Goal: Transaction & Acquisition: Purchase product/service

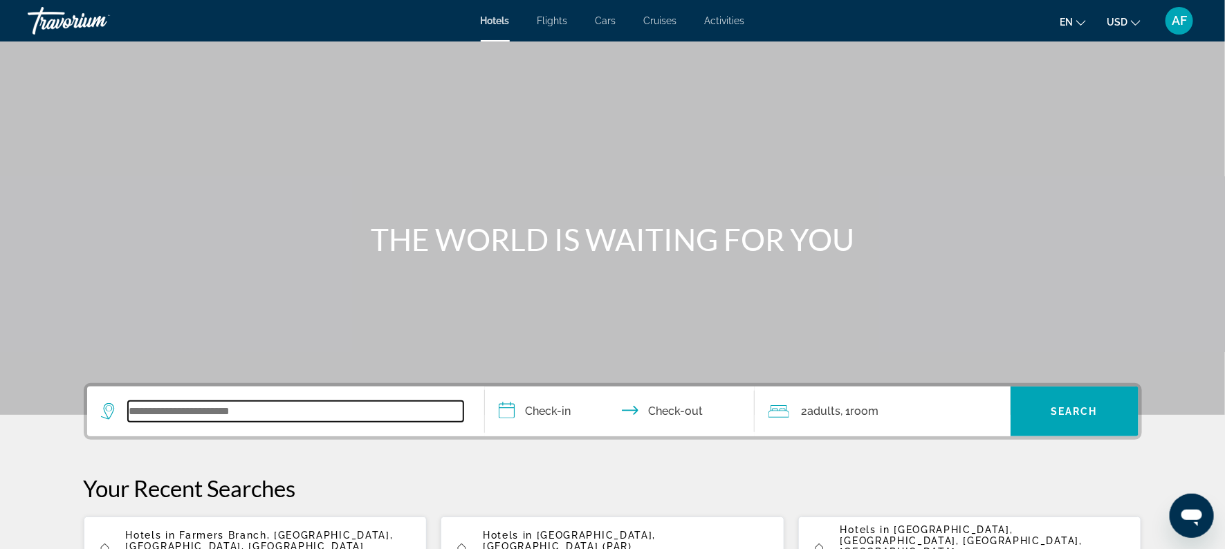
click at [225, 413] on input "Search widget" at bounding box center [295, 411] width 335 height 21
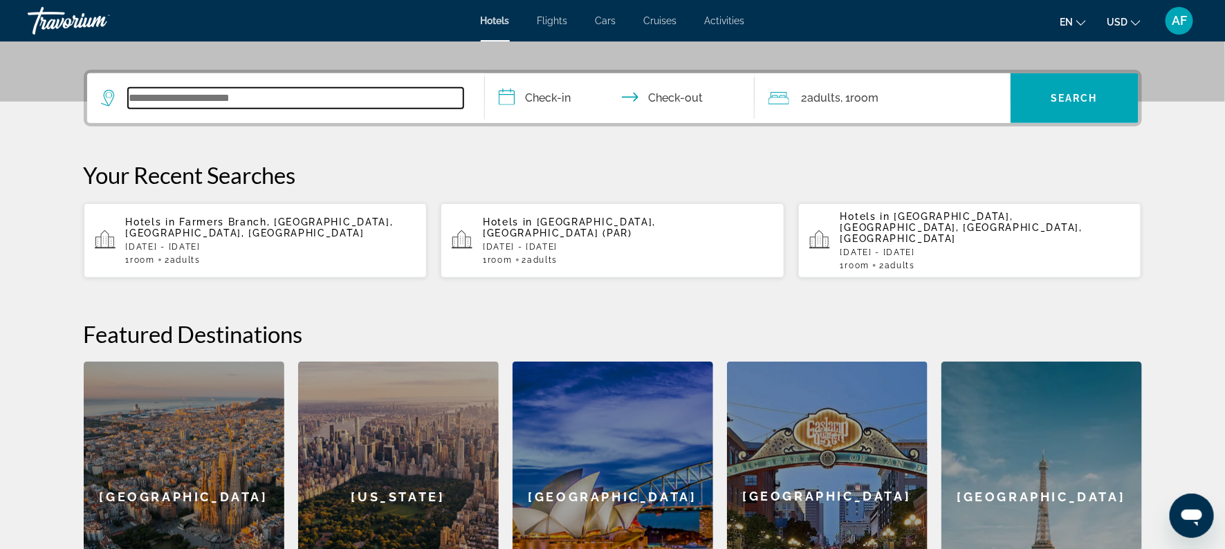
scroll to position [338, 0]
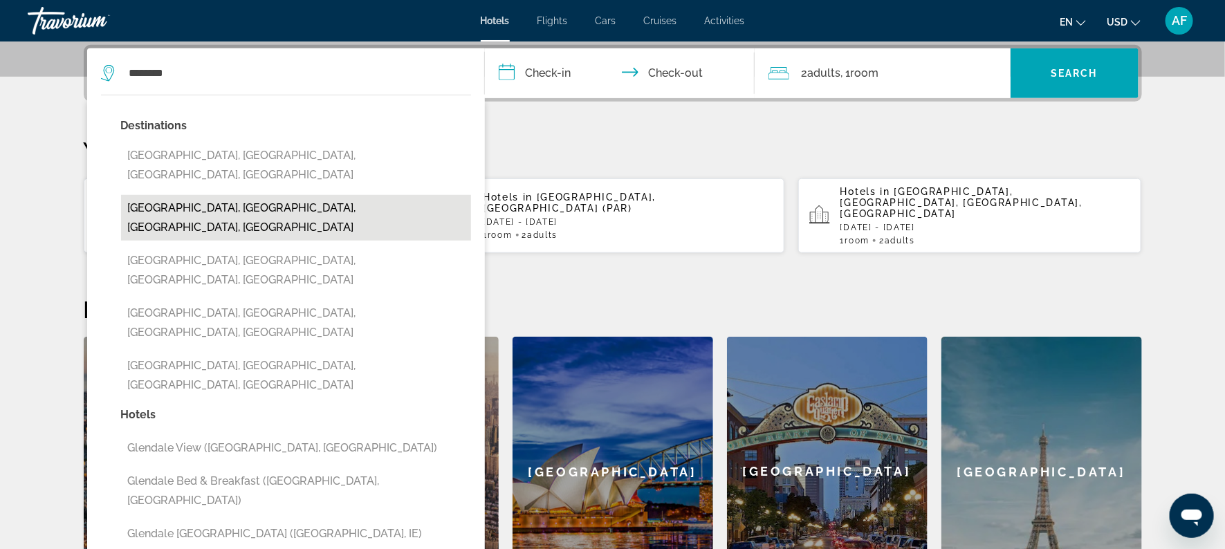
click at [180, 195] on button "[GEOGRAPHIC_DATA], [GEOGRAPHIC_DATA], [GEOGRAPHIC_DATA], [GEOGRAPHIC_DATA]" at bounding box center [296, 218] width 350 height 46
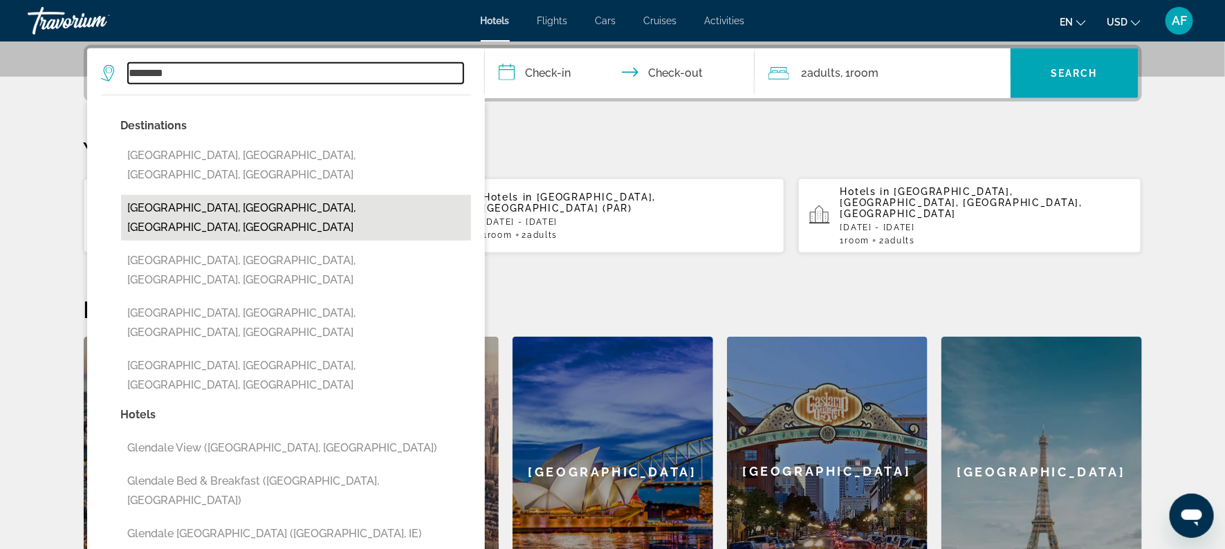
type input "**********"
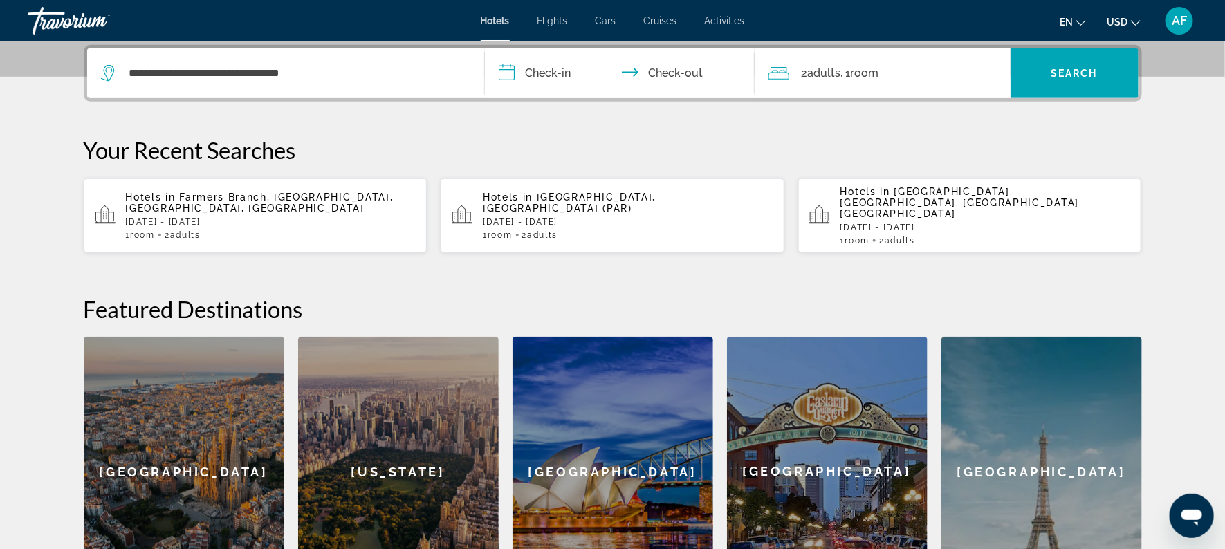
click at [523, 73] on input "**********" at bounding box center [622, 75] width 275 height 54
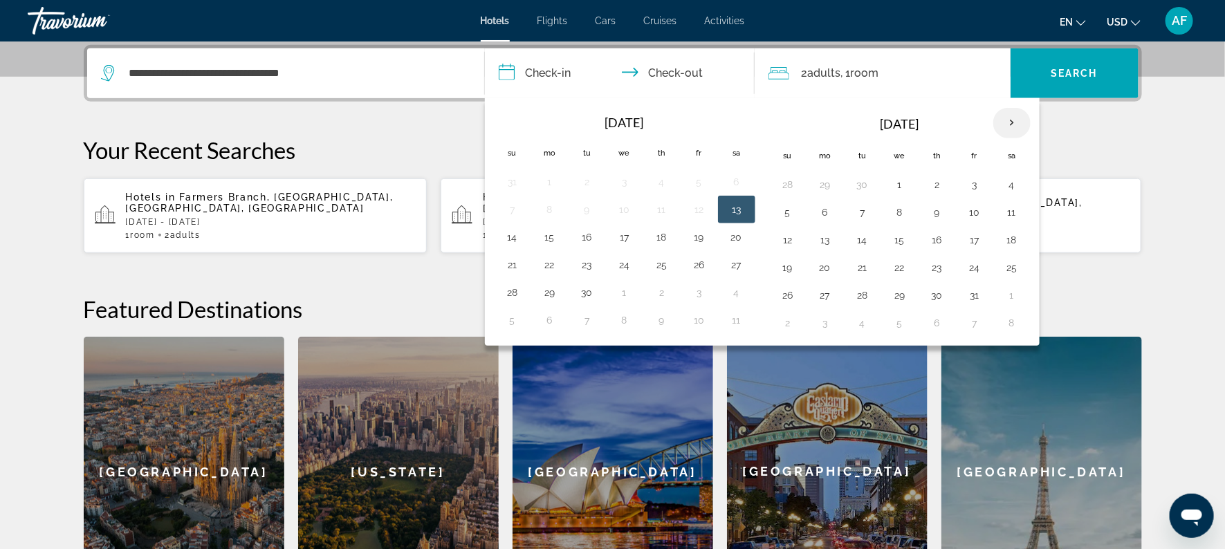
click at [1003, 118] on th "Next month" at bounding box center [1011, 123] width 37 height 30
click at [928, 210] on button "6" at bounding box center [937, 212] width 22 height 19
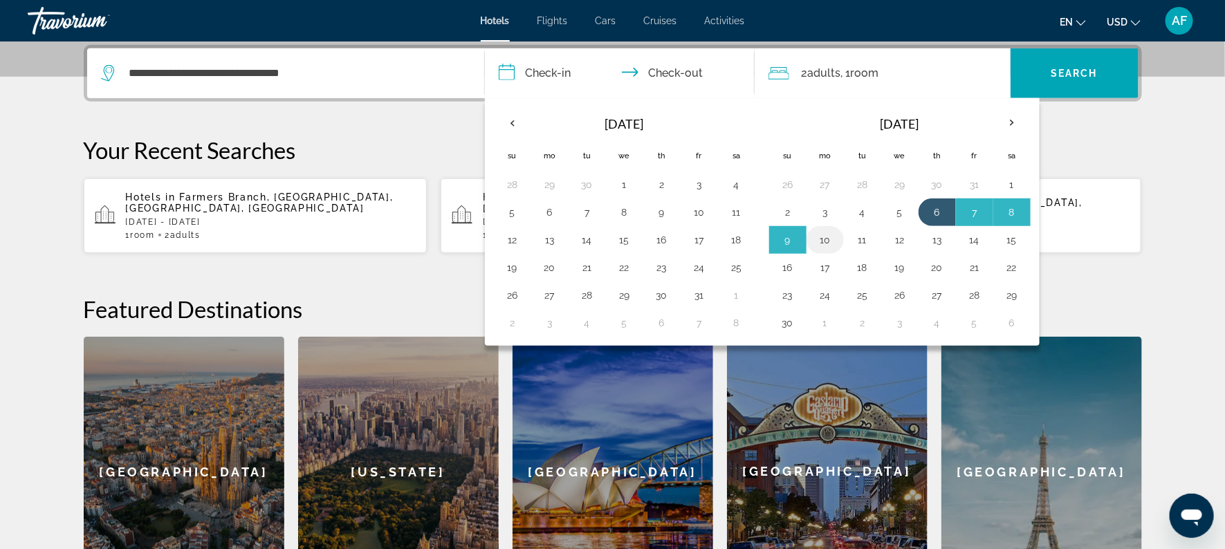
click at [834, 235] on button "10" at bounding box center [825, 239] width 22 height 19
type input "**********"
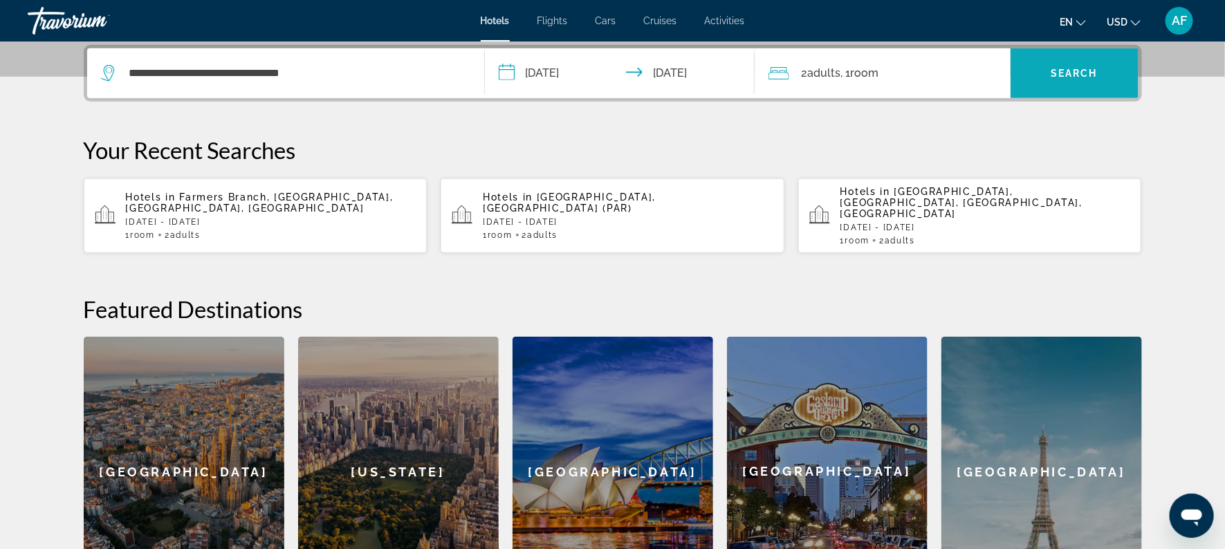
click at [1062, 82] on span "Search widget" at bounding box center [1074, 73] width 128 height 33
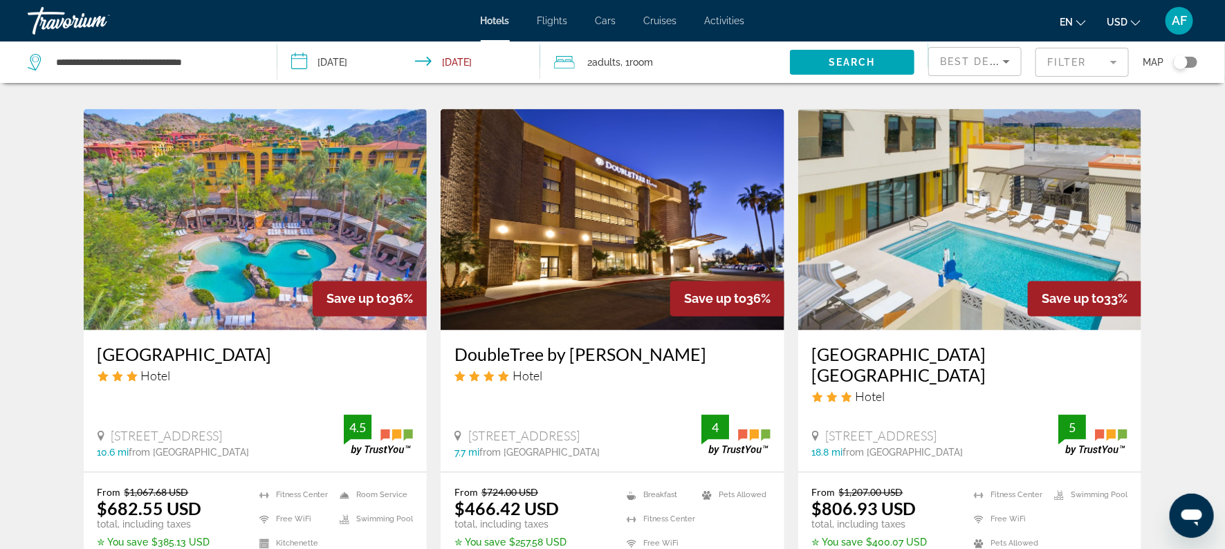
scroll to position [1080, 0]
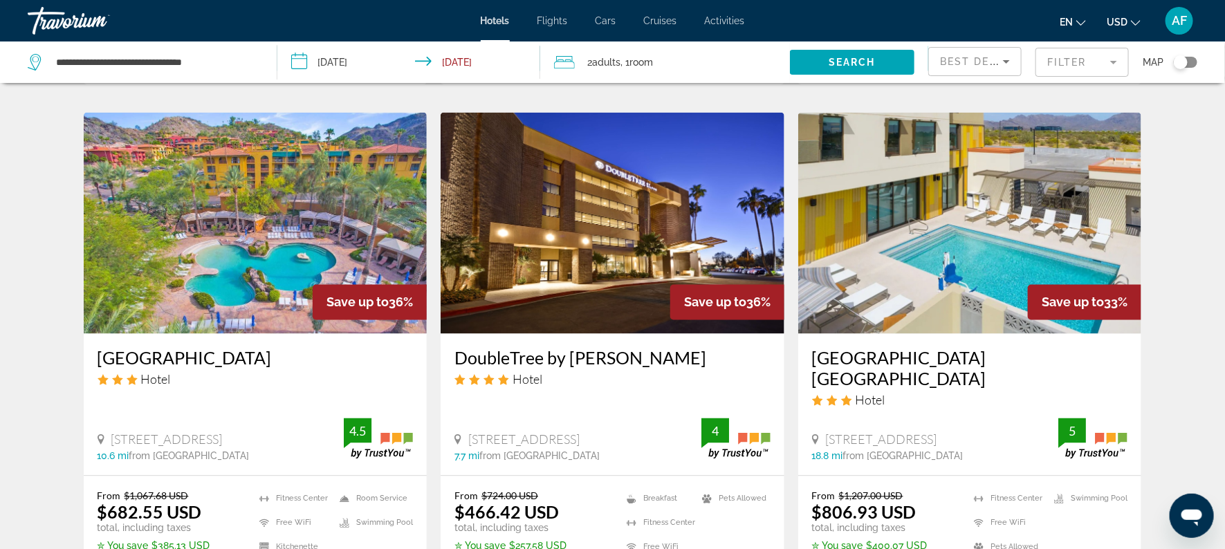
click at [550, 348] on h3 "DoubleTree by [PERSON_NAME]" at bounding box center [612, 358] width 316 height 21
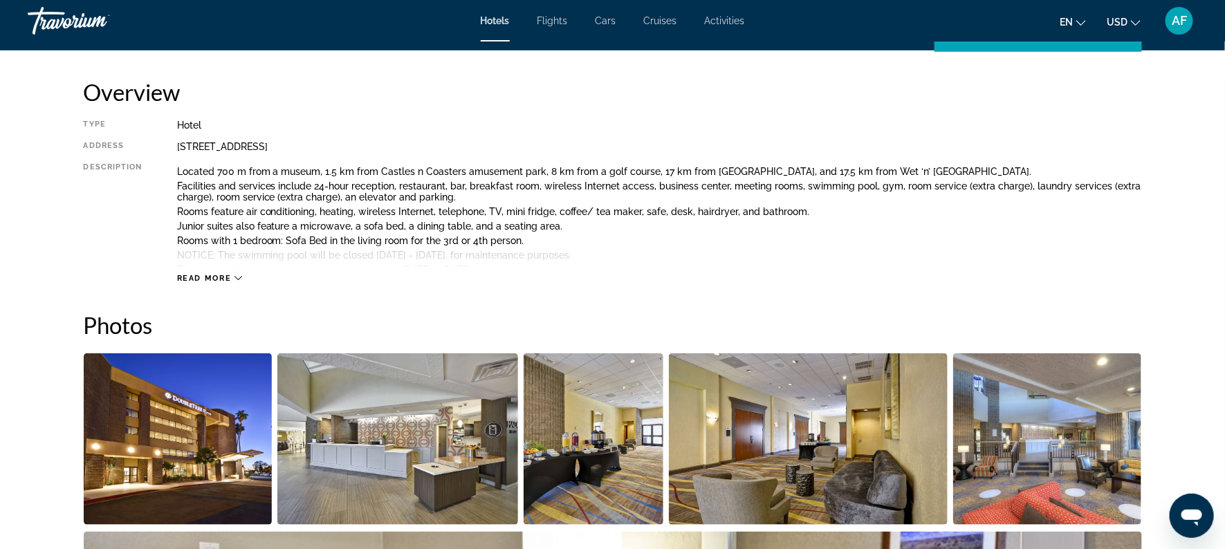
scroll to position [451, 0]
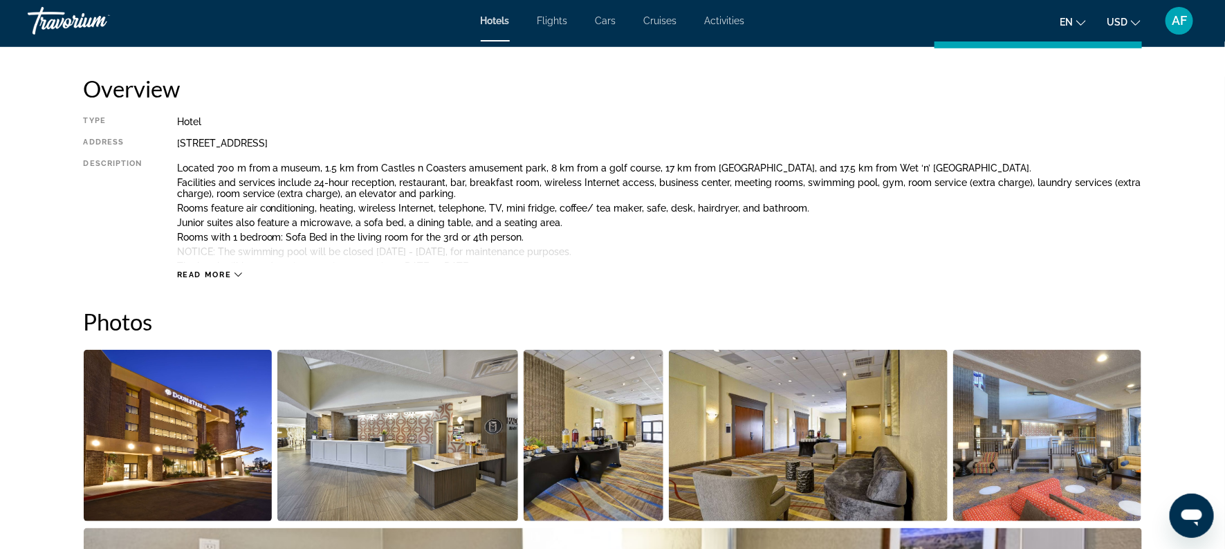
click at [212, 271] on span "Read more" at bounding box center [204, 274] width 55 height 9
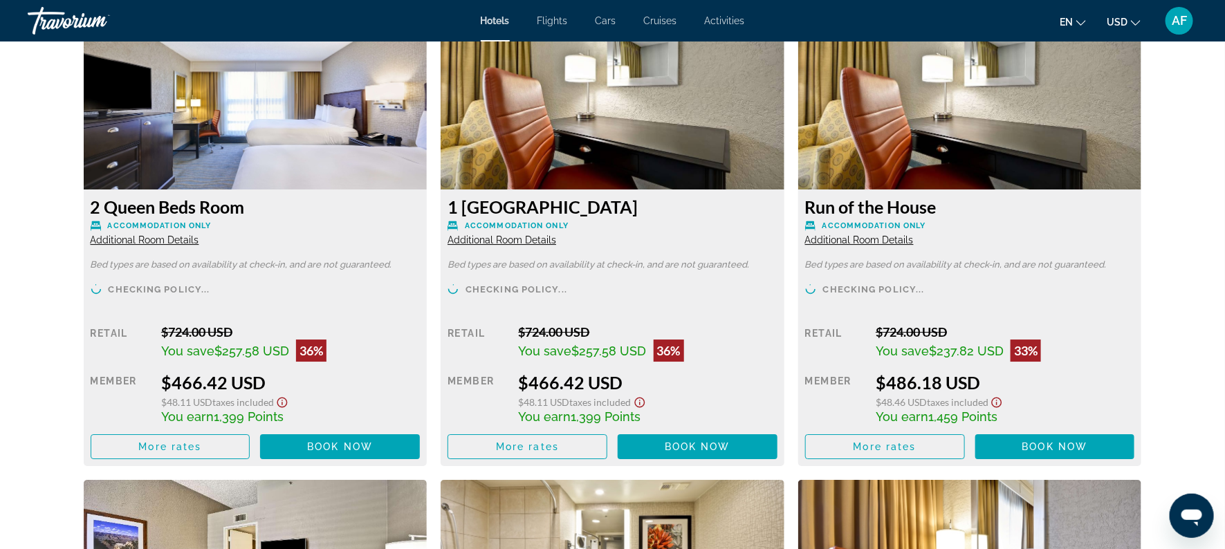
scroll to position [1979, 0]
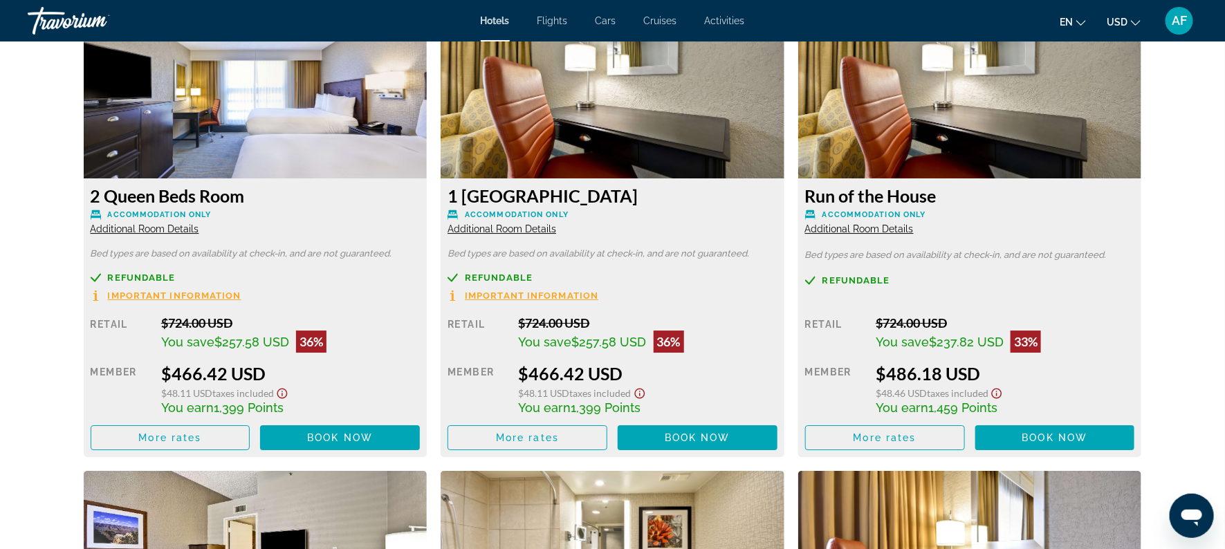
click at [133, 273] on span "Refundable" at bounding box center [142, 277] width 68 height 9
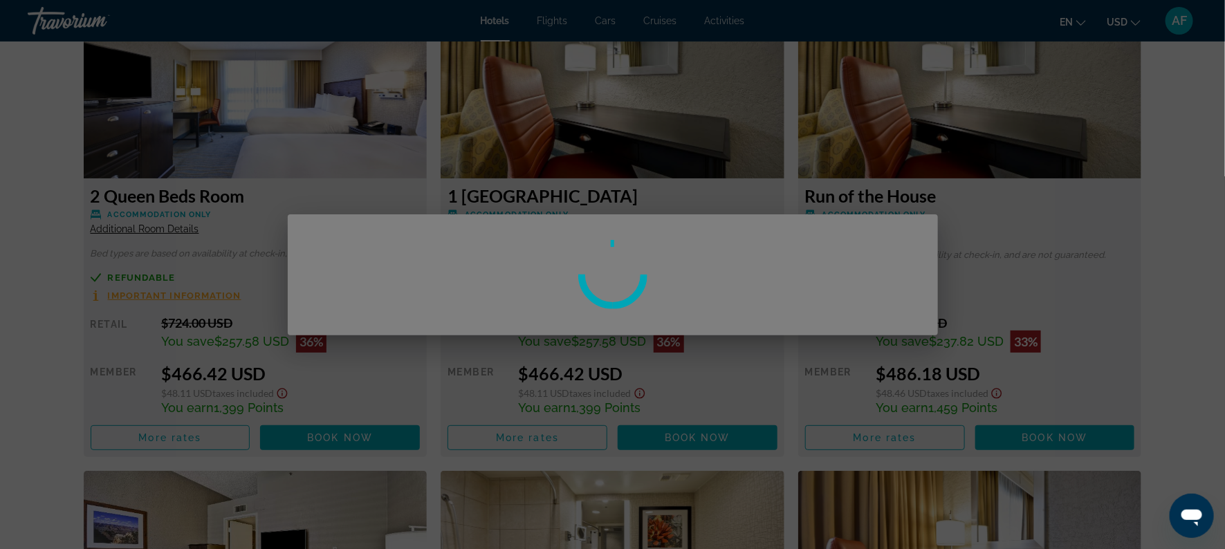
scroll to position [0, 0]
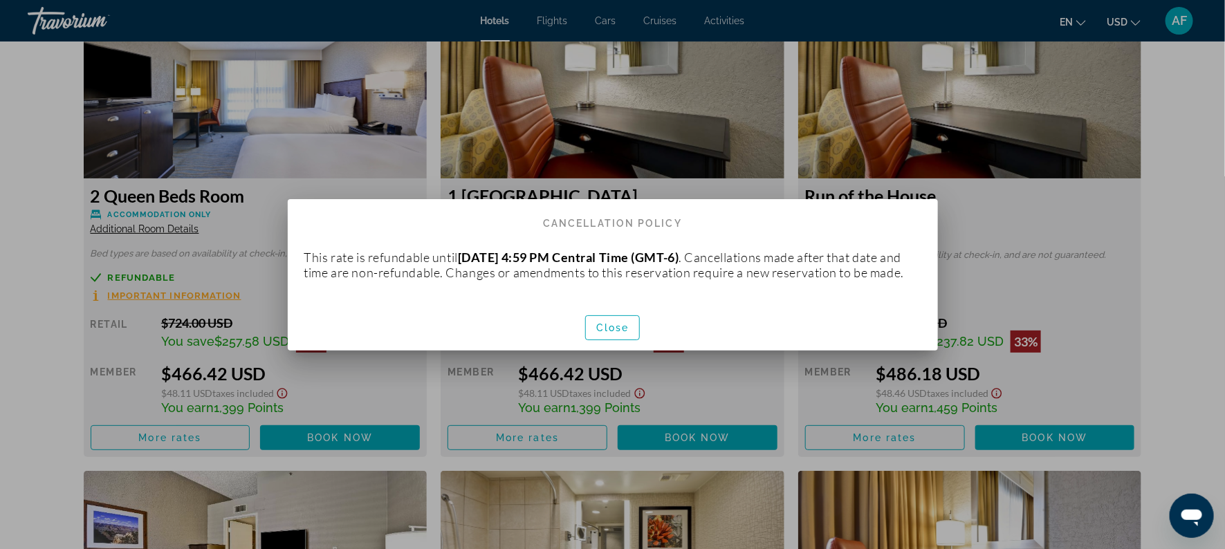
click at [37, 236] on div at bounding box center [612, 274] width 1225 height 549
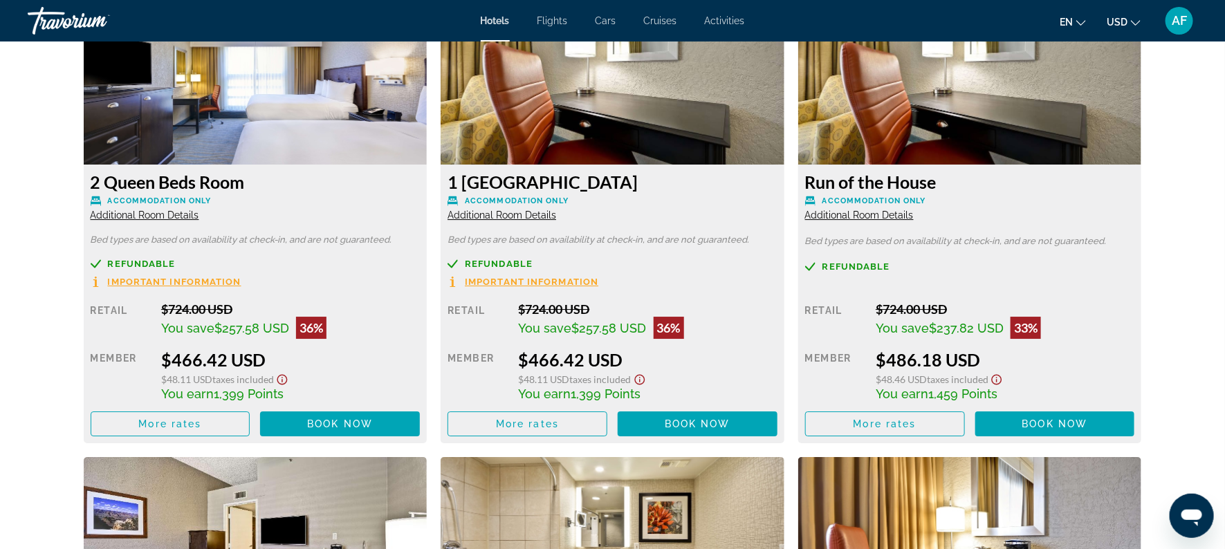
scroll to position [1996, 0]
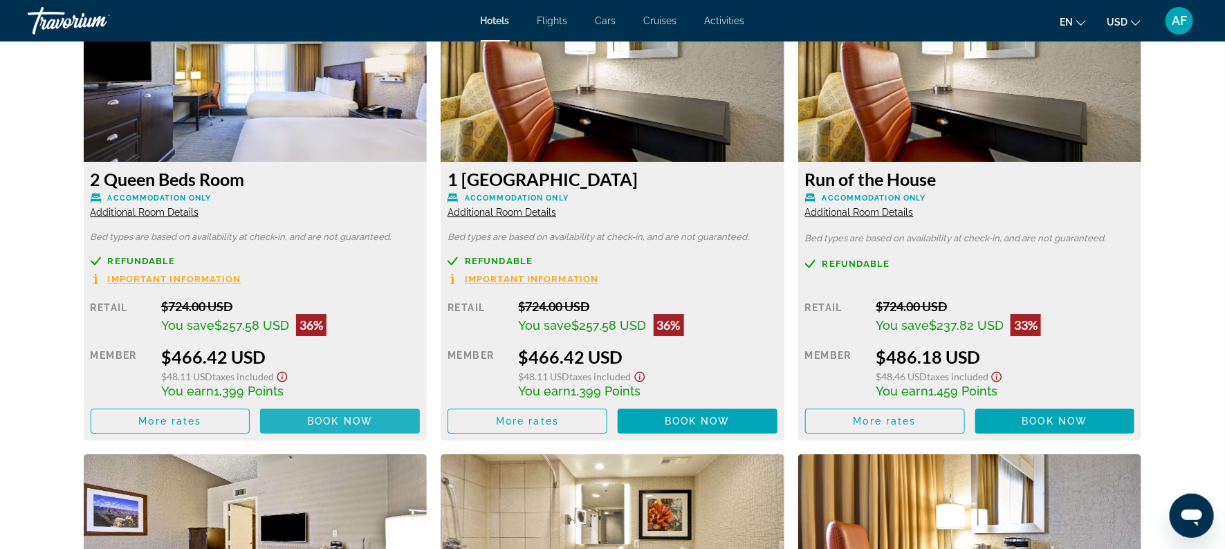
click at [327, 418] on span "Book now" at bounding box center [340, 421] width 66 height 11
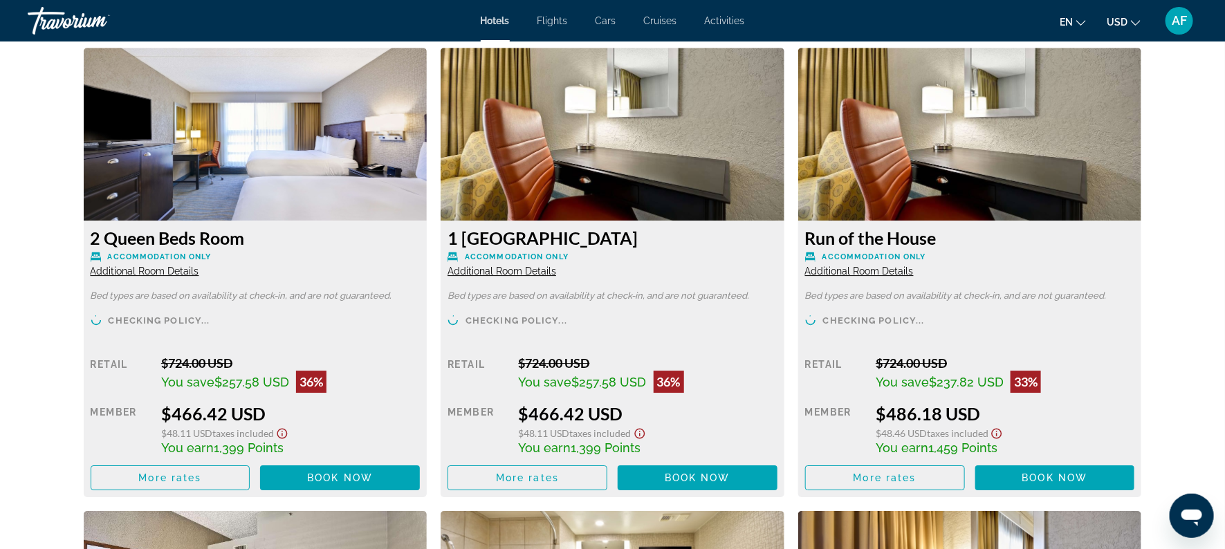
scroll to position [1904, 0]
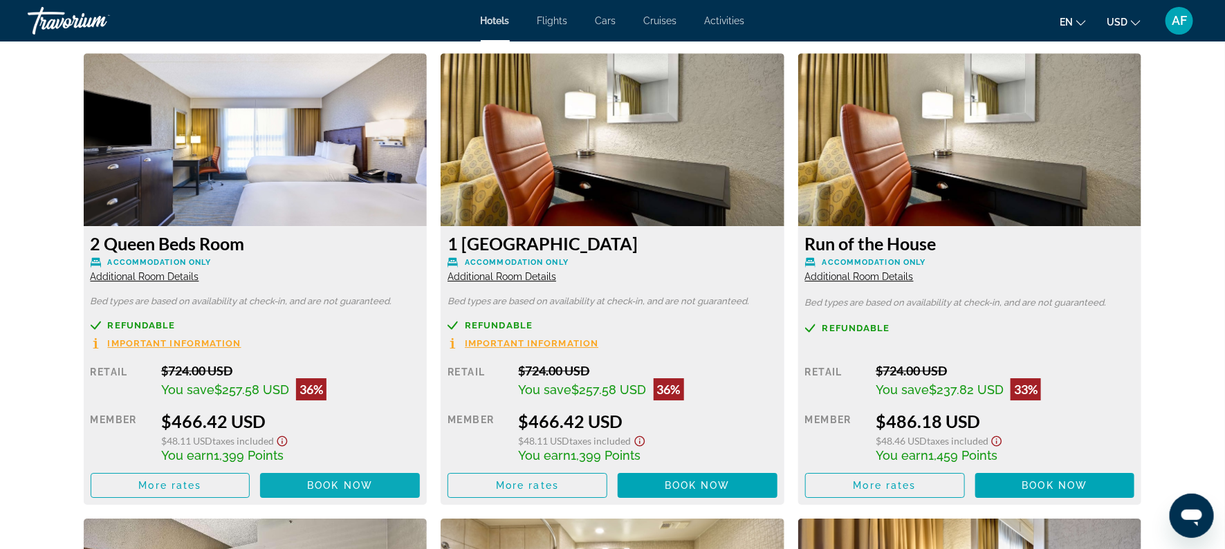
click at [329, 482] on span "Book now" at bounding box center [340, 485] width 66 height 11
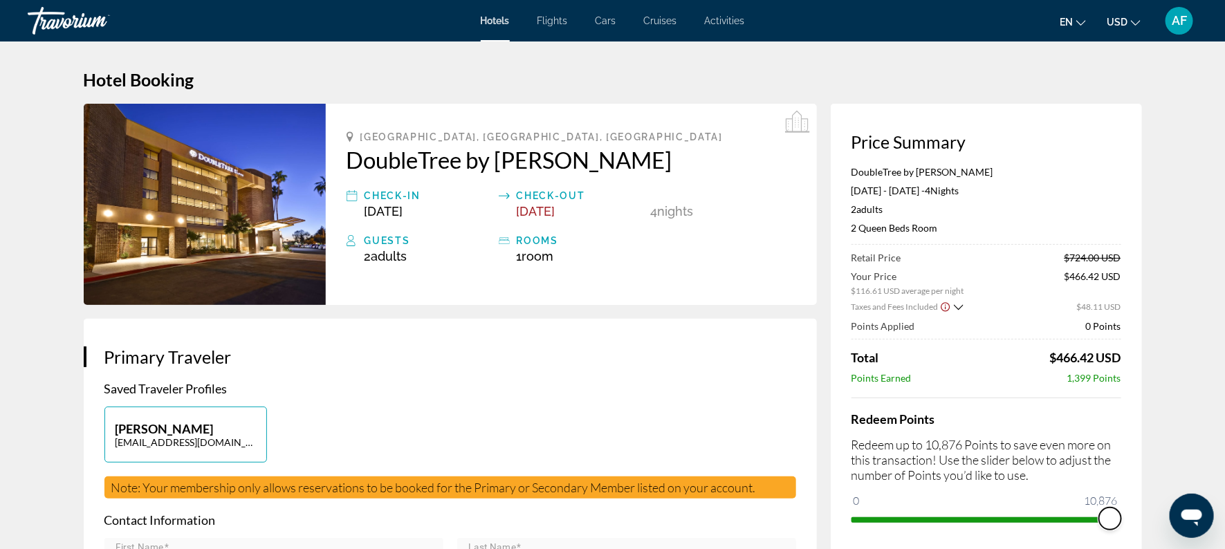
drag, startPoint x: 860, startPoint y: 501, endPoint x: 1216, endPoint y: 536, distance: 358.6
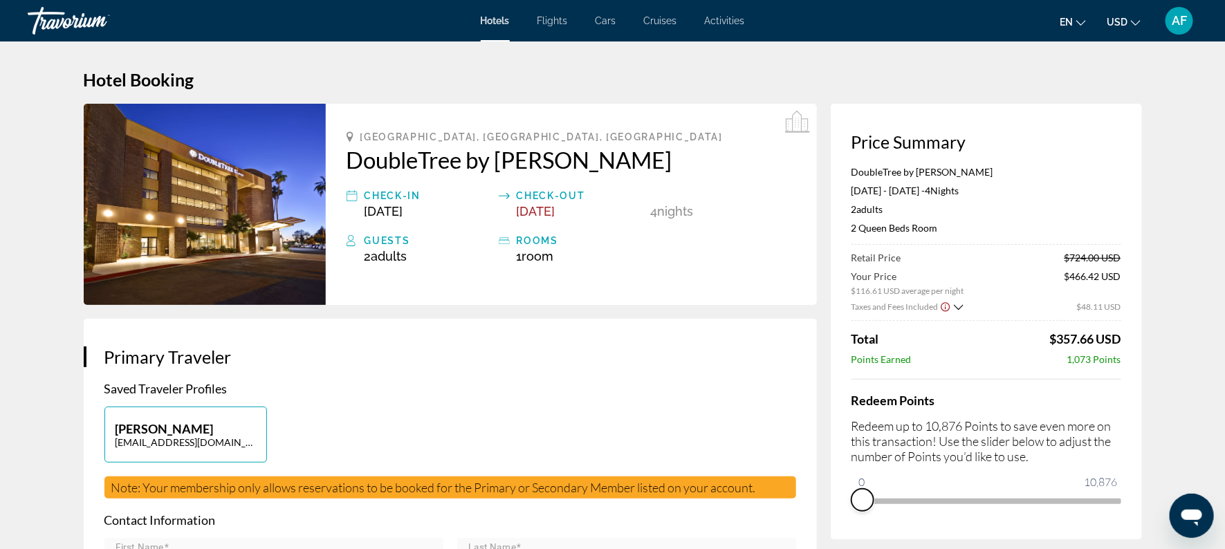
drag, startPoint x: 1109, startPoint y: 523, endPoint x: 808, endPoint y: 475, distance: 305.3
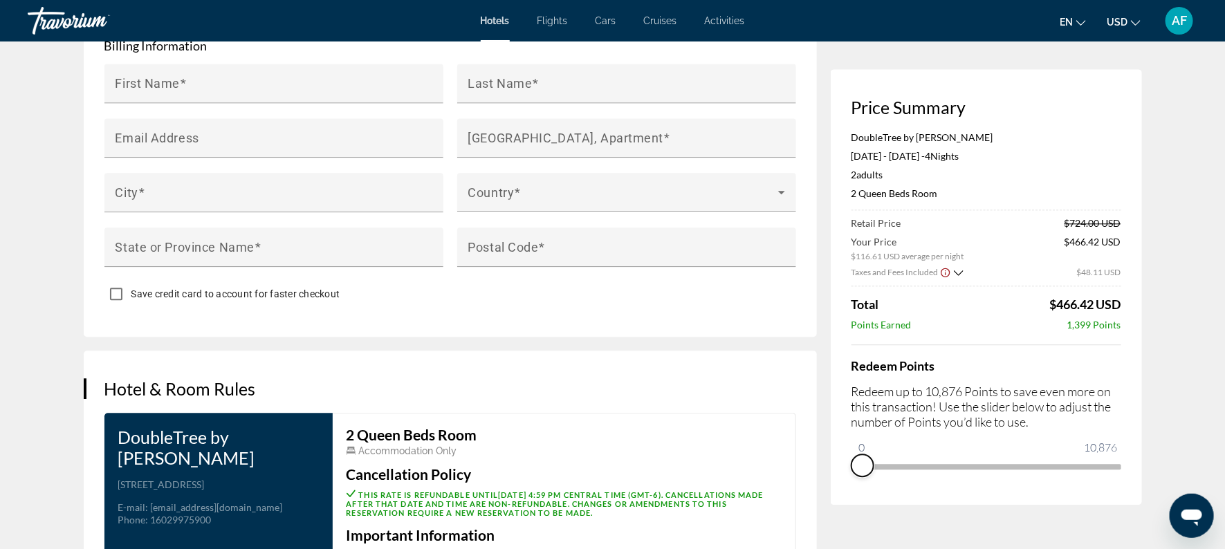
scroll to position [1389, 0]
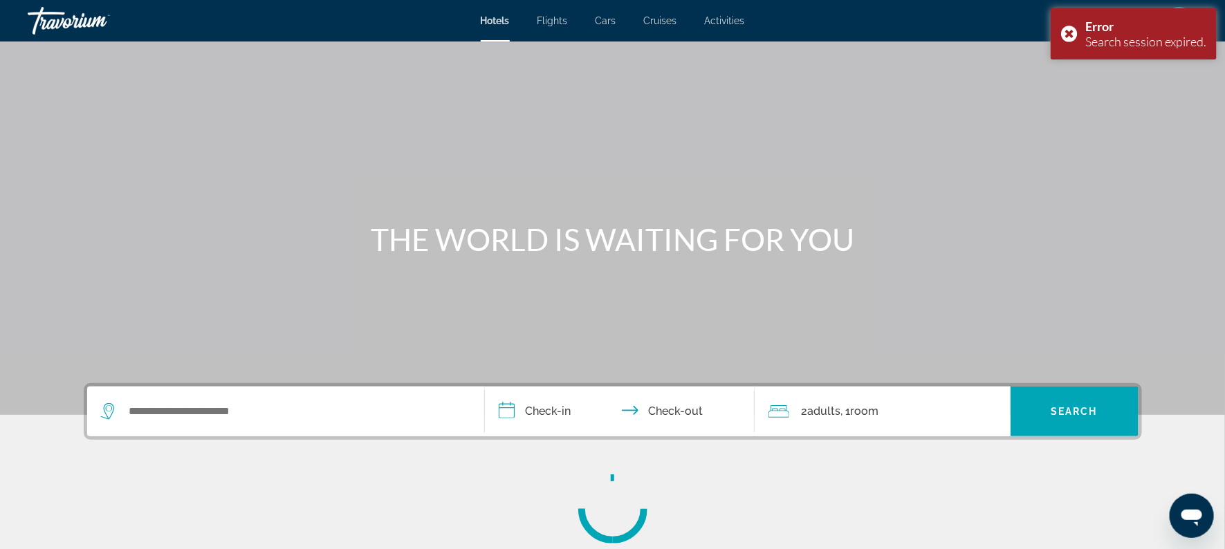
scroll to position [6, 0]
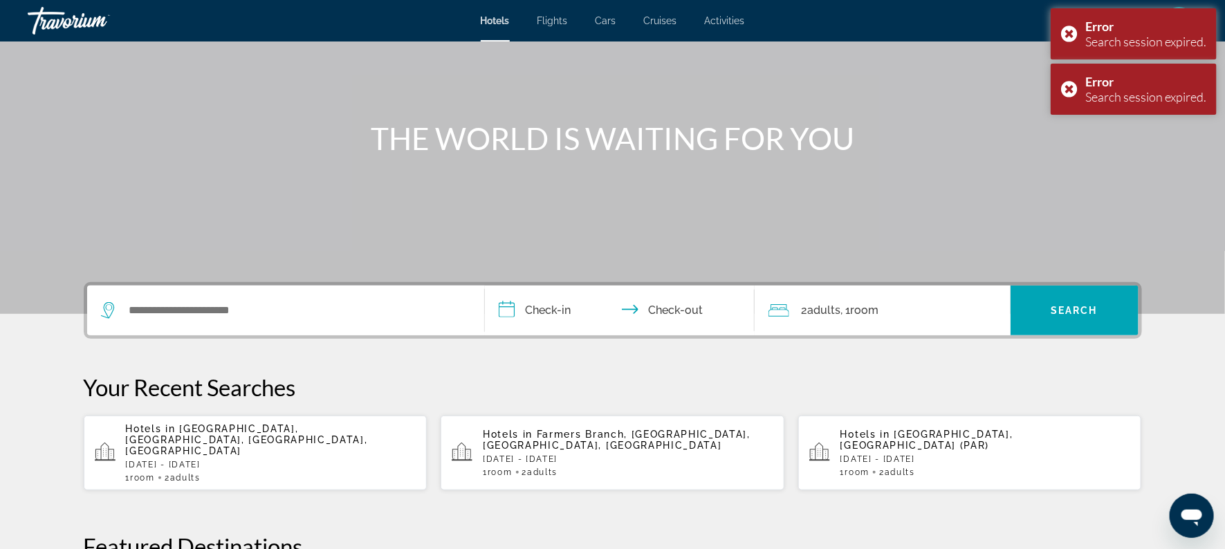
scroll to position [102, 0]
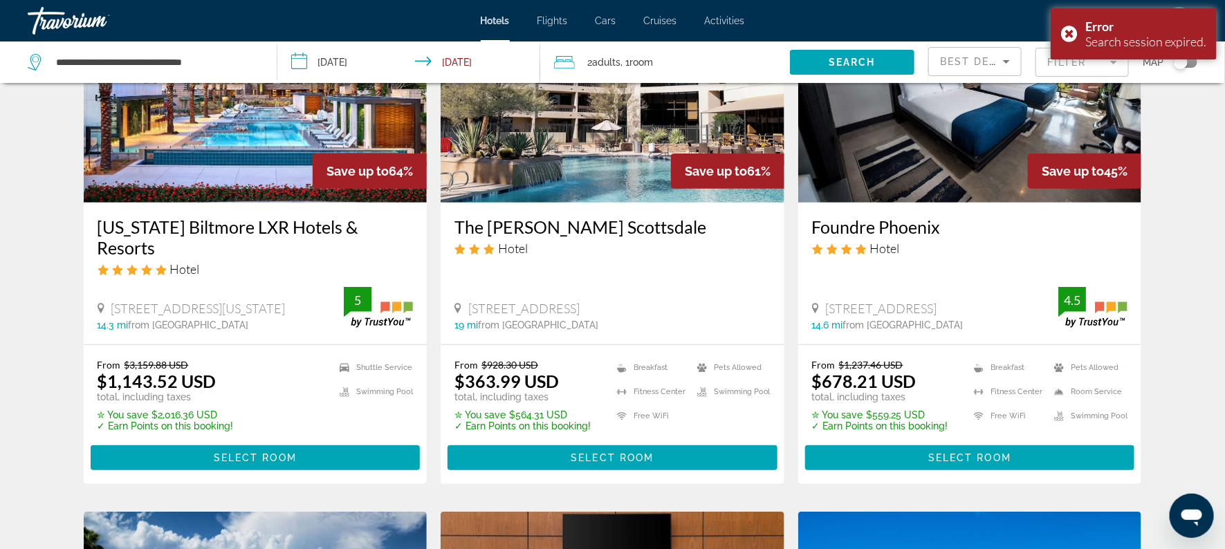
scroll to position [170, 0]
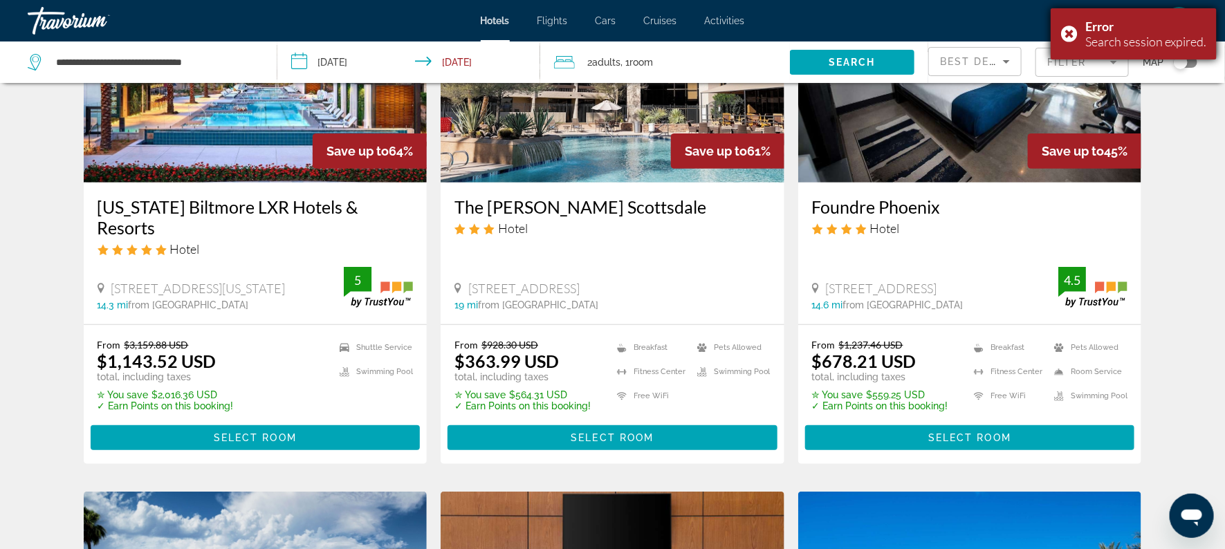
click at [1190, 39] on div "Search session expired." at bounding box center [1145, 41] width 121 height 15
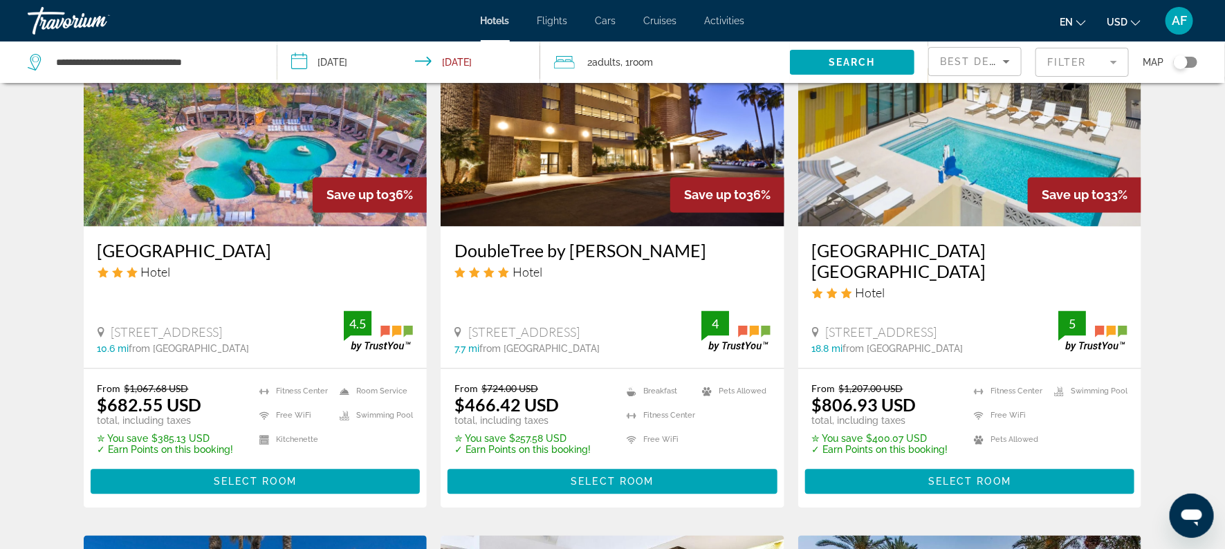
scroll to position [1182, 0]
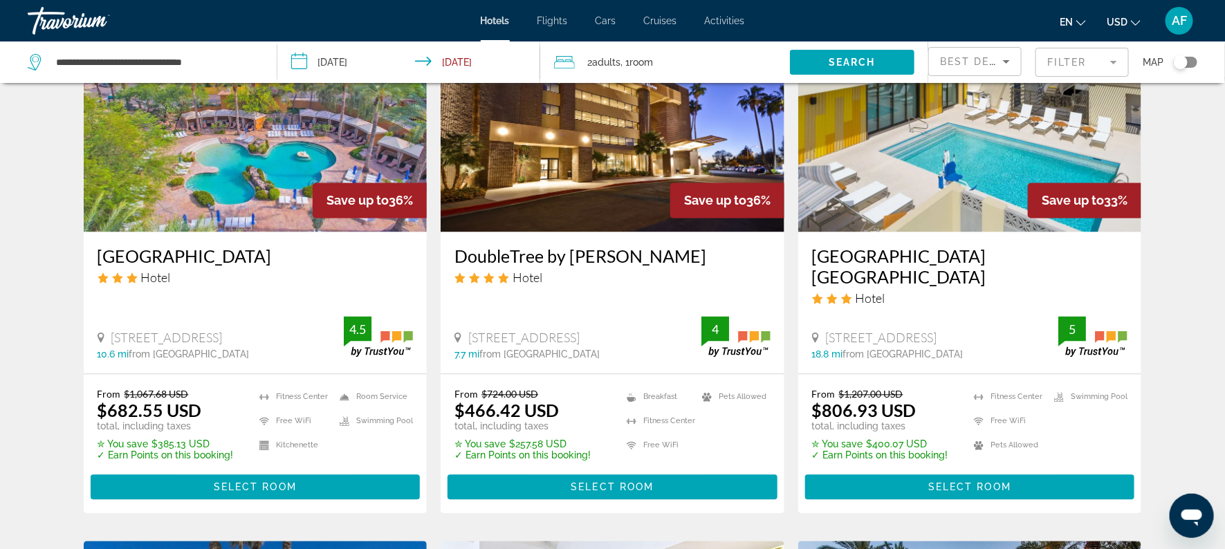
click at [666, 246] on h3 "DoubleTree by [PERSON_NAME]" at bounding box center [612, 256] width 316 height 21
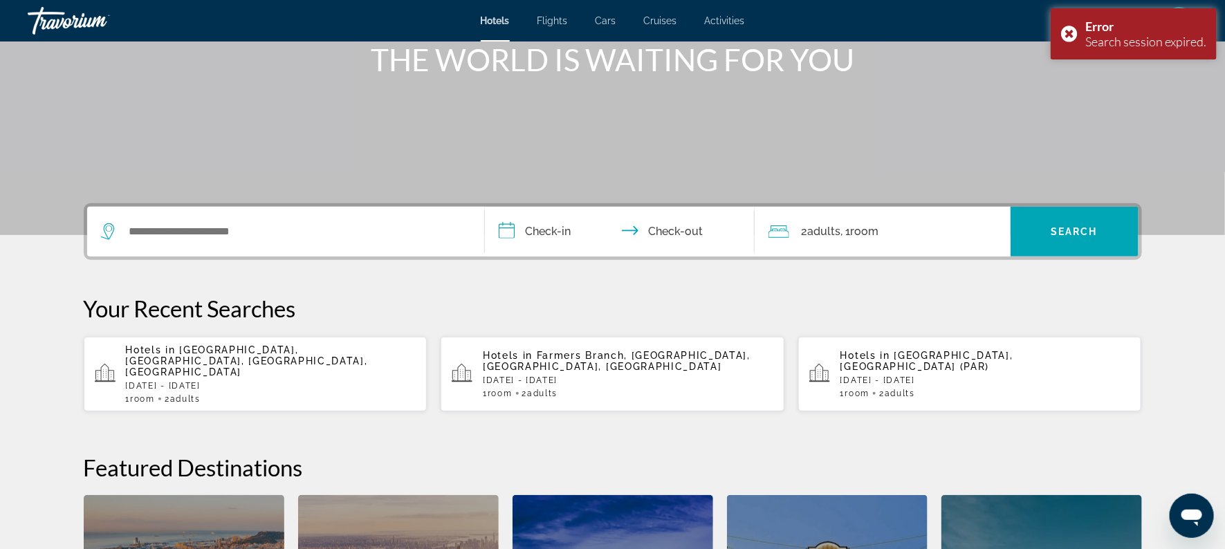
scroll to position [187, 0]
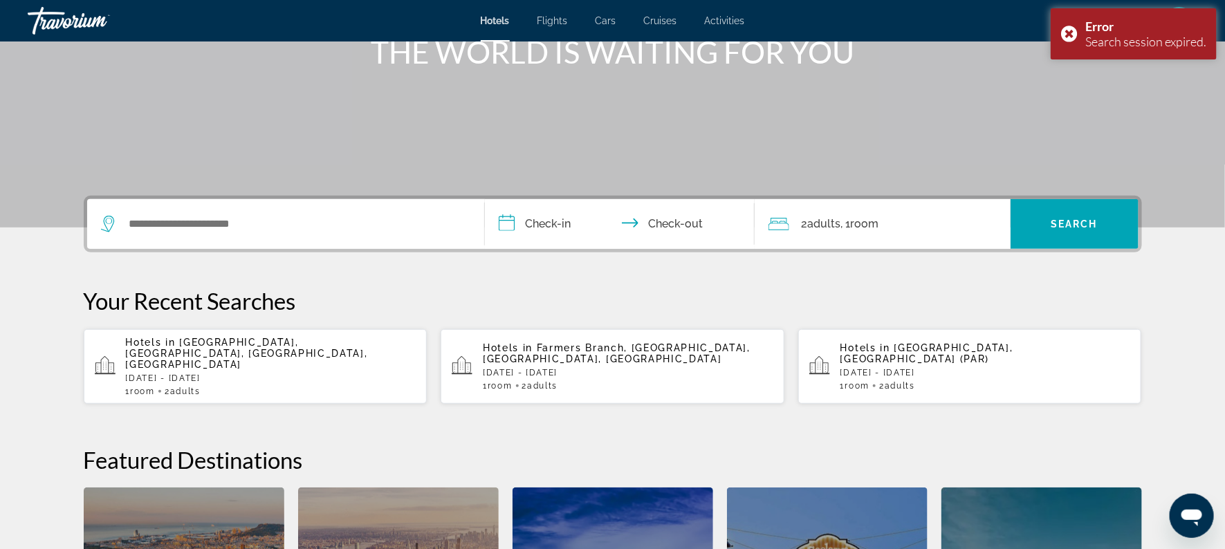
click at [189, 340] on span "[GEOGRAPHIC_DATA], [GEOGRAPHIC_DATA], [GEOGRAPHIC_DATA], [GEOGRAPHIC_DATA]" at bounding box center [247, 353] width 242 height 33
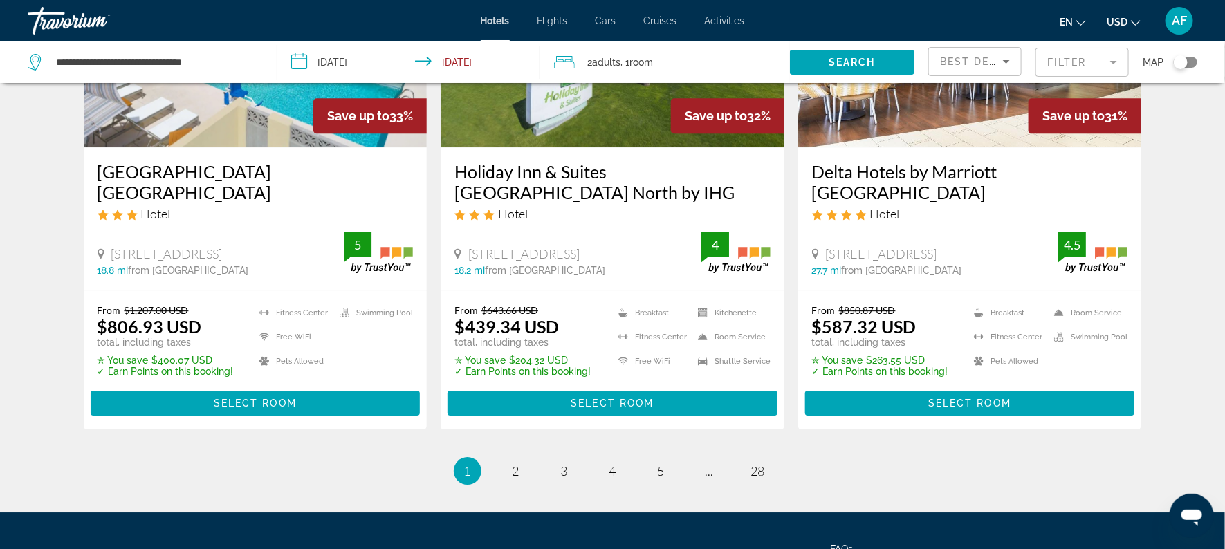
scroll to position [1799, 0]
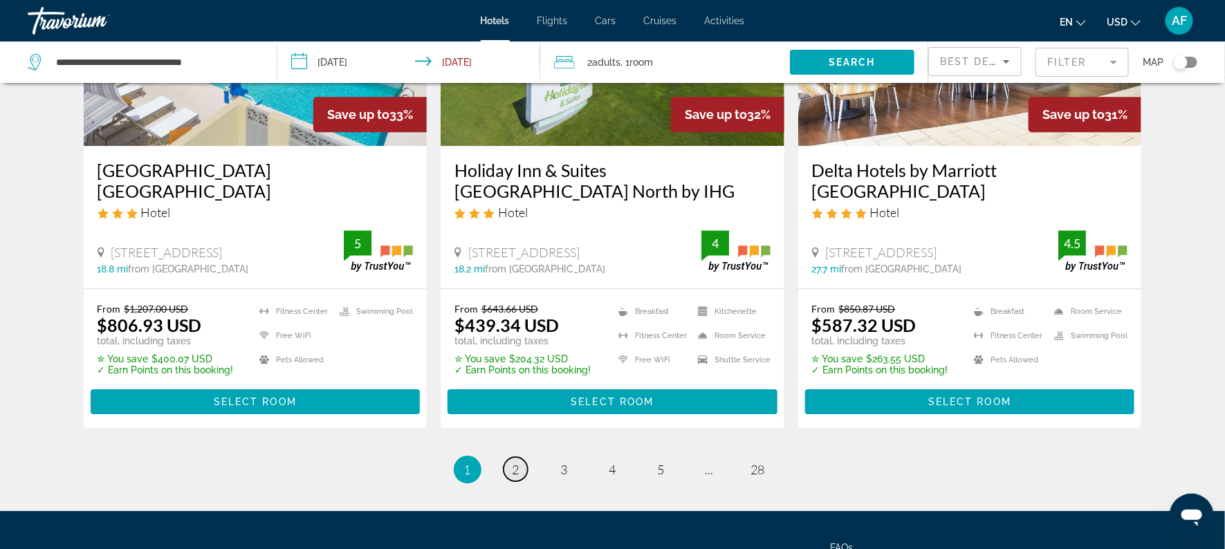
click at [517, 462] on span "2" at bounding box center [515, 469] width 7 height 15
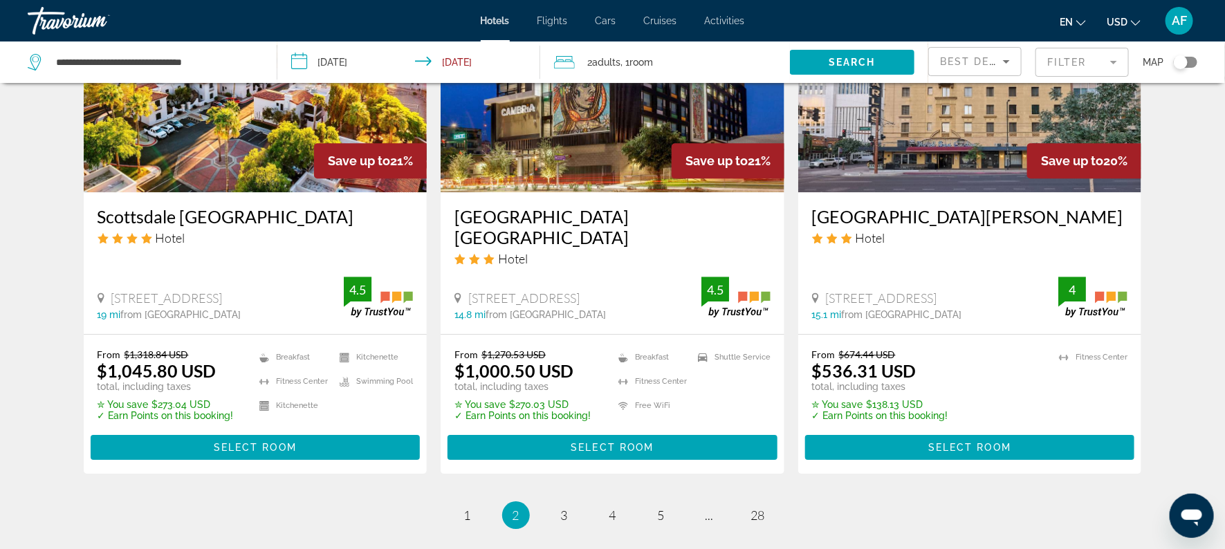
scroll to position [1757, 0]
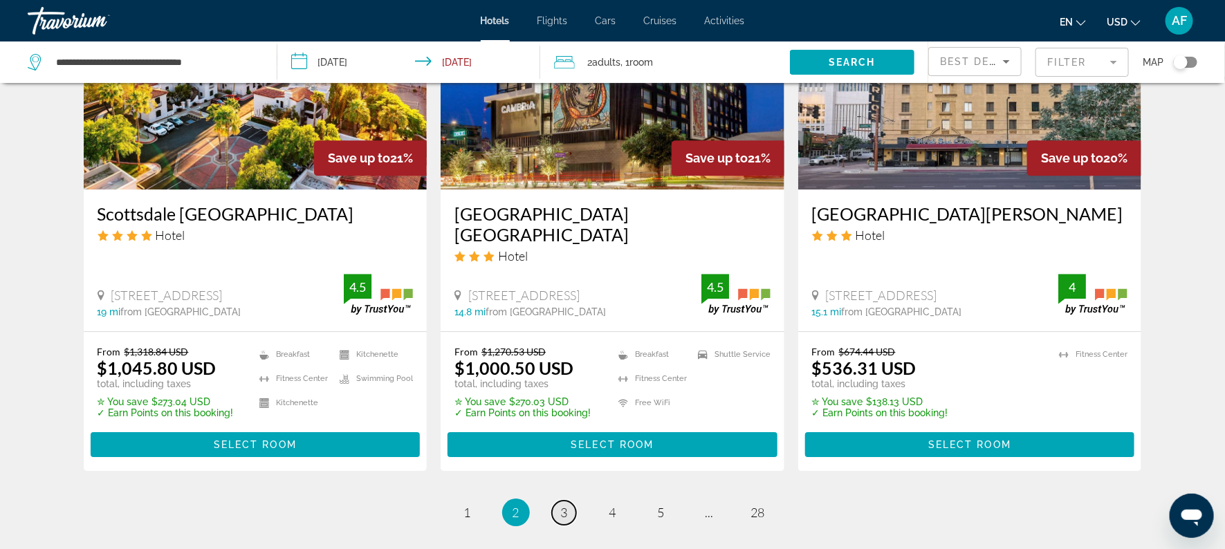
click at [568, 501] on link "page 3" at bounding box center [564, 513] width 24 height 24
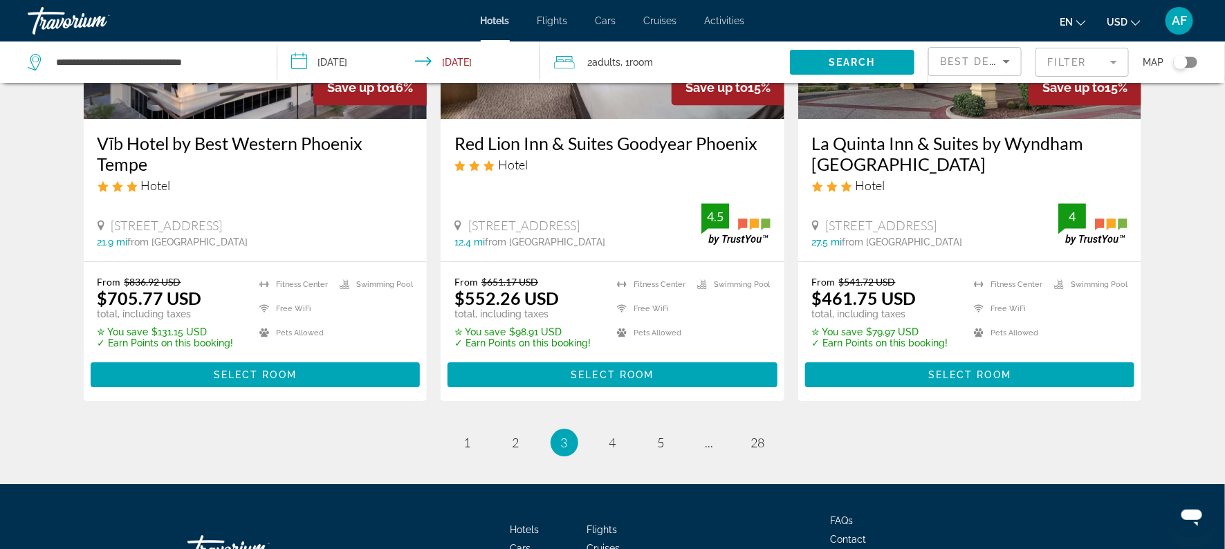
scroll to position [1850, 0]
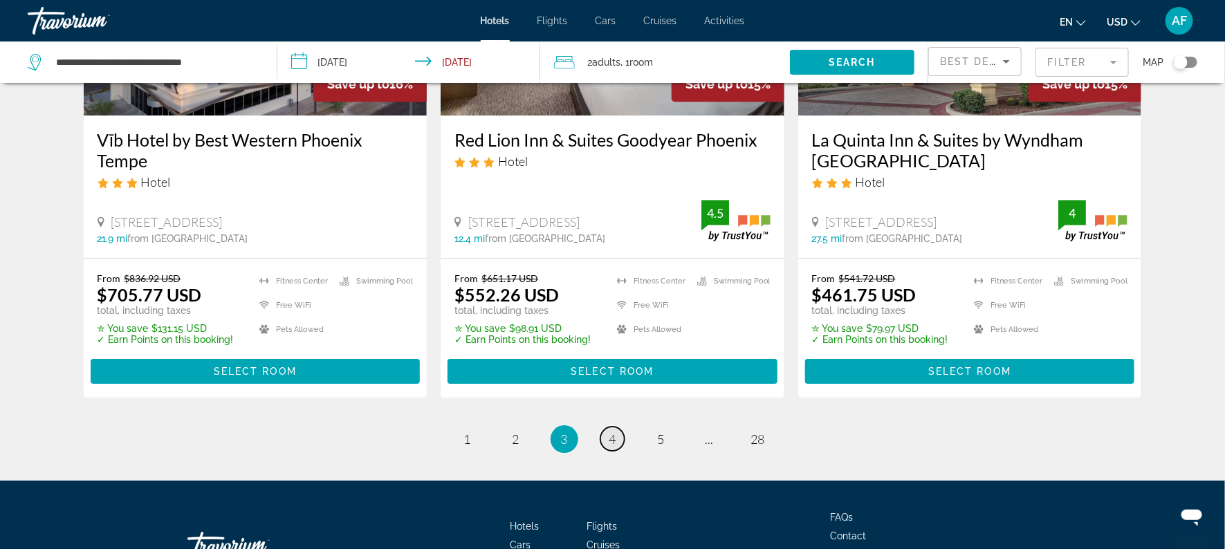
click at [614, 432] on span "4" at bounding box center [612, 439] width 7 height 15
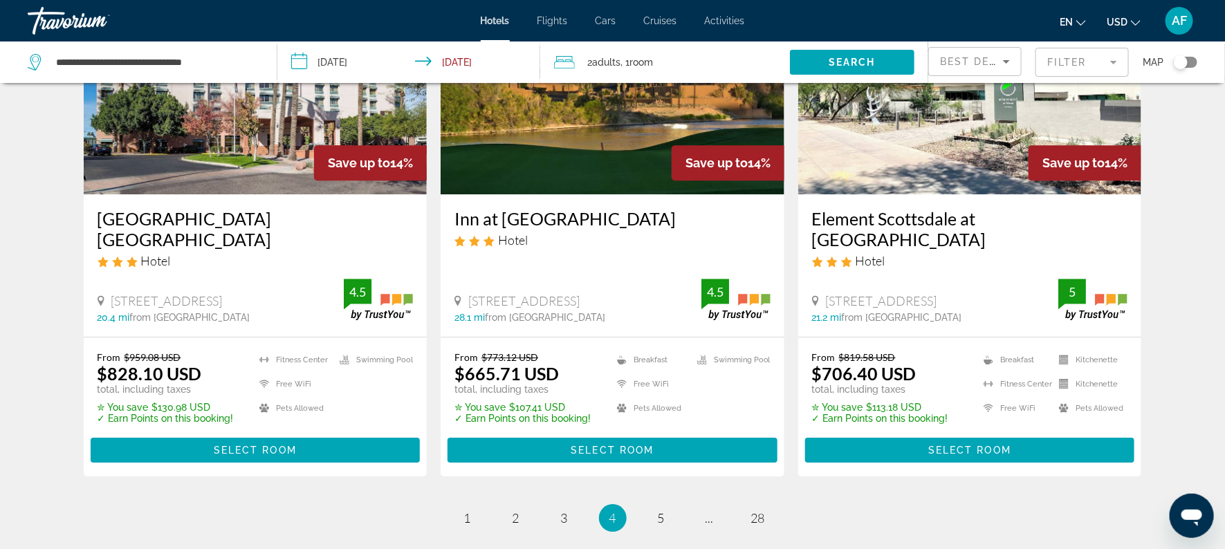
scroll to position [1774, 0]
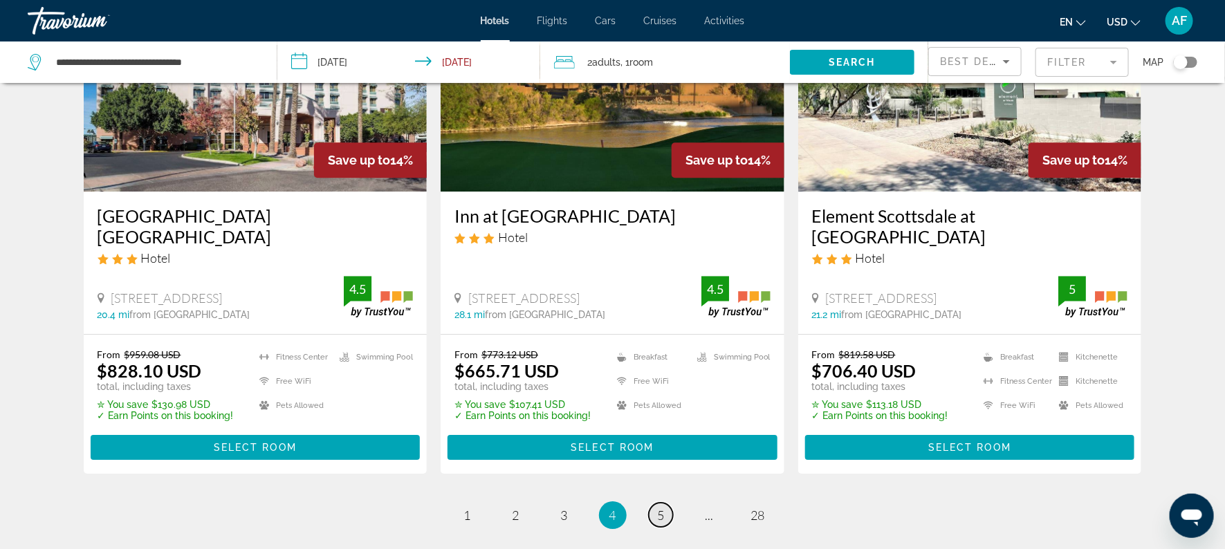
click at [658, 508] on span "5" at bounding box center [661, 515] width 7 height 15
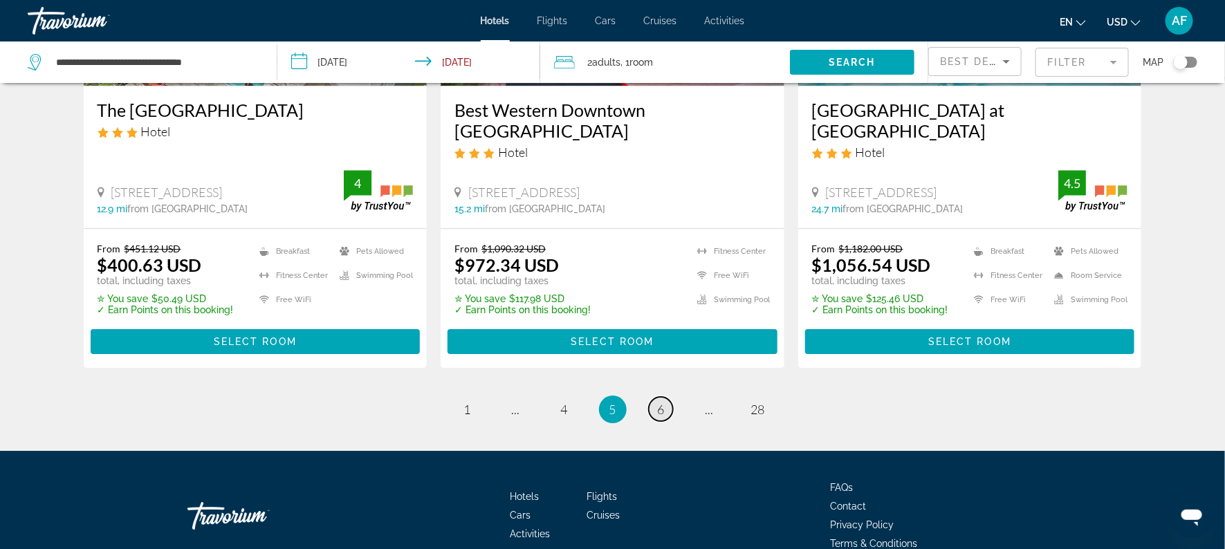
scroll to position [1932, 0]
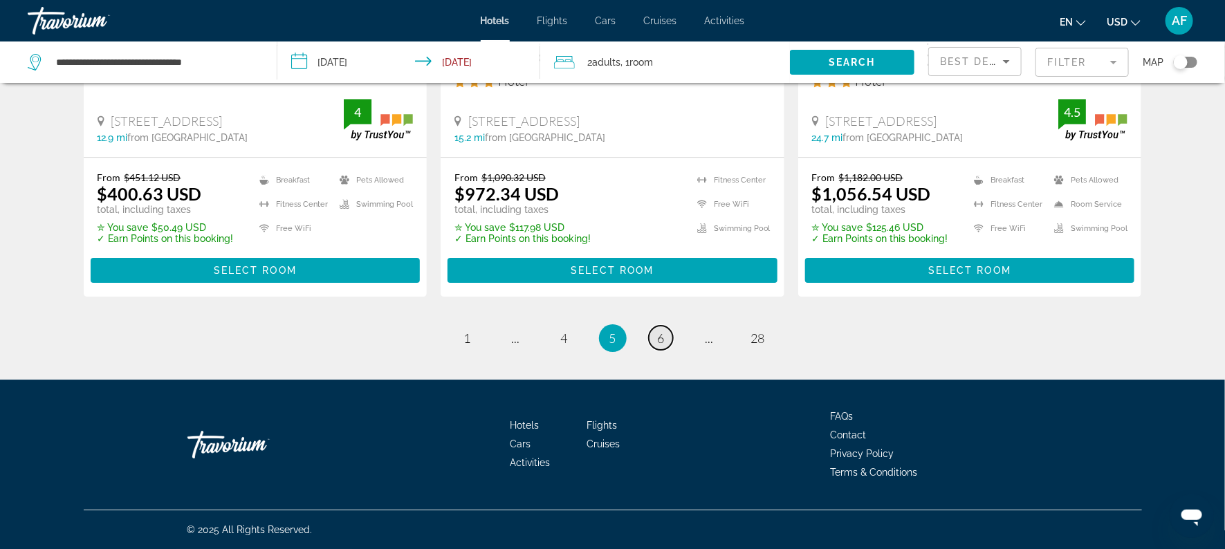
click at [660, 331] on span "6" at bounding box center [661, 338] width 7 height 15
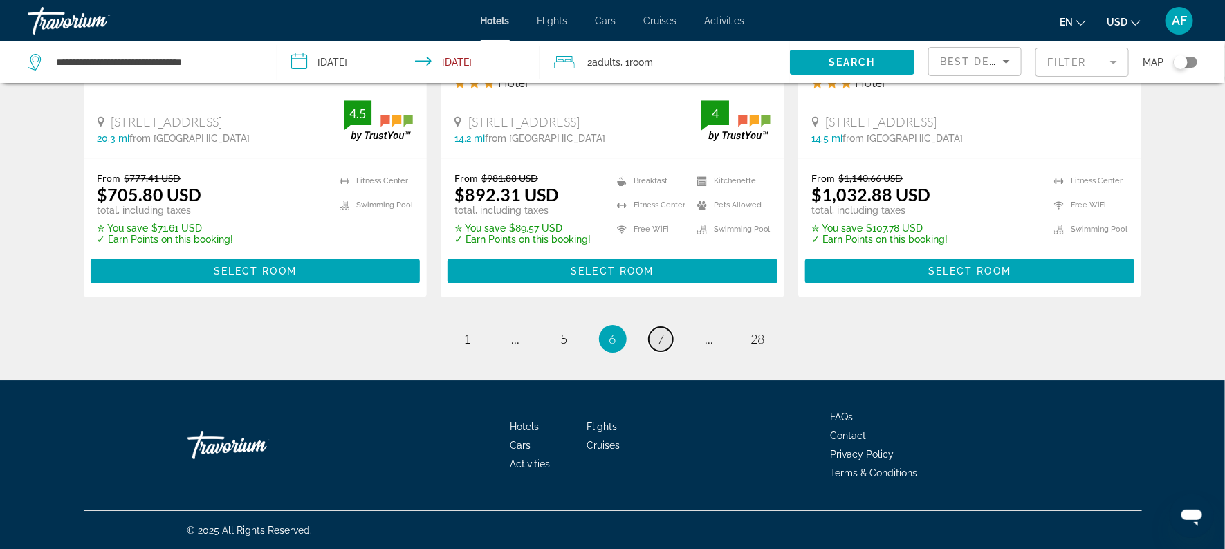
scroll to position [1907, 0]
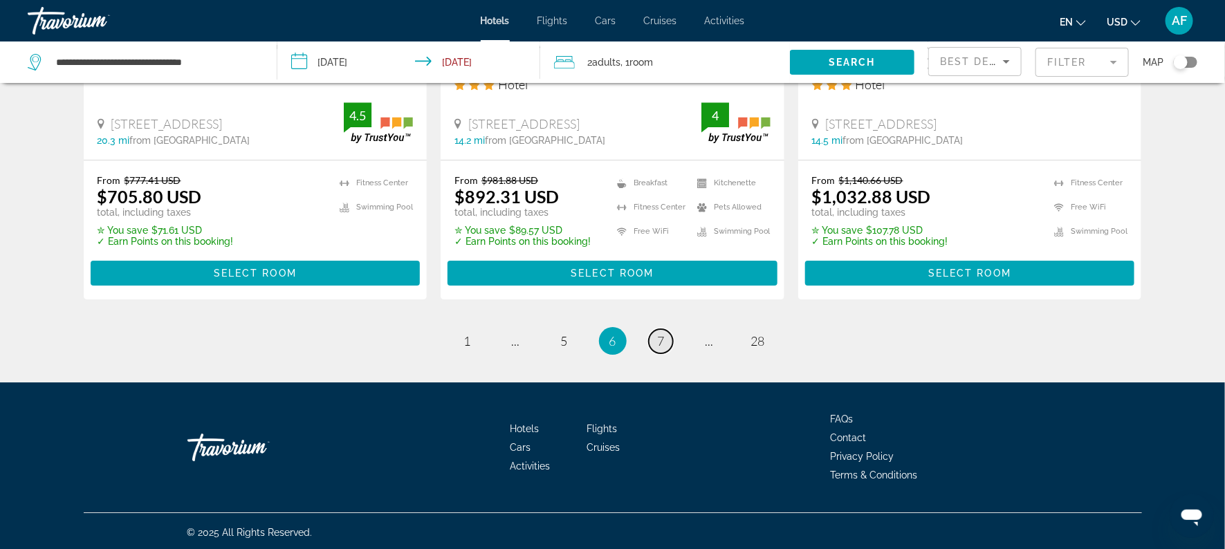
click at [656, 353] on link "page 7" at bounding box center [661, 341] width 24 height 24
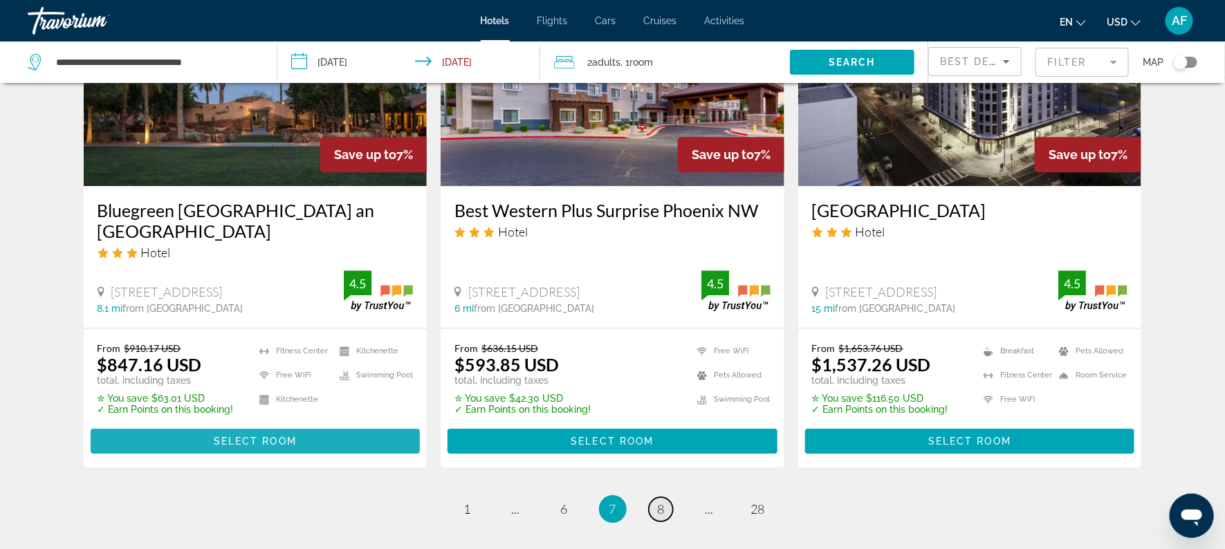
scroll to position [1743, 0]
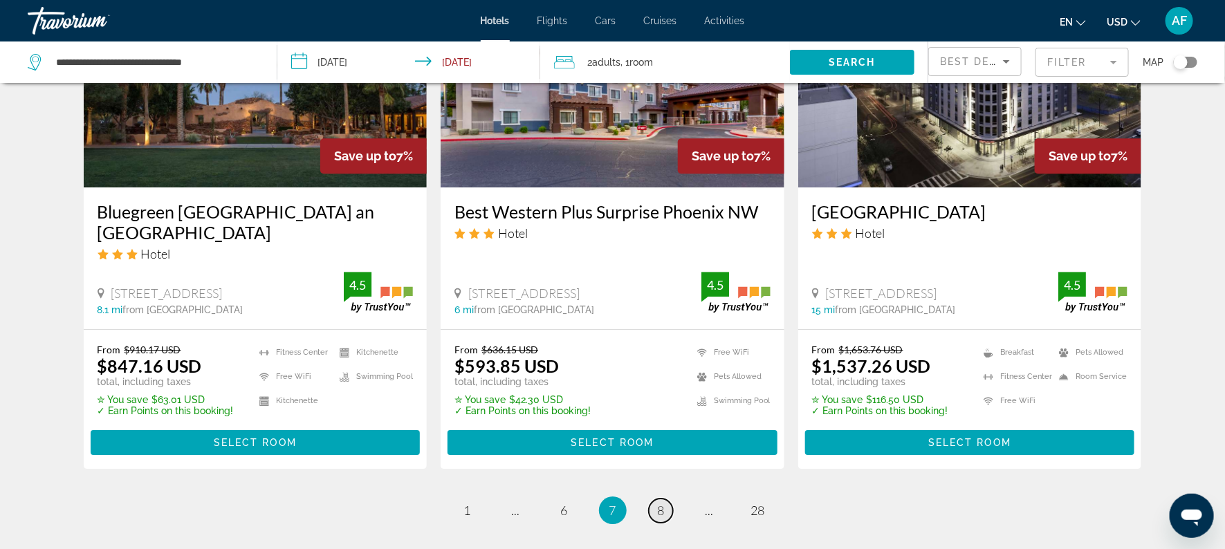
click at [658, 503] on span "8" at bounding box center [661, 510] width 7 height 15
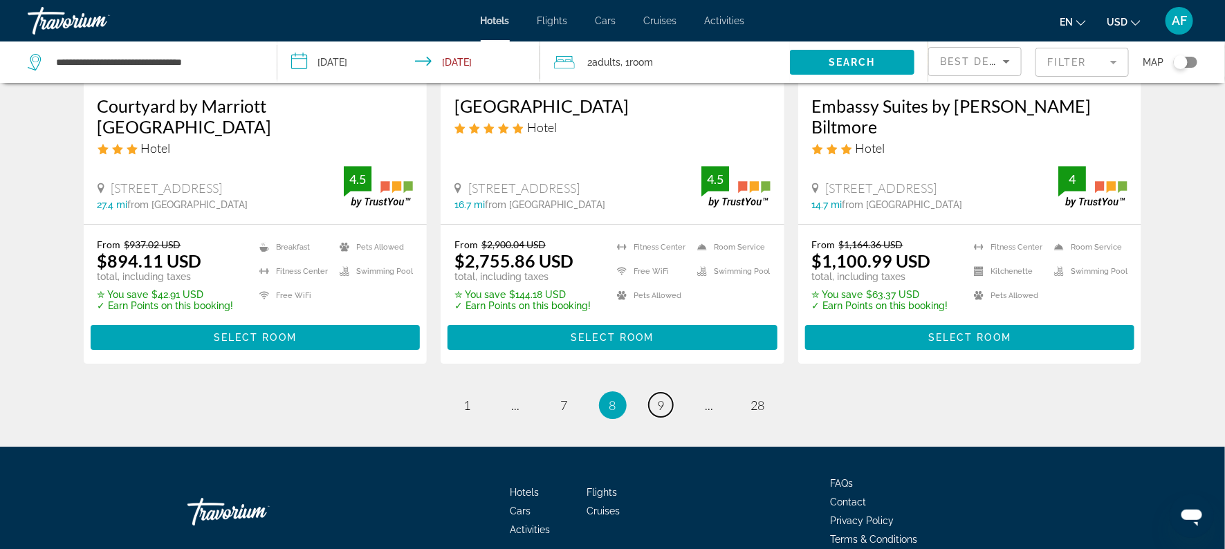
scroll to position [1840, 0]
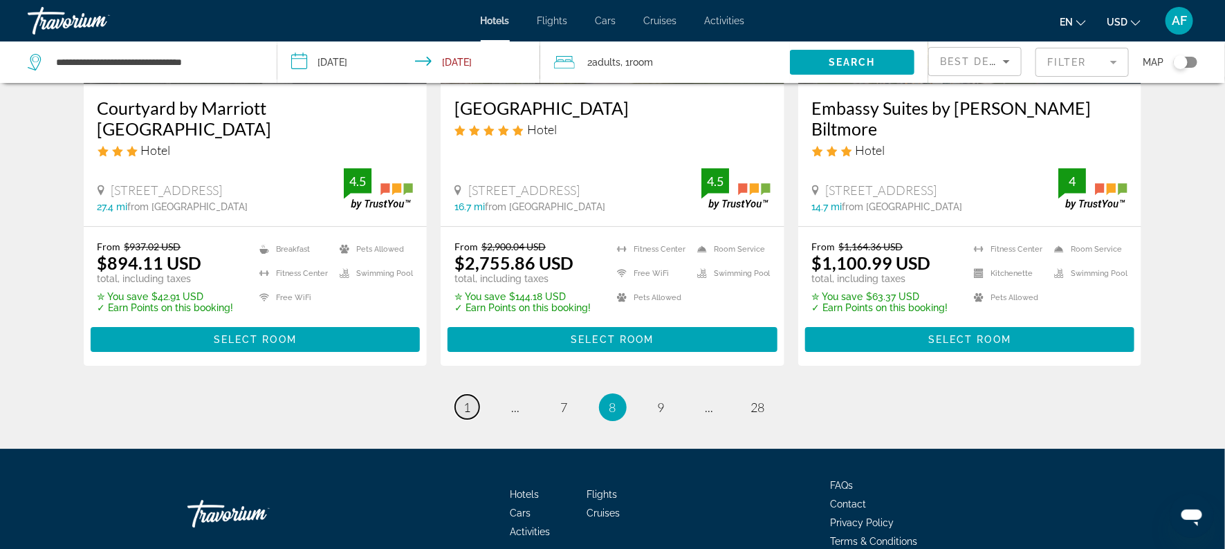
click at [465, 415] on span "1" at bounding box center [467, 407] width 7 height 15
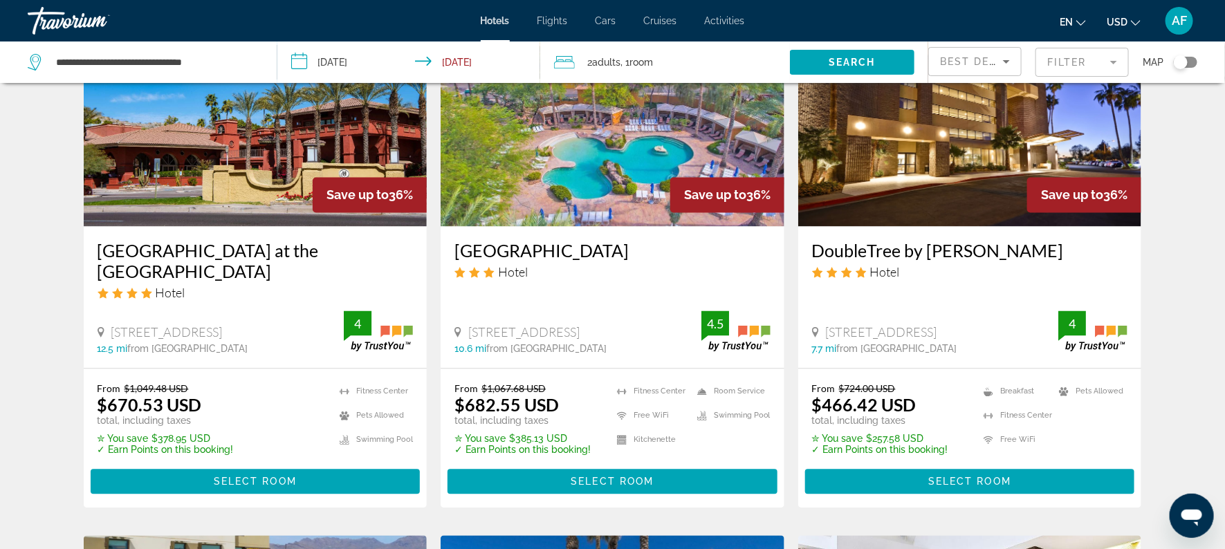
scroll to position [1195, 0]
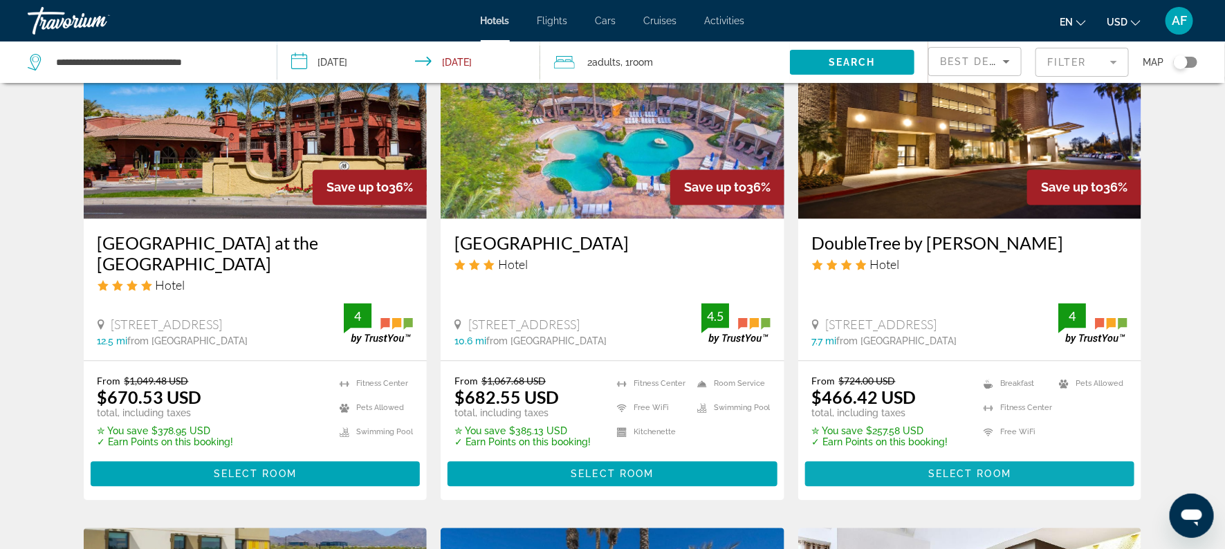
click at [901, 458] on span "Main content" at bounding box center [970, 474] width 330 height 33
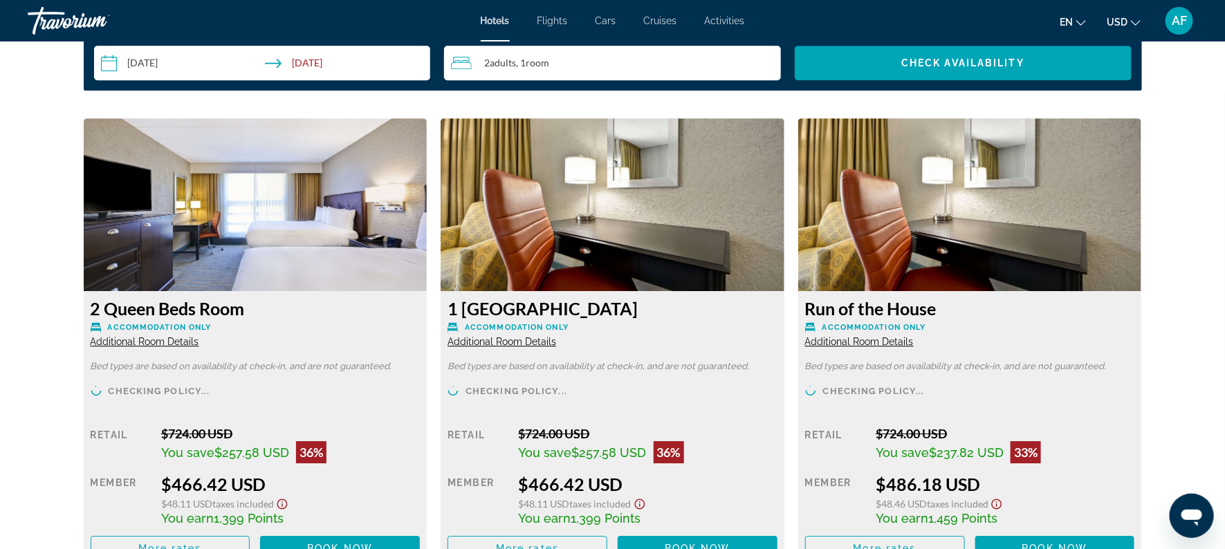
scroll to position [1934, 0]
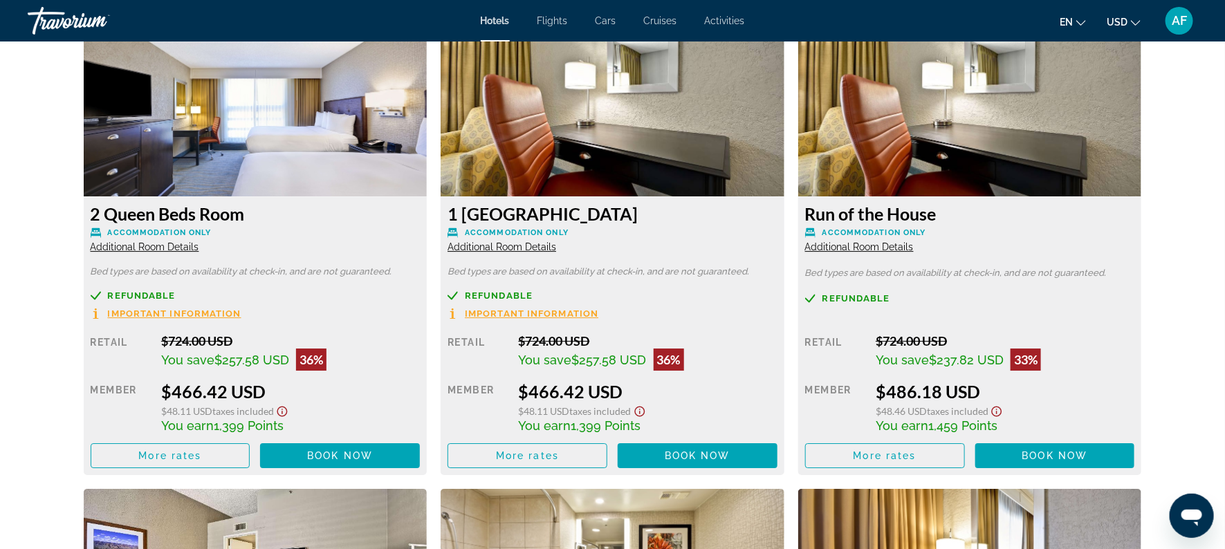
click at [156, 288] on div "2 Queen Beds Room Accommodation Only Additional Room Details Bed types are base…" at bounding box center [256, 335] width 344 height 279
click at [158, 291] on span "Refundable" at bounding box center [142, 295] width 68 height 9
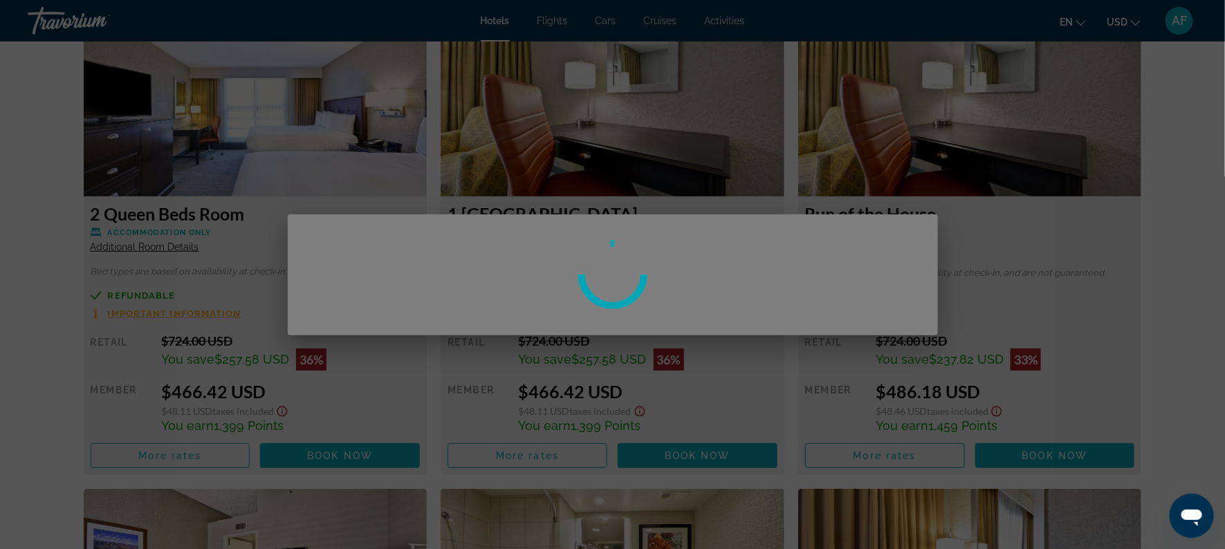
scroll to position [0, 0]
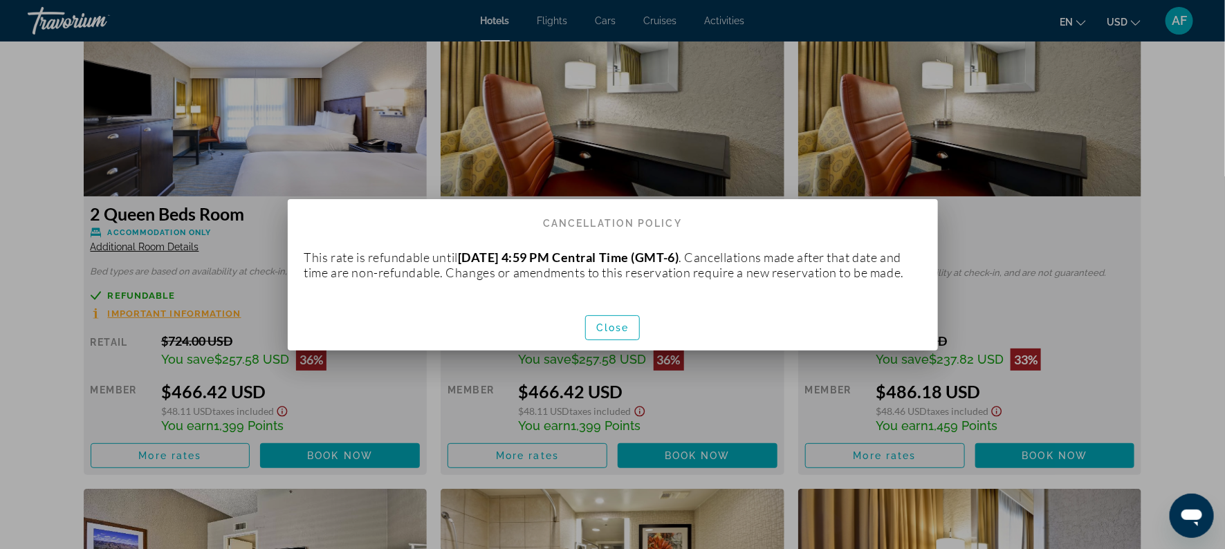
click at [351, 402] on div at bounding box center [612, 274] width 1225 height 549
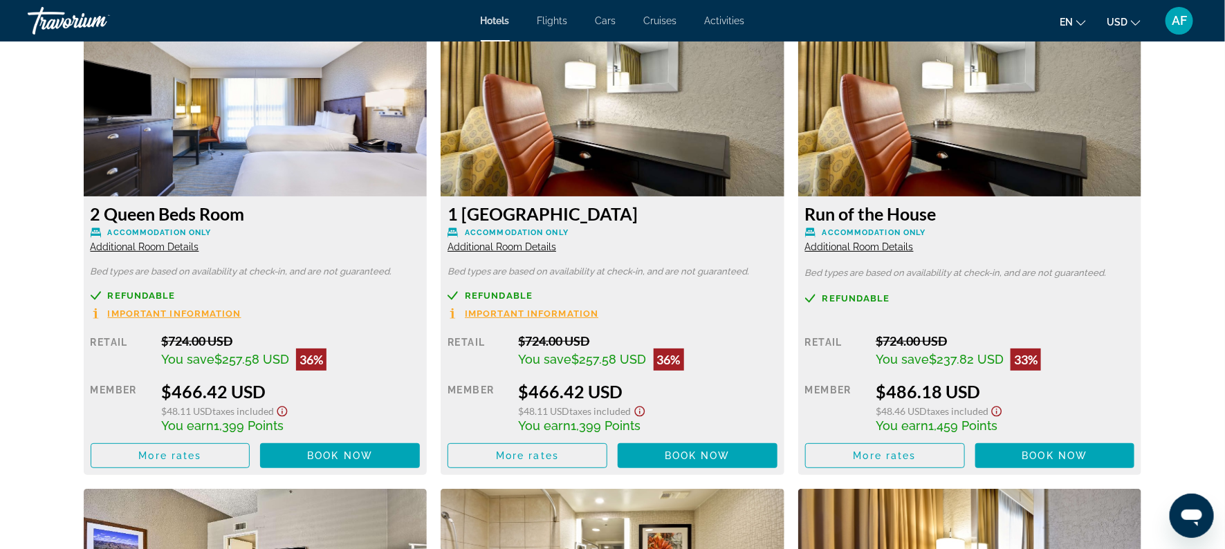
scroll to position [1934, 0]
click at [139, 245] on span "Additional Room Details" at bounding box center [145, 246] width 109 height 11
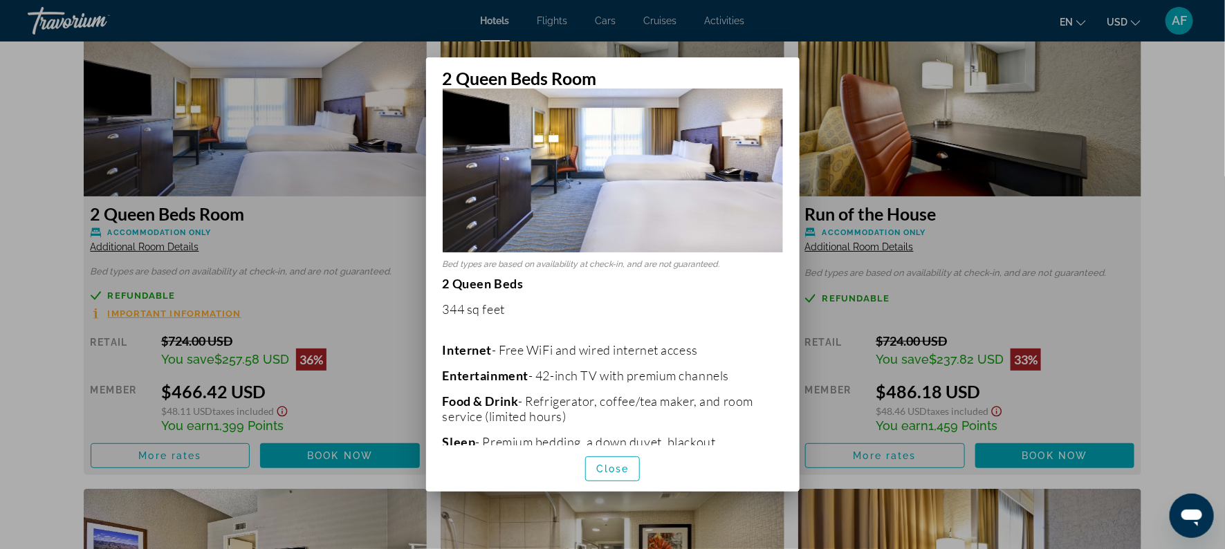
scroll to position [0, 0]
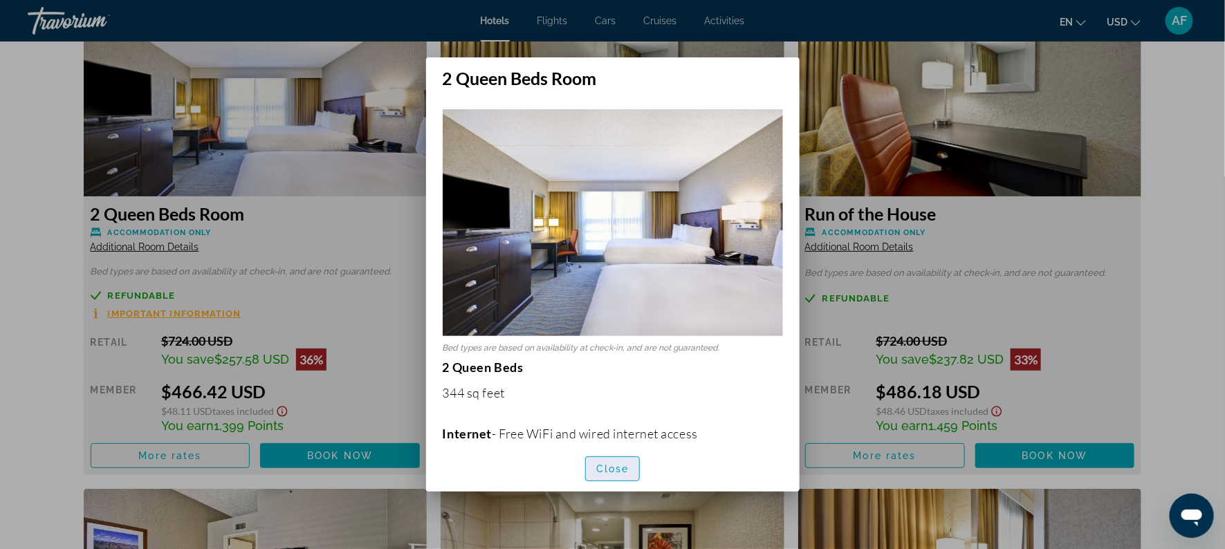
click at [606, 463] on span "Close" at bounding box center [612, 468] width 33 height 11
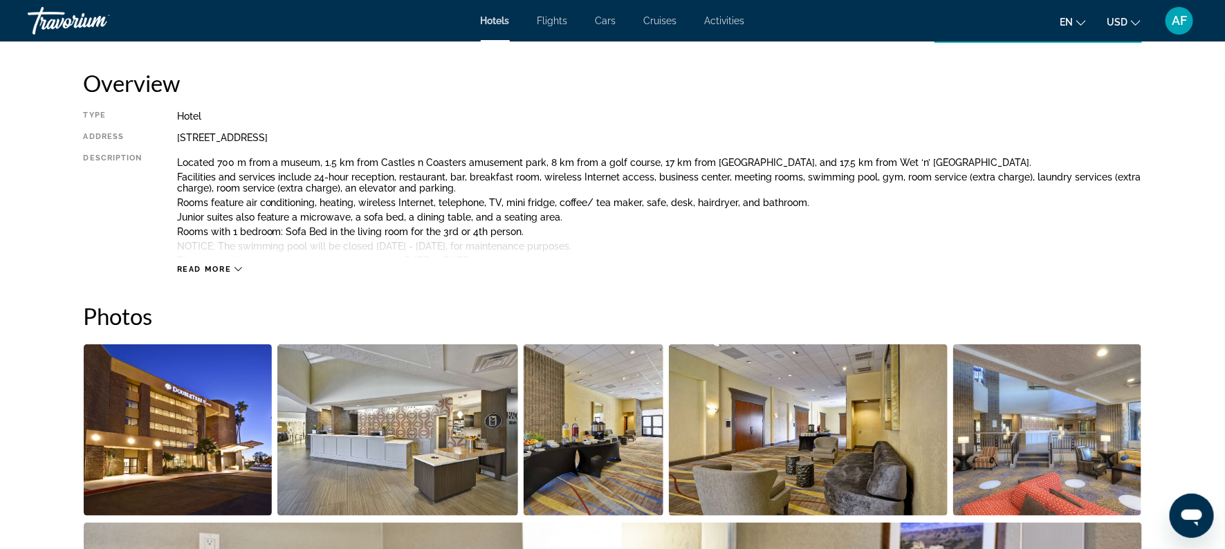
scroll to position [454, 0]
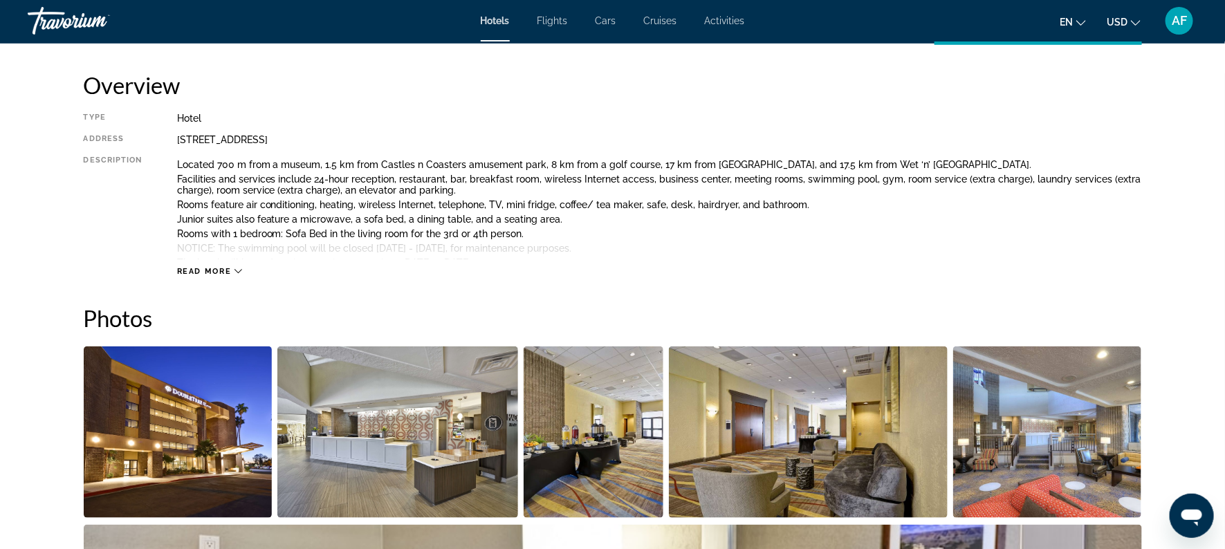
click at [218, 269] on span "Read more" at bounding box center [204, 271] width 55 height 9
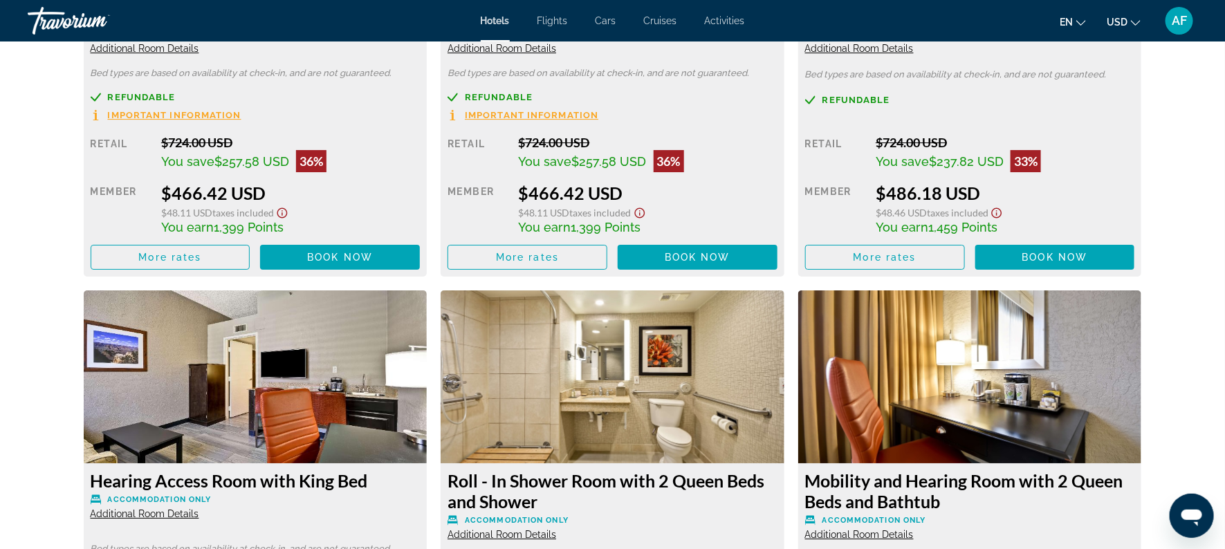
scroll to position [2161, 0]
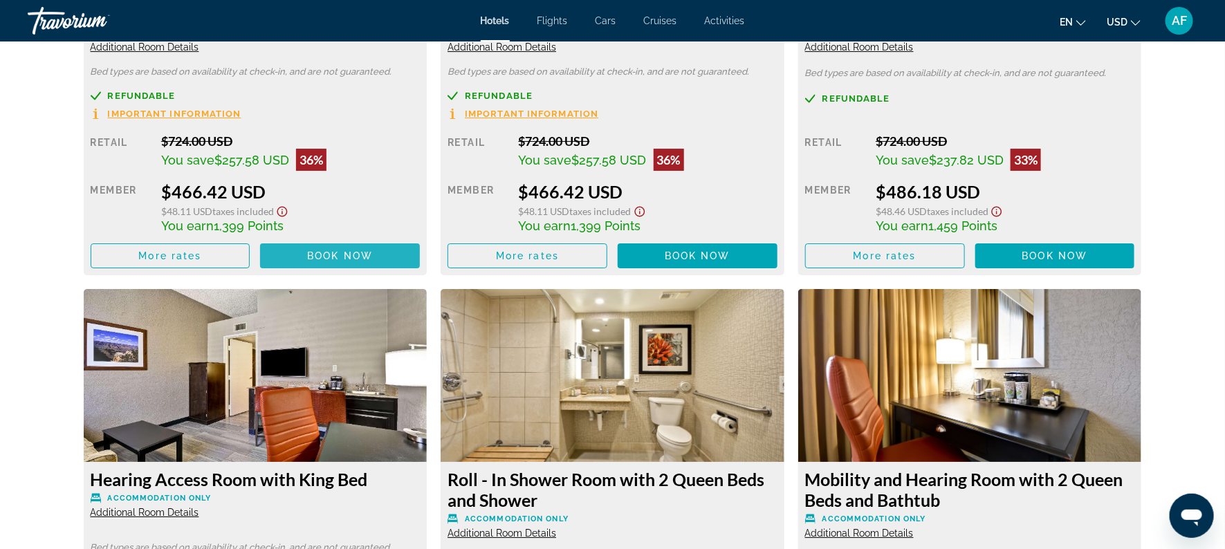
click at [360, 253] on span "Book now" at bounding box center [340, 255] width 66 height 11
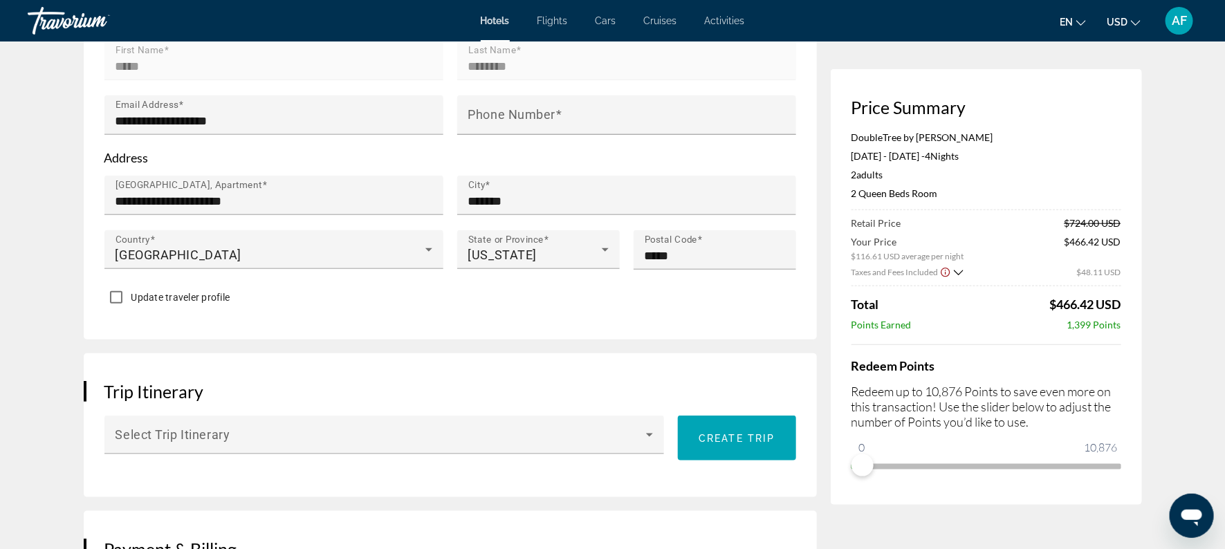
scroll to position [525, 0]
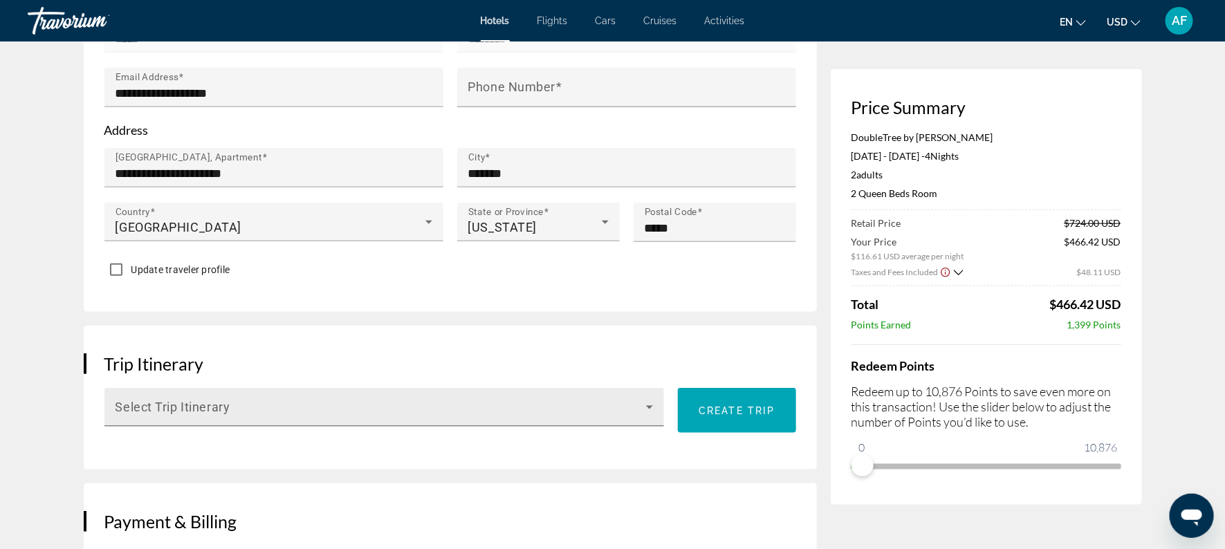
click at [256, 408] on span "Main content" at bounding box center [380, 413] width 531 height 17
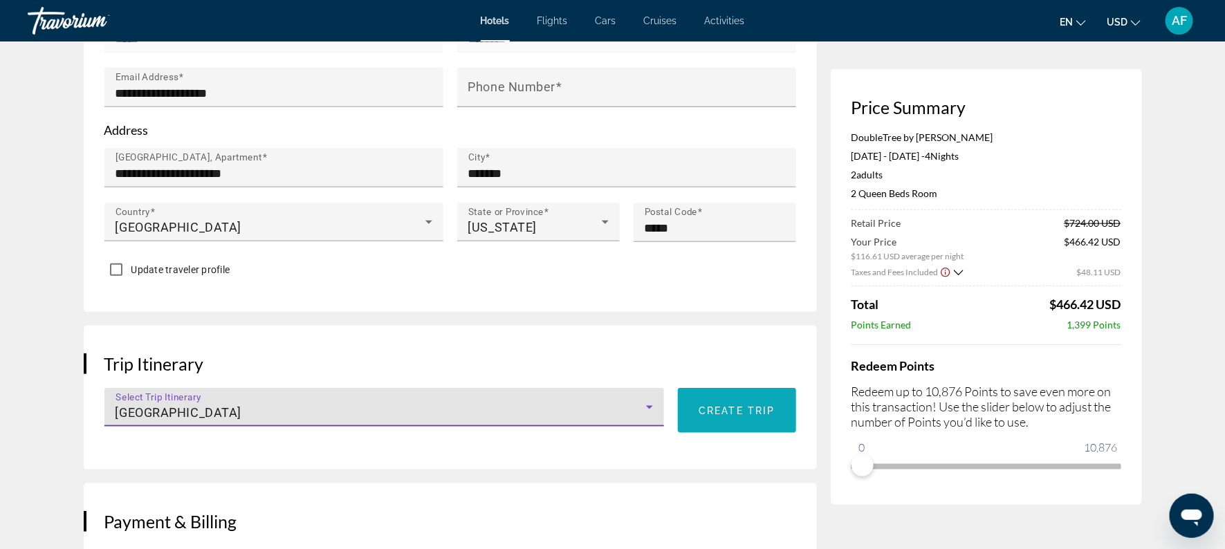
click at [700, 411] on span "Create trip" at bounding box center [736, 410] width 76 height 11
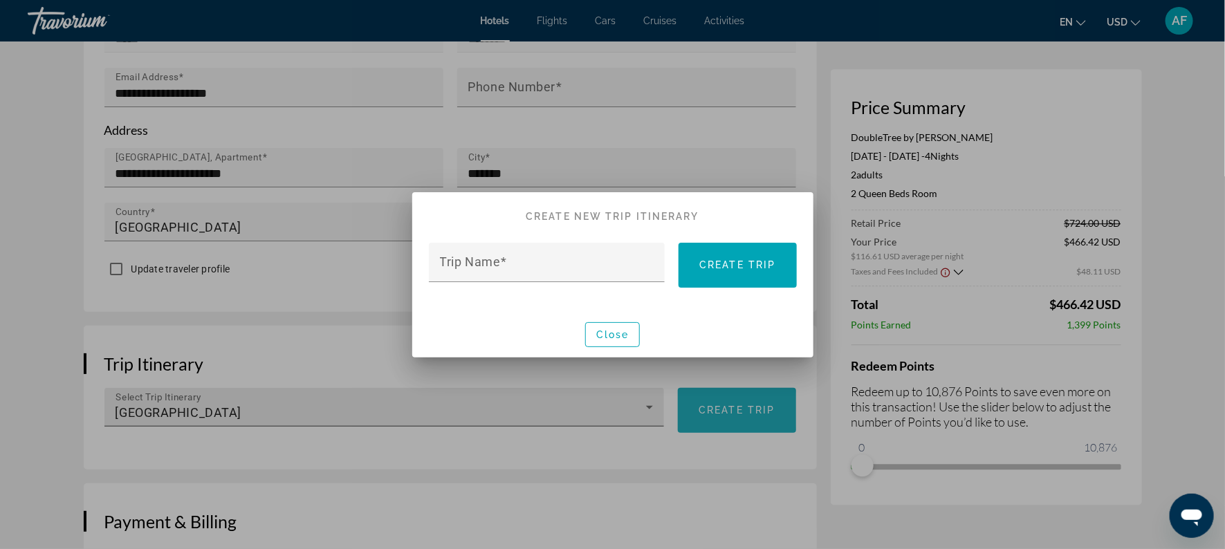
scroll to position [0, 0]
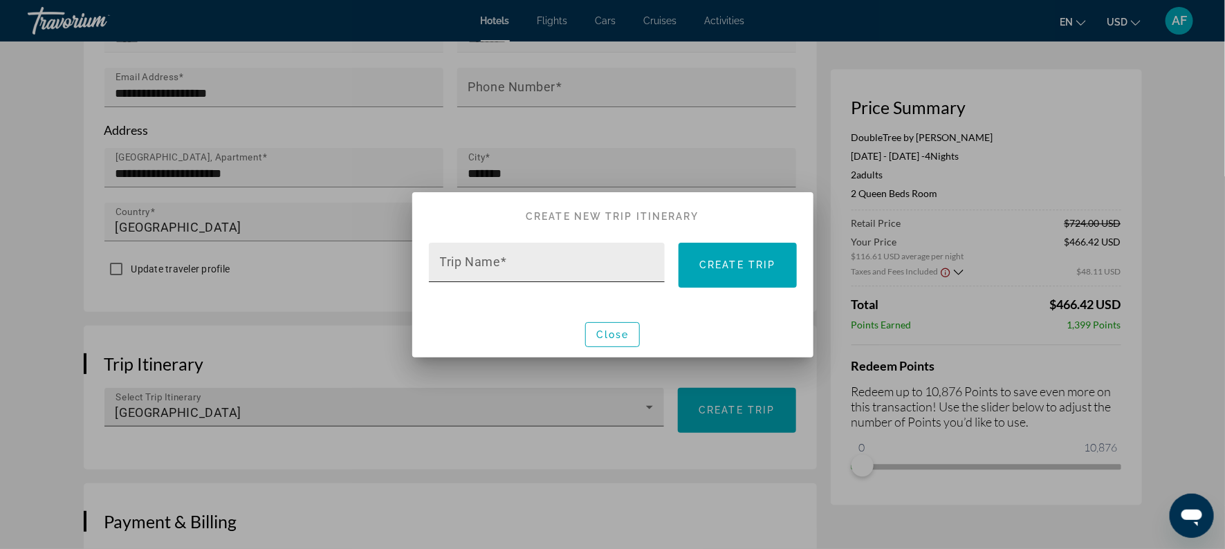
click at [523, 269] on input "Trip Name" at bounding box center [551, 268] width 223 height 17
type input "**********"
click at [769, 257] on span at bounding box center [737, 264] width 118 height 33
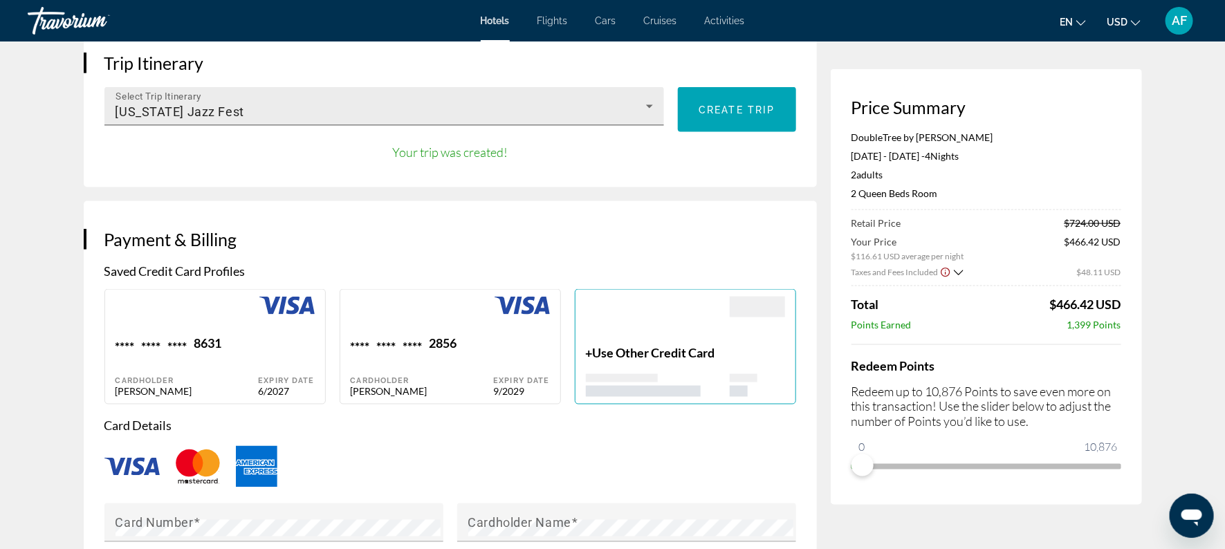
scroll to position [832, 0]
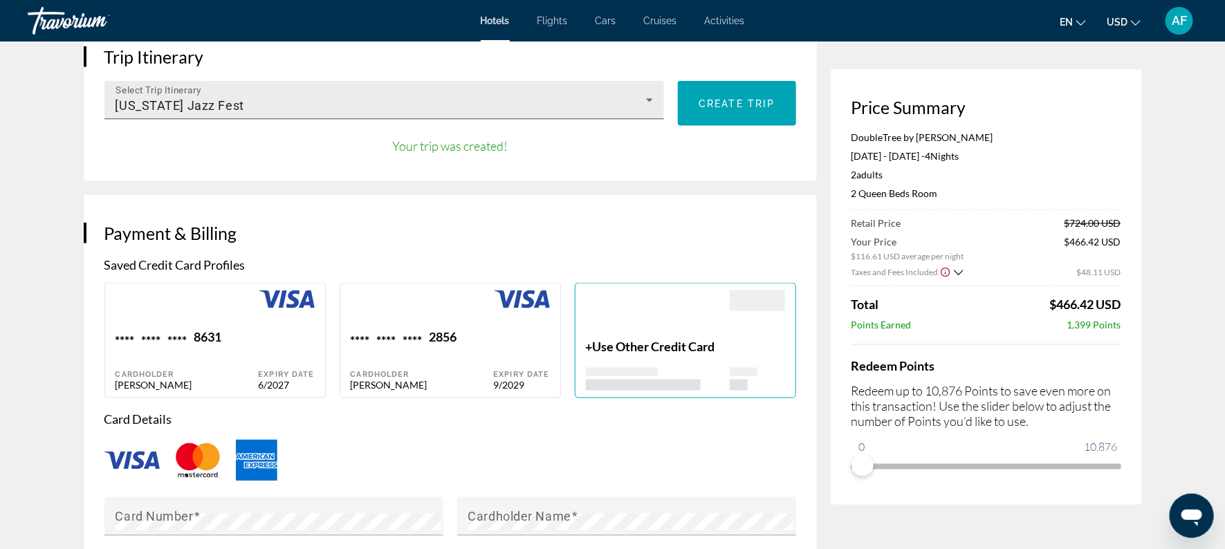
click at [398, 326] on div "Main content" at bounding box center [422, 309] width 143 height 39
type input "*********"
type input "********"
type input "**********"
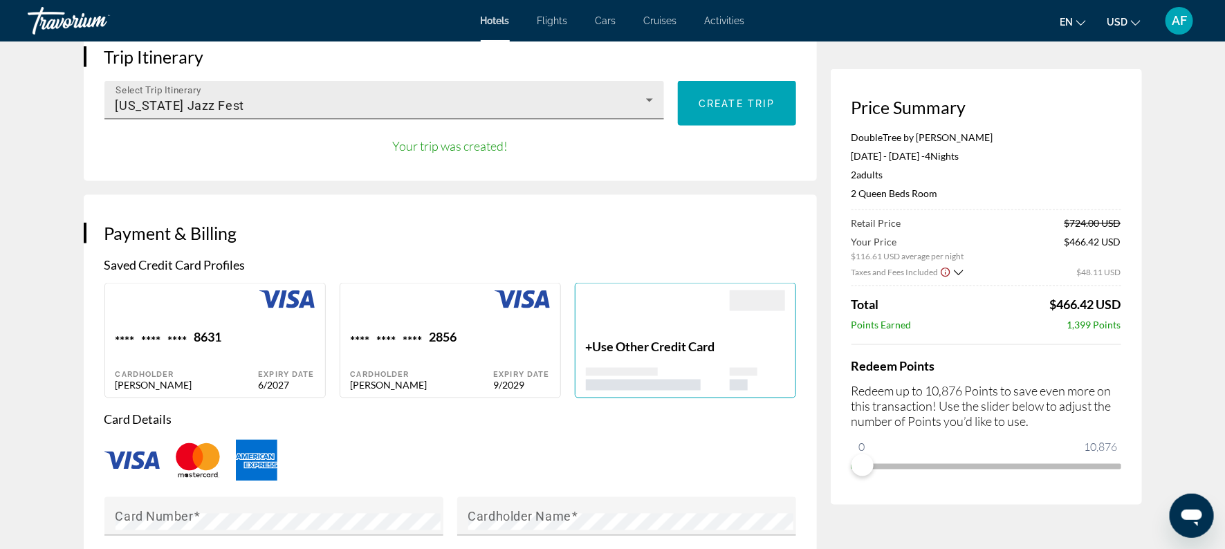
type input "*******"
type input "*****"
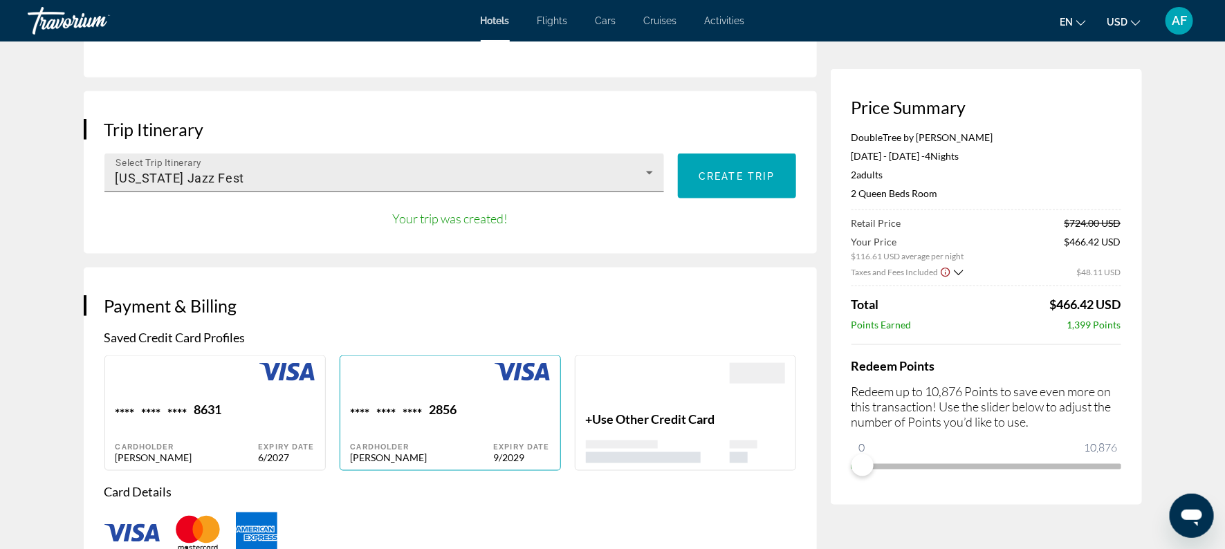
scroll to position [752, 0]
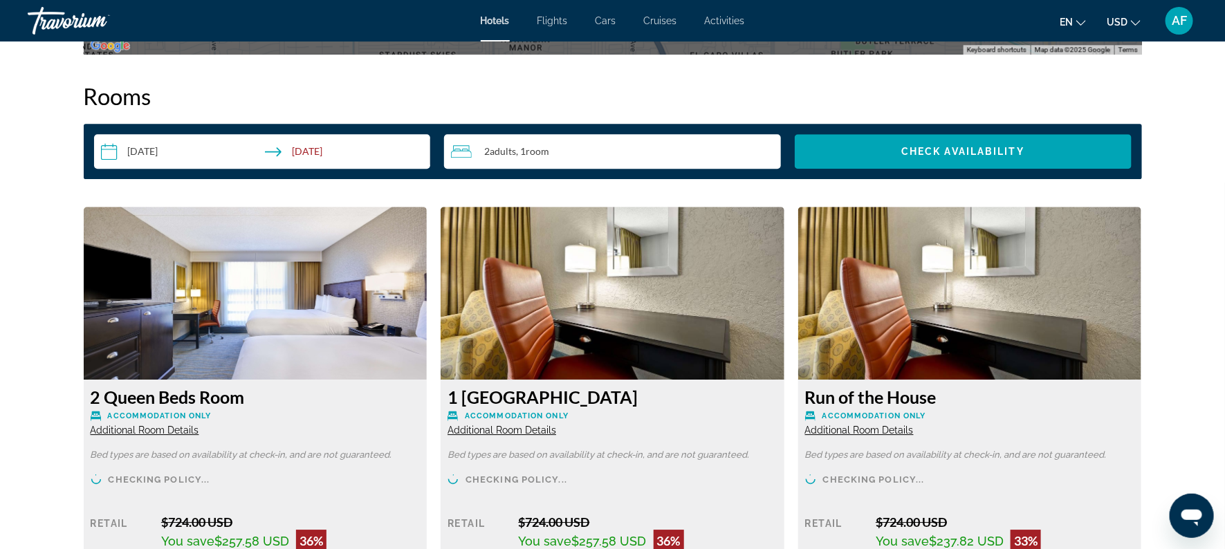
scroll to position [1757, 0]
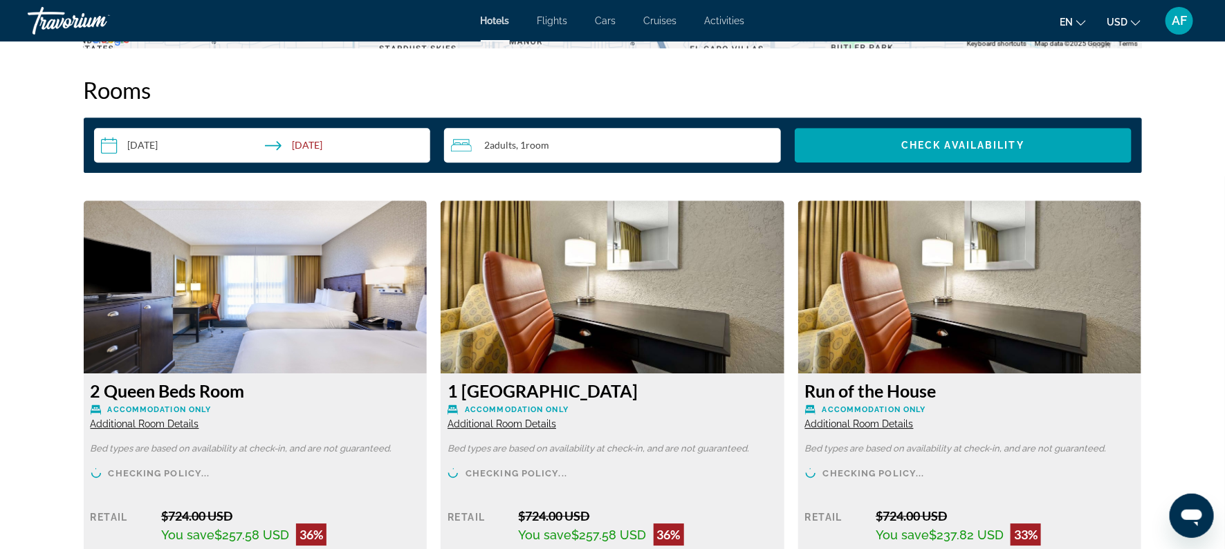
click at [330, 139] on input "**********" at bounding box center [265, 147] width 342 height 39
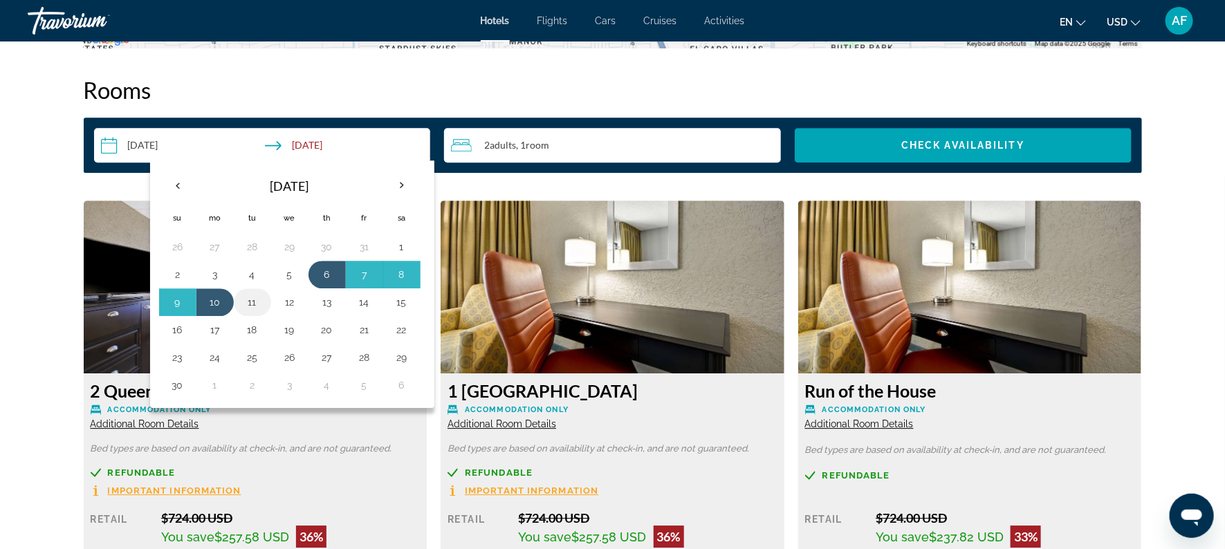
click at [251, 295] on button "11" at bounding box center [252, 302] width 22 height 19
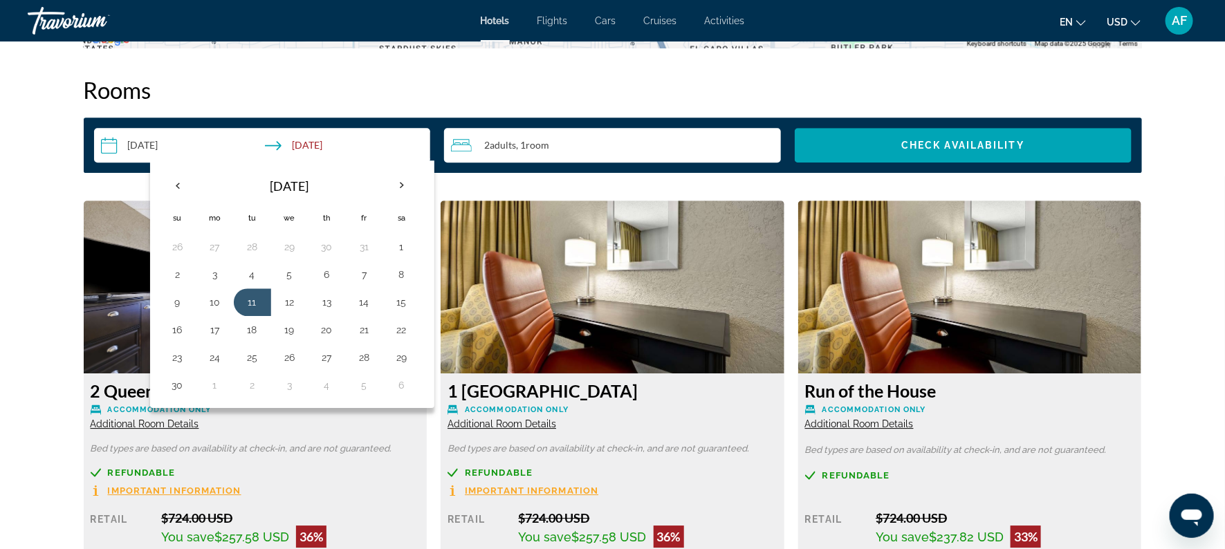
click at [452, 207] on img "Main content" at bounding box center [613, 287] width 344 height 173
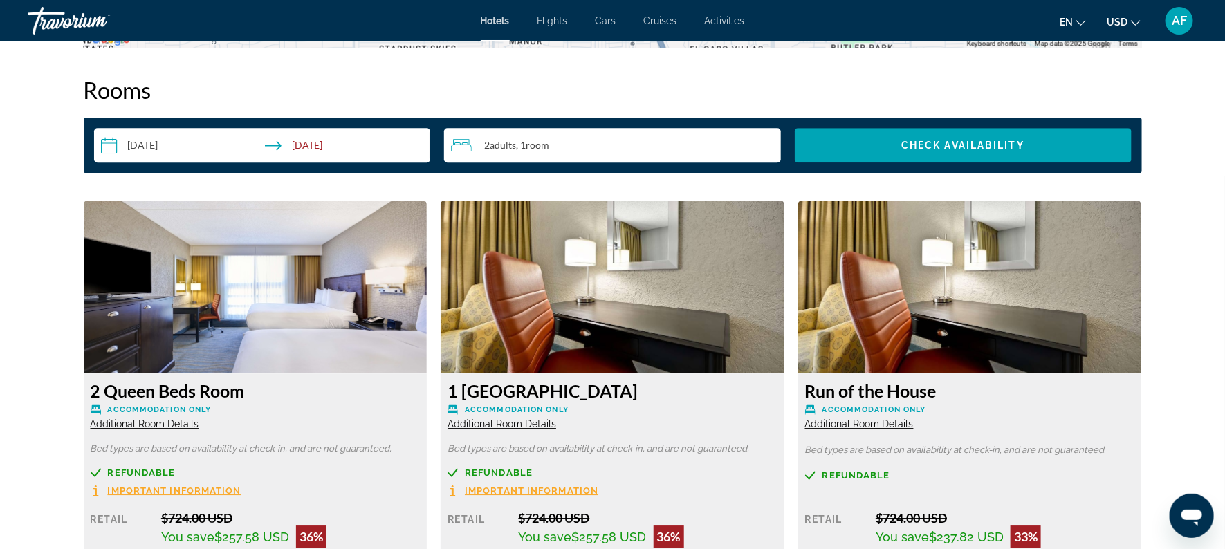
click at [268, 142] on input "**********" at bounding box center [265, 147] width 342 height 39
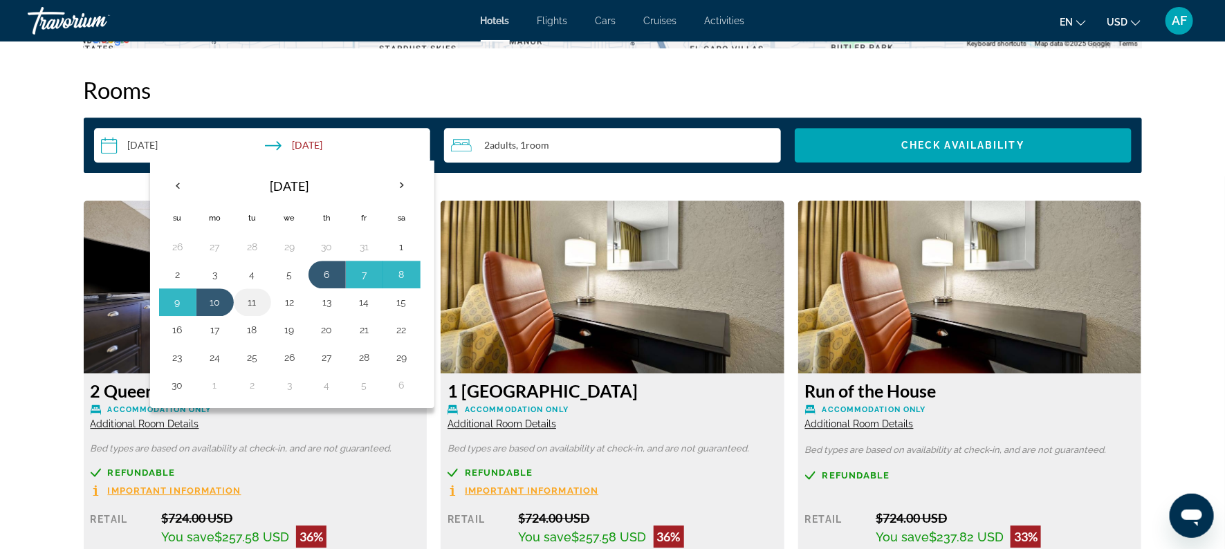
click at [255, 295] on button "11" at bounding box center [252, 302] width 22 height 19
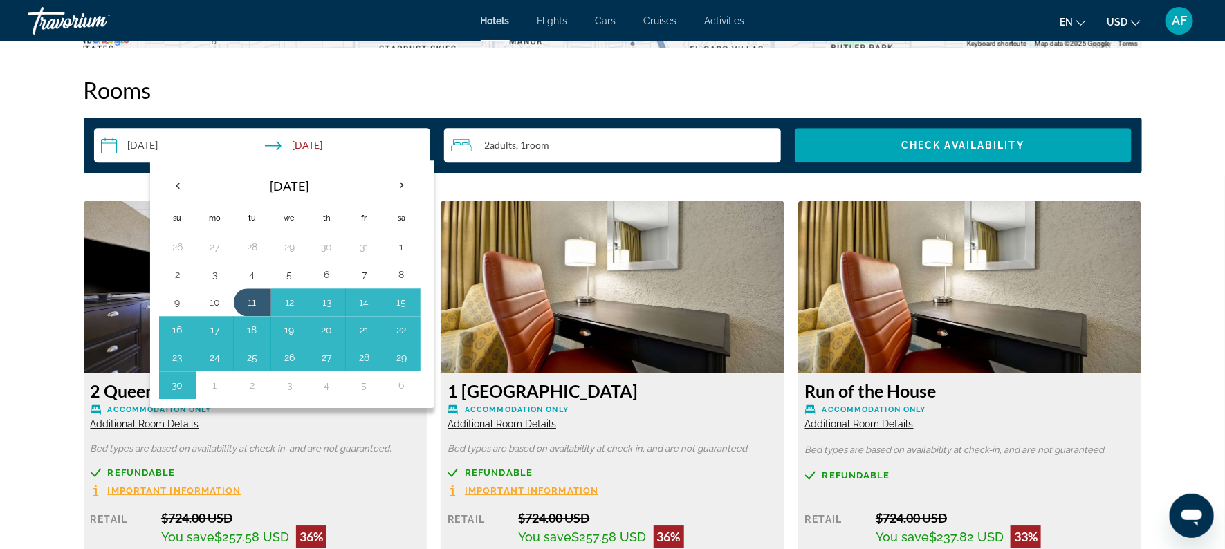
click at [668, 303] on img "Main content" at bounding box center [613, 287] width 344 height 173
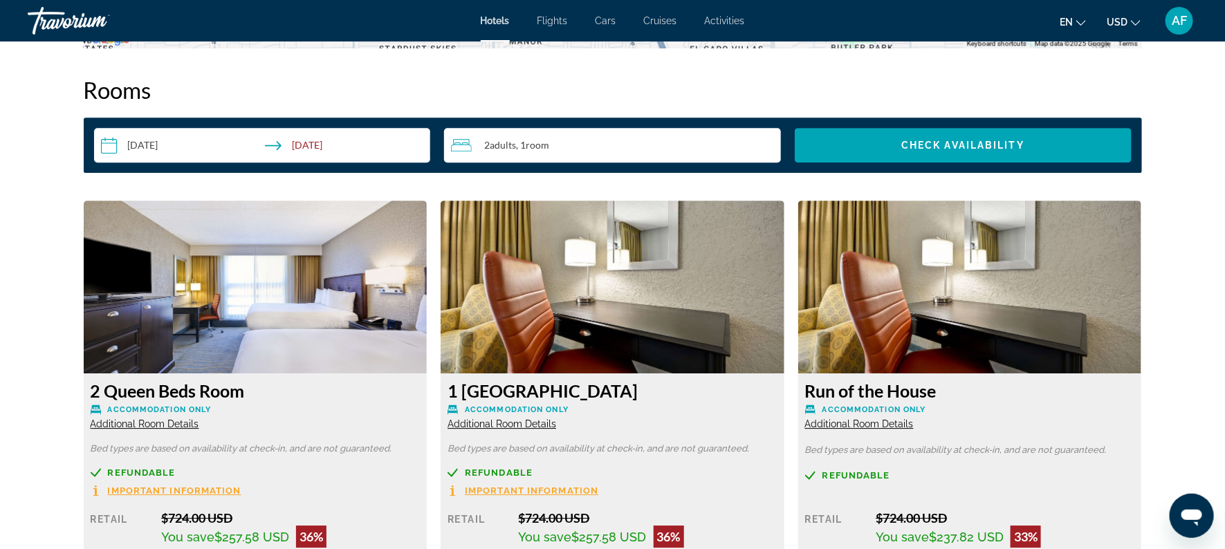
click at [147, 145] on input "**********" at bounding box center [265, 147] width 342 height 39
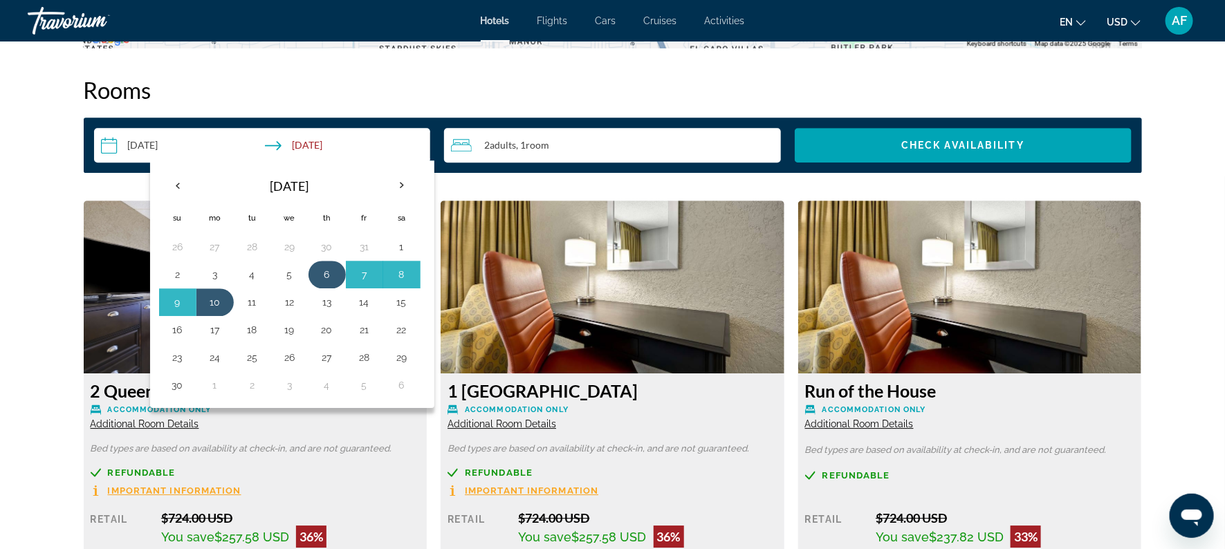
click at [325, 266] on button "6" at bounding box center [327, 274] width 22 height 19
click at [249, 297] on button "11" at bounding box center [252, 302] width 22 height 19
type input "**********"
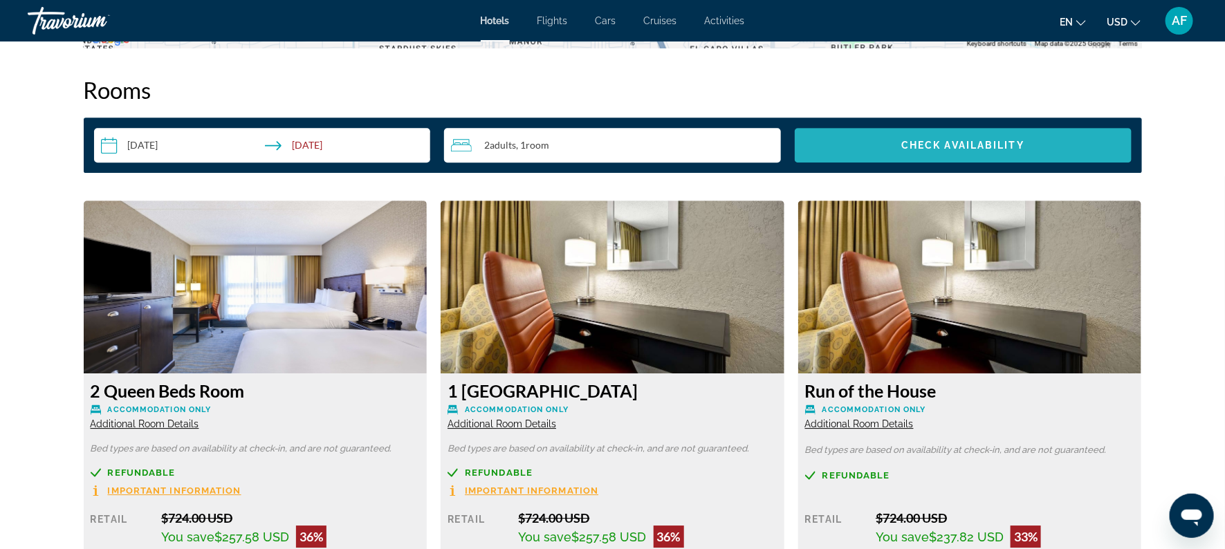
click at [967, 145] on span "Check Availability" at bounding box center [962, 145] width 123 height 11
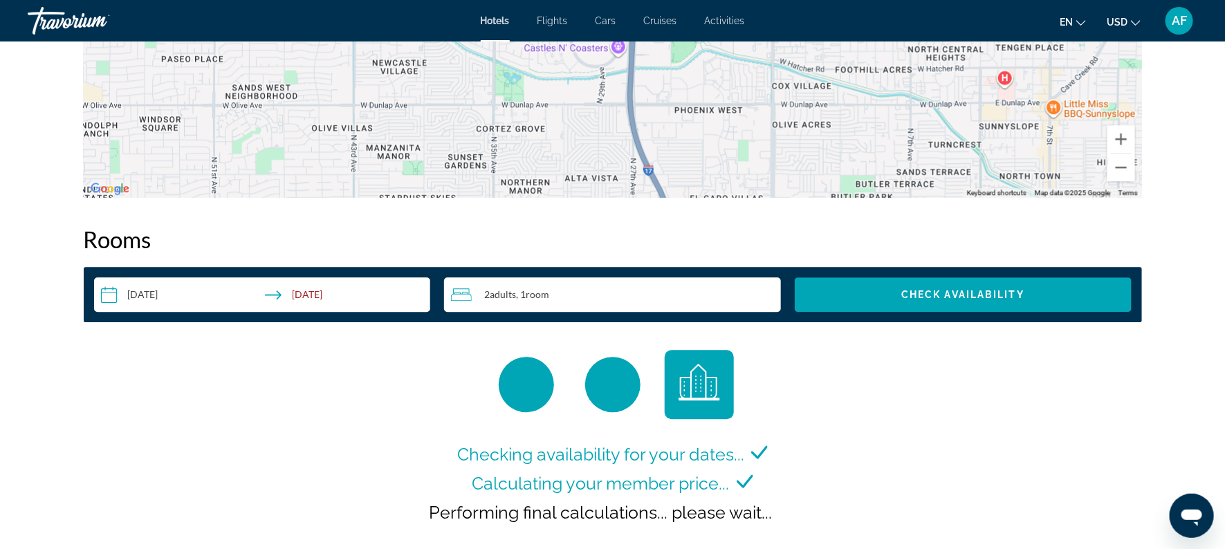
scroll to position [1604, 0]
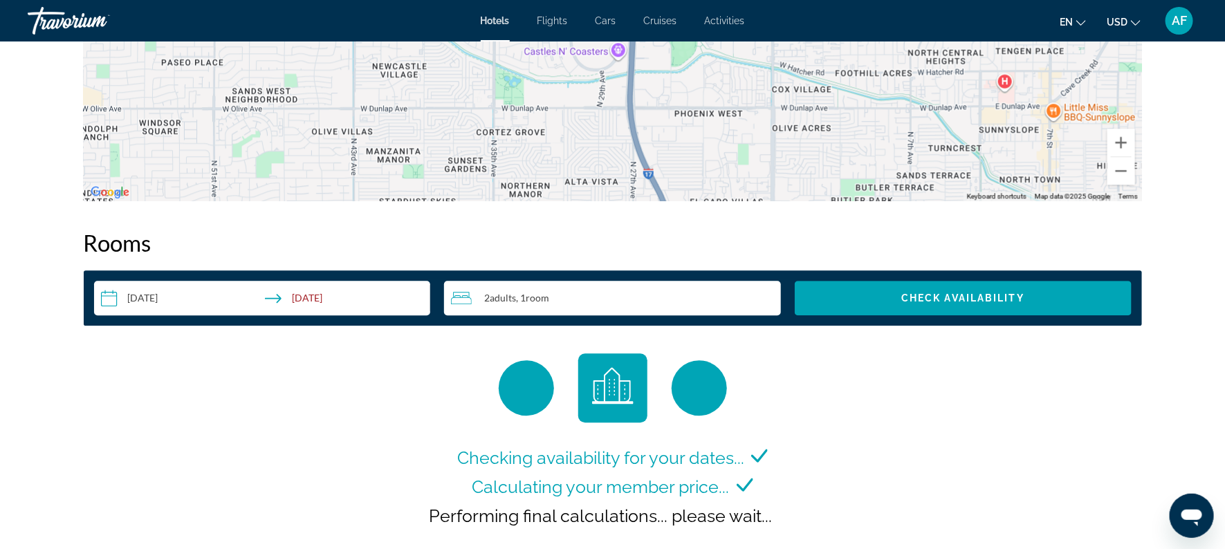
click at [747, 478] on icon "Main content" at bounding box center [744, 484] width 17 height 17
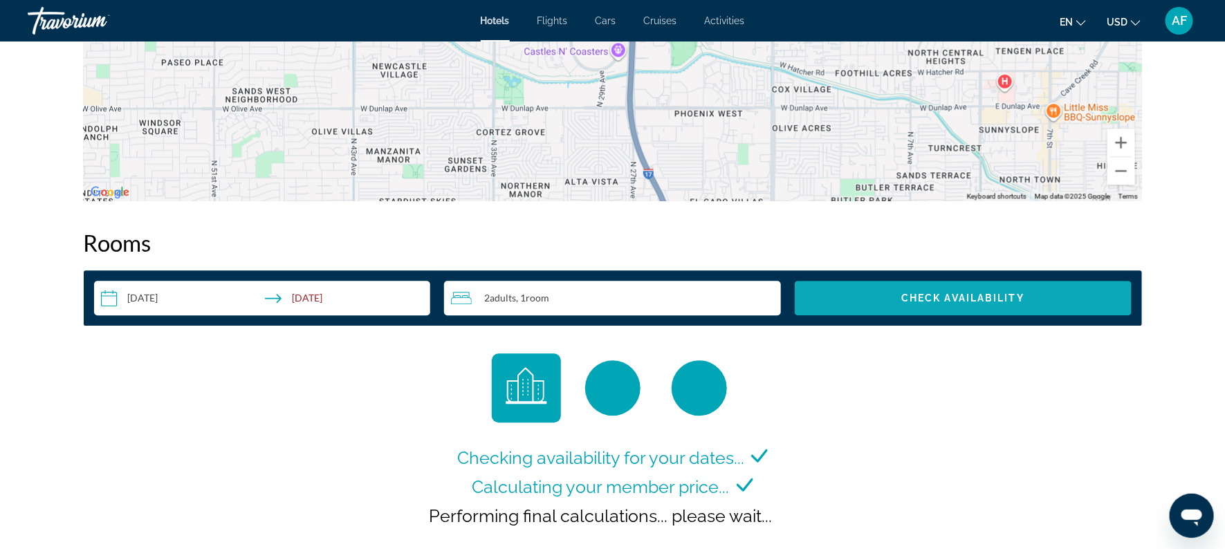
click at [857, 298] on span "Search widget" at bounding box center [963, 297] width 337 height 33
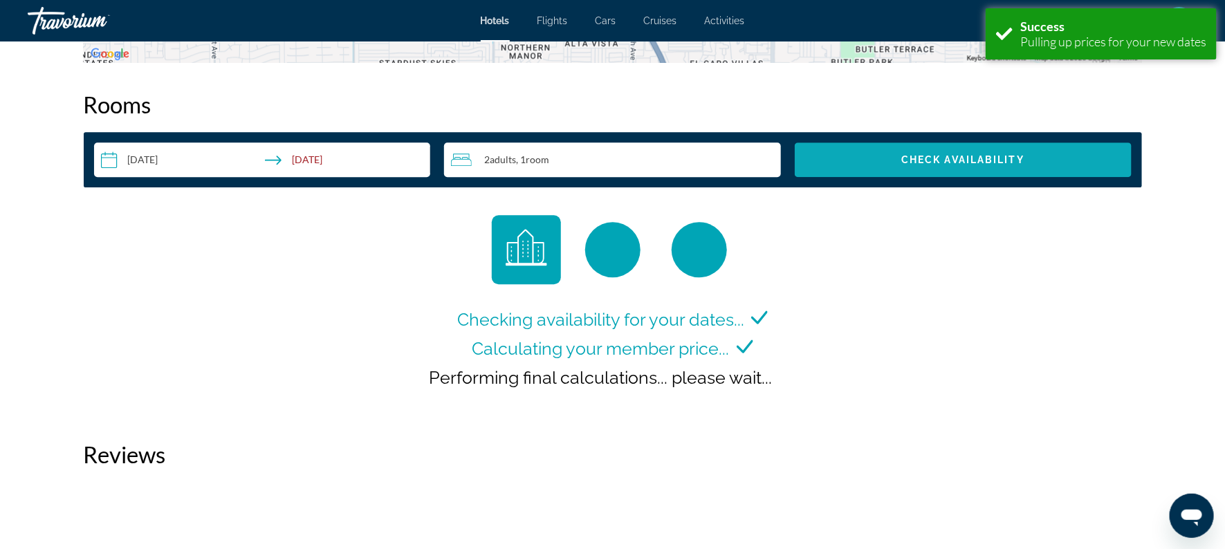
scroll to position [1750, 0]
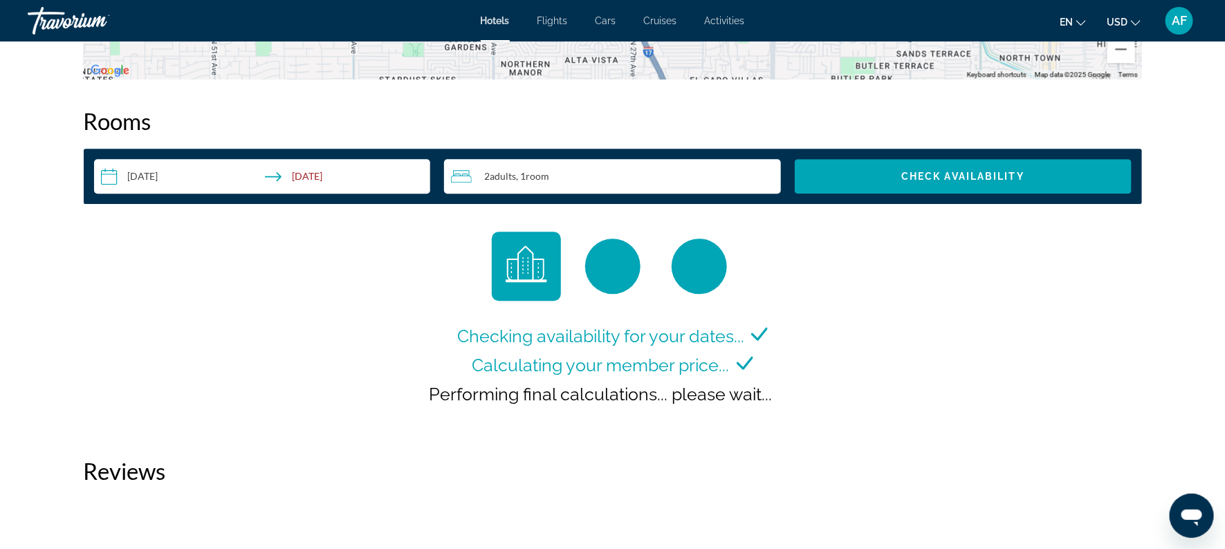
scroll to position [1736, 0]
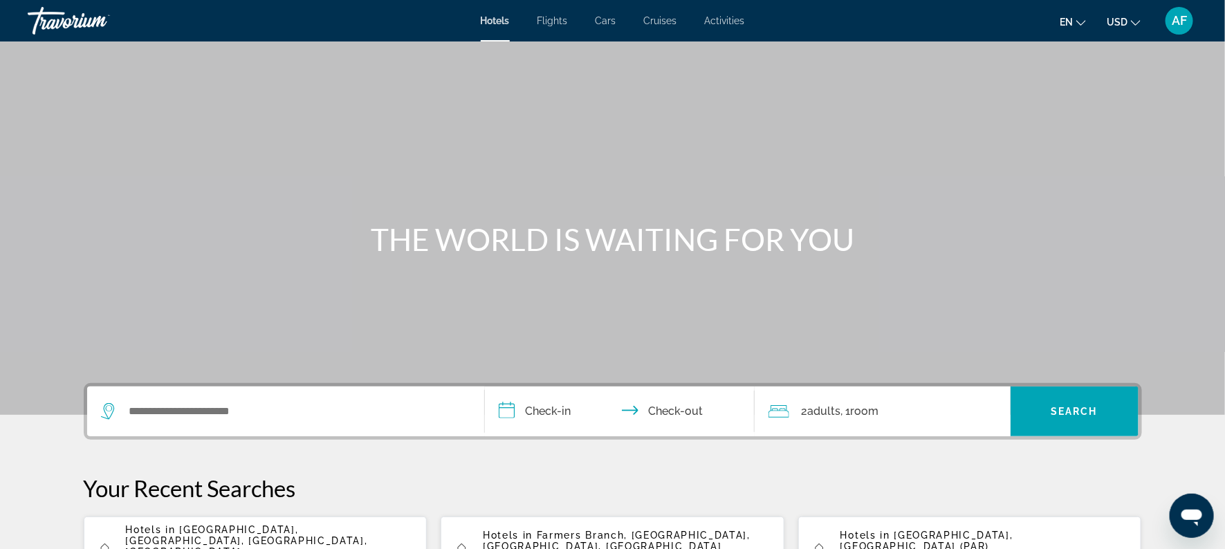
click at [195, 525] on span "[GEOGRAPHIC_DATA], [GEOGRAPHIC_DATA], [GEOGRAPHIC_DATA], [GEOGRAPHIC_DATA]" at bounding box center [247, 540] width 242 height 33
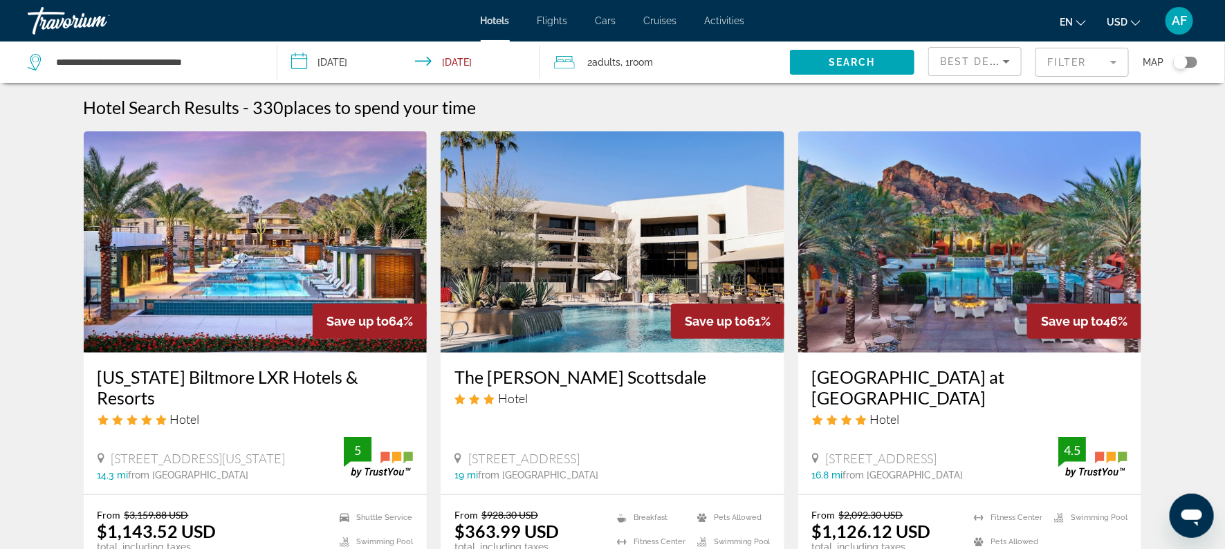
click at [483, 58] on input "**********" at bounding box center [411, 64] width 269 height 46
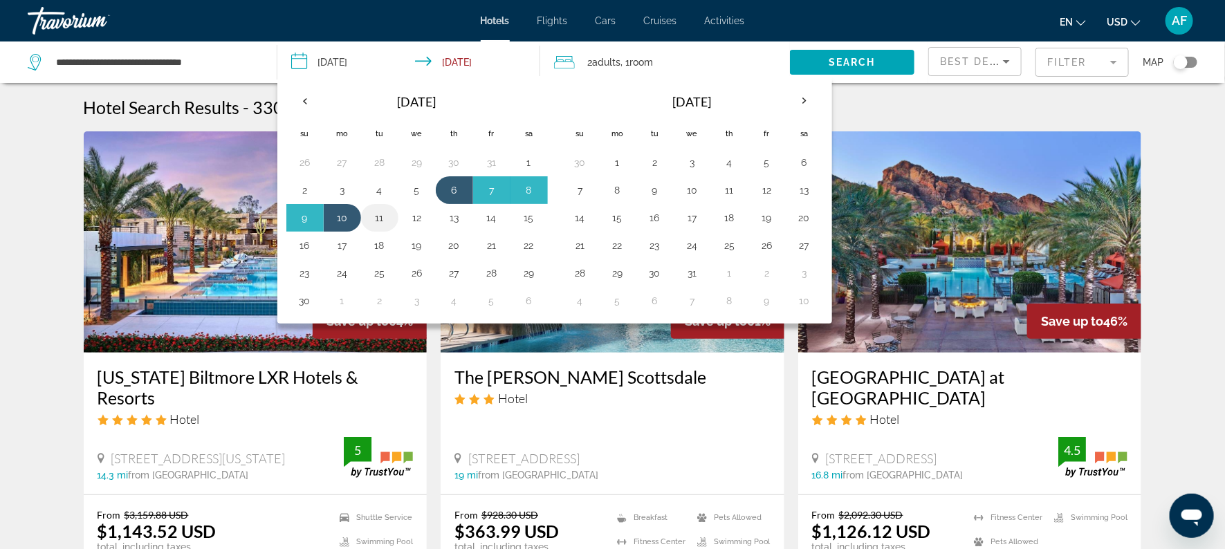
click at [376, 214] on button "11" at bounding box center [380, 217] width 22 height 19
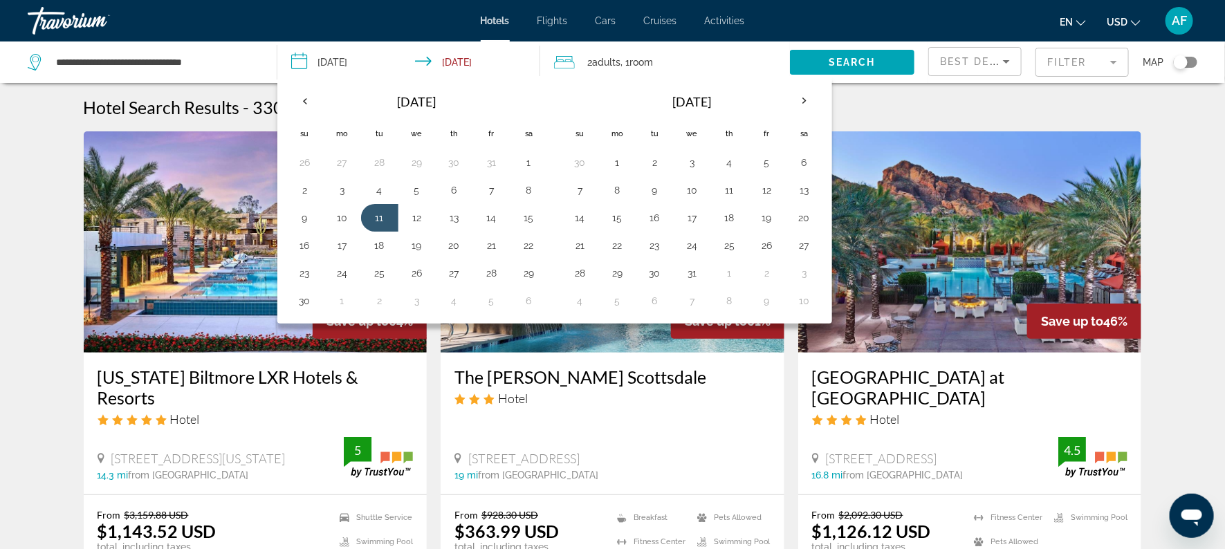
click at [862, 97] on div "Hotel Search Results - 330 places to spend your time" at bounding box center [613, 107] width 1058 height 21
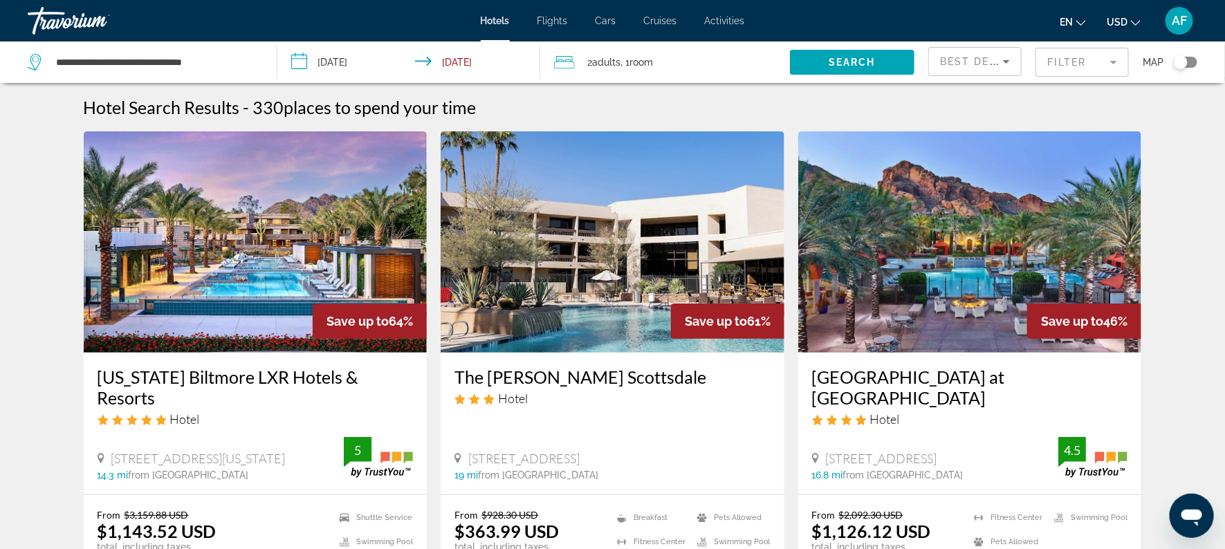
click at [363, 63] on input "**********" at bounding box center [411, 64] width 269 height 46
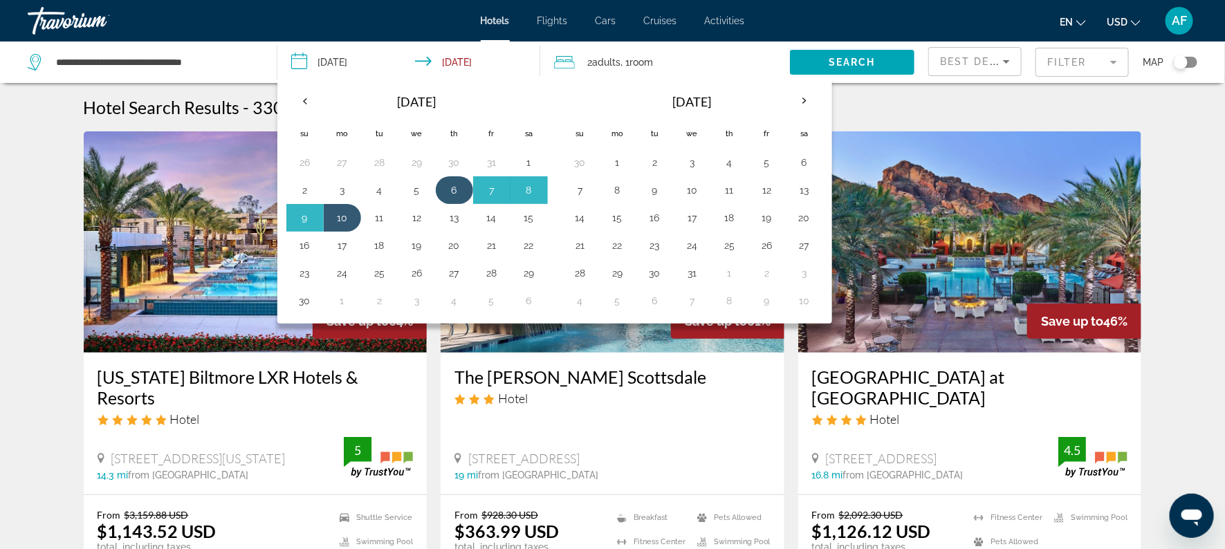
click at [447, 189] on button "6" at bounding box center [454, 189] width 22 height 19
click at [378, 214] on button "11" at bounding box center [380, 217] width 22 height 19
type input "**********"
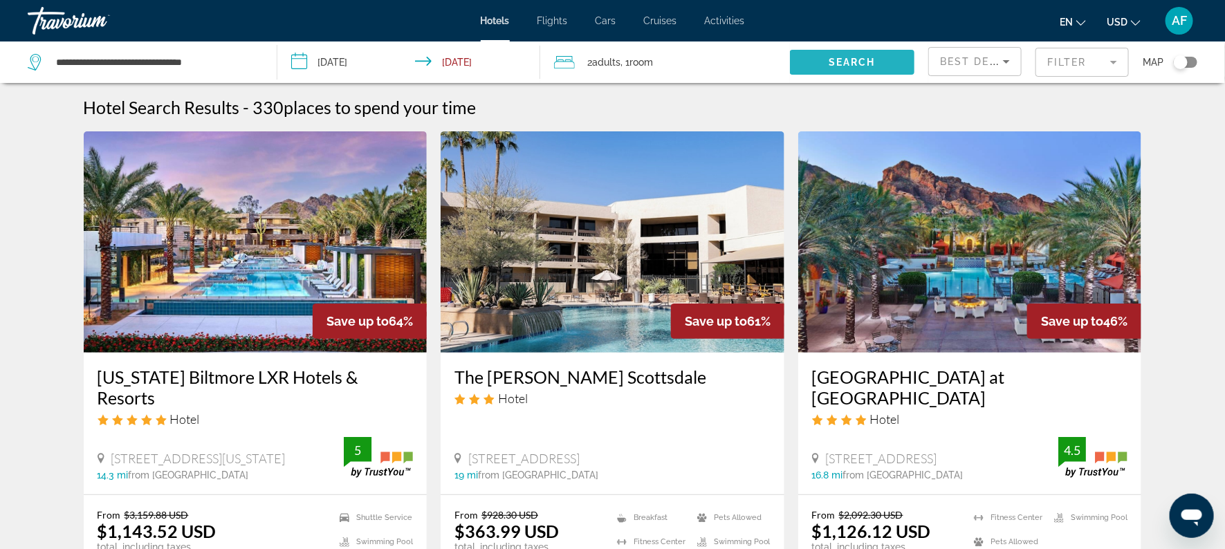
click at [833, 50] on span "Search widget" at bounding box center [852, 62] width 124 height 33
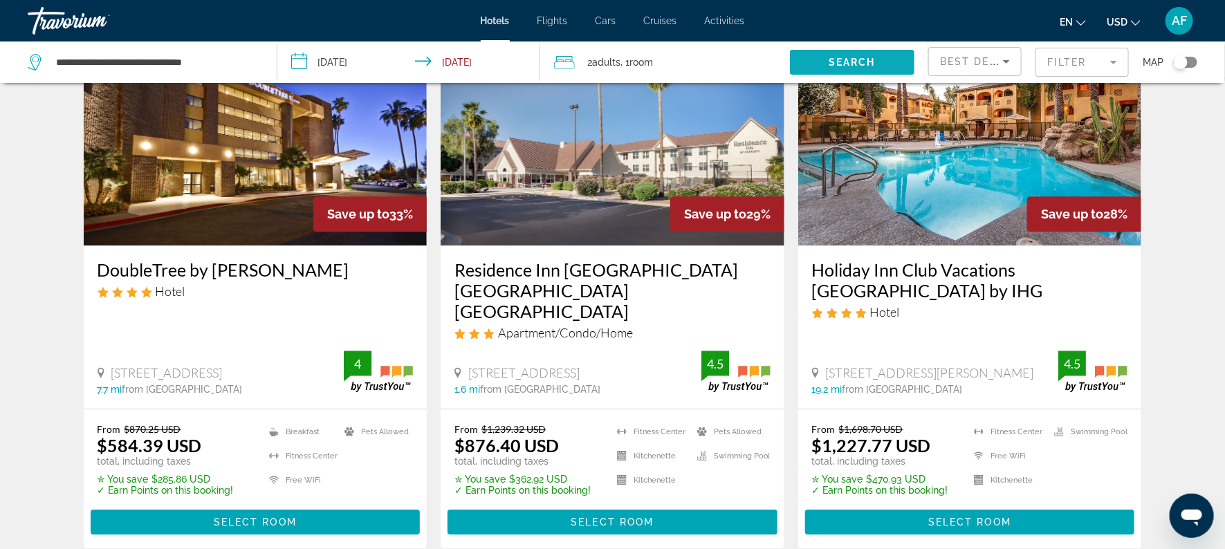
scroll to position [1700, 0]
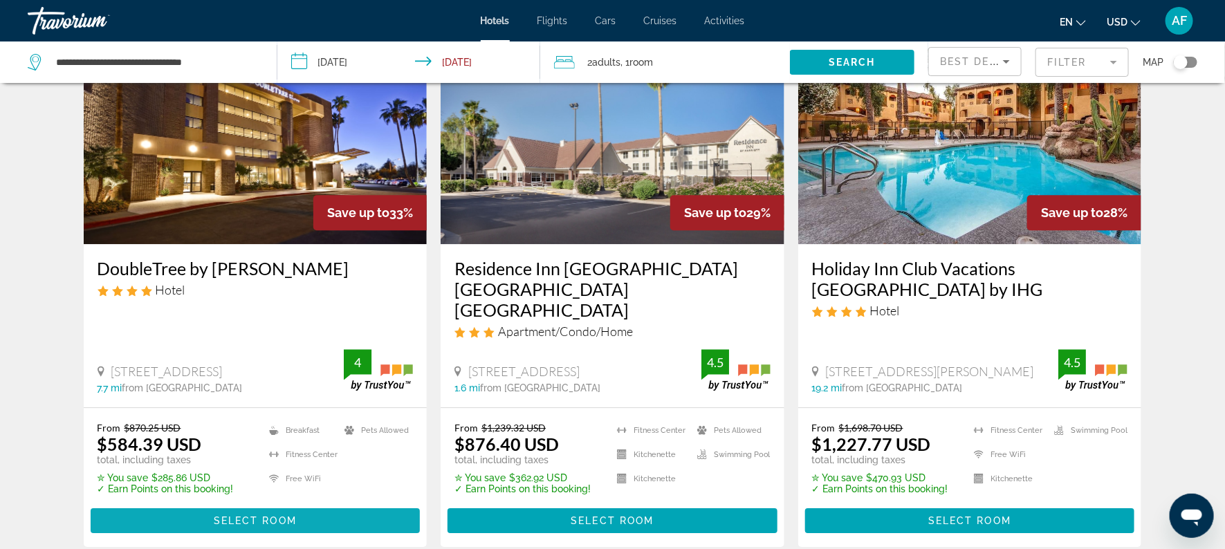
click at [263, 515] on span "Select Room" at bounding box center [255, 520] width 83 height 11
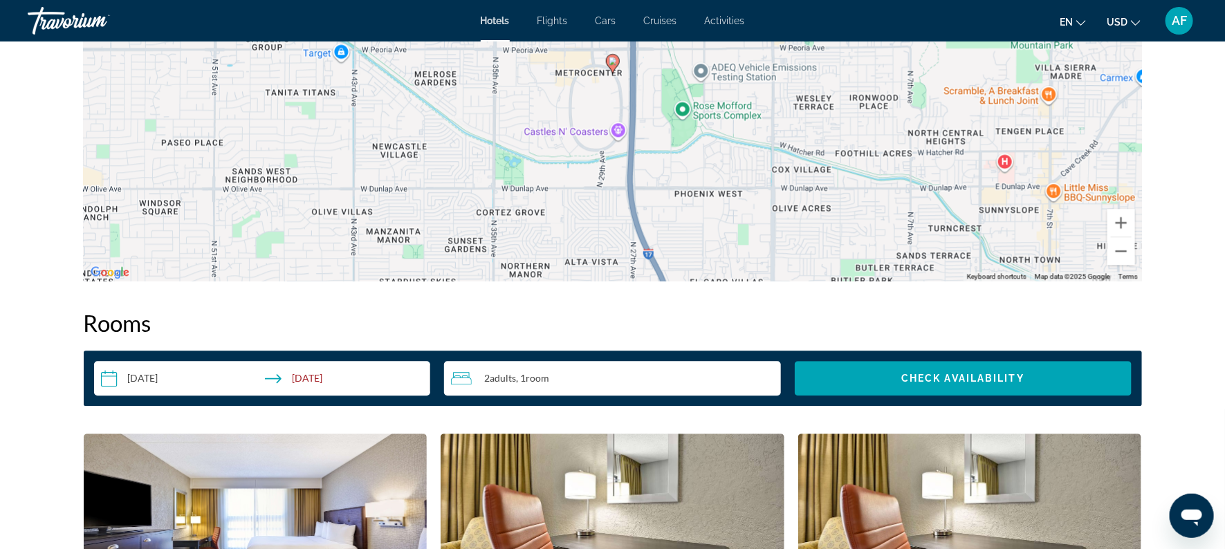
scroll to position [1541, 0]
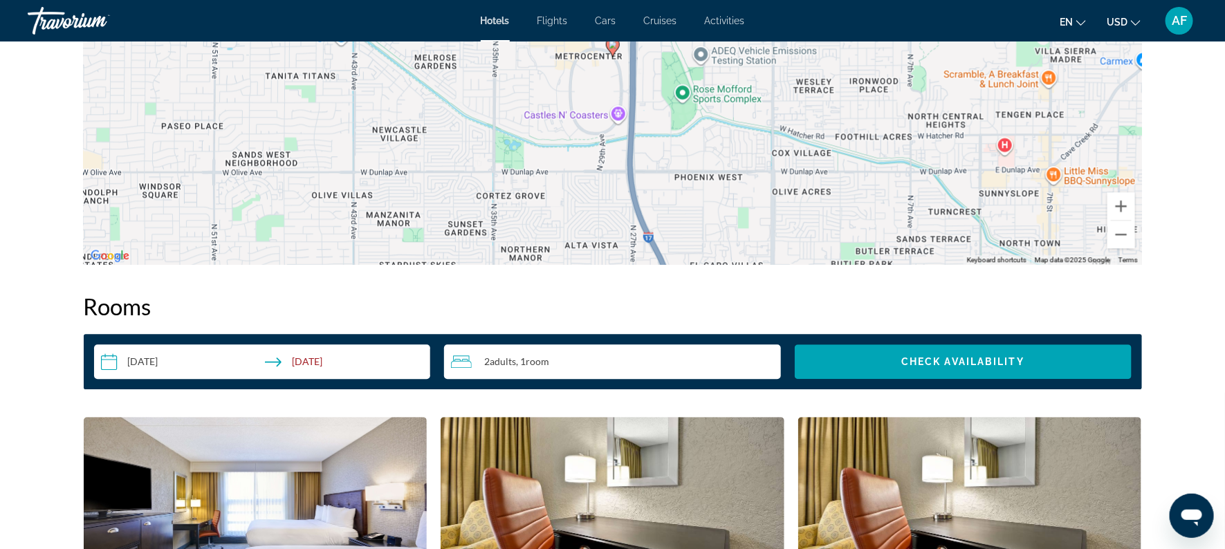
click at [155, 360] on input "**********" at bounding box center [265, 363] width 342 height 39
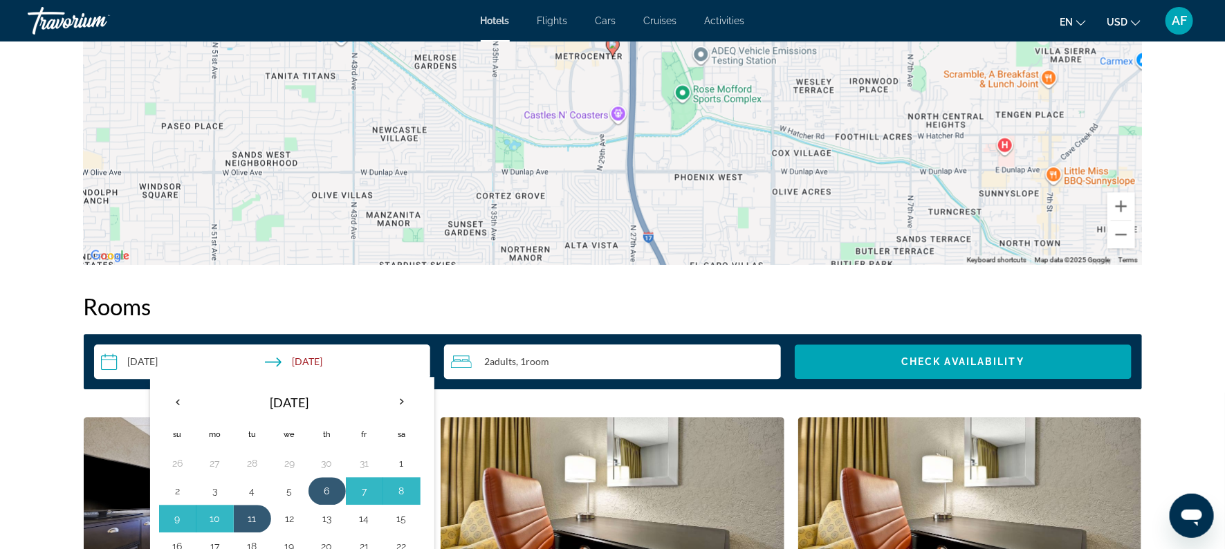
click at [321, 483] on button "6" at bounding box center [327, 490] width 22 height 19
click at [224, 516] on button "10" at bounding box center [215, 518] width 22 height 19
type input "**********"
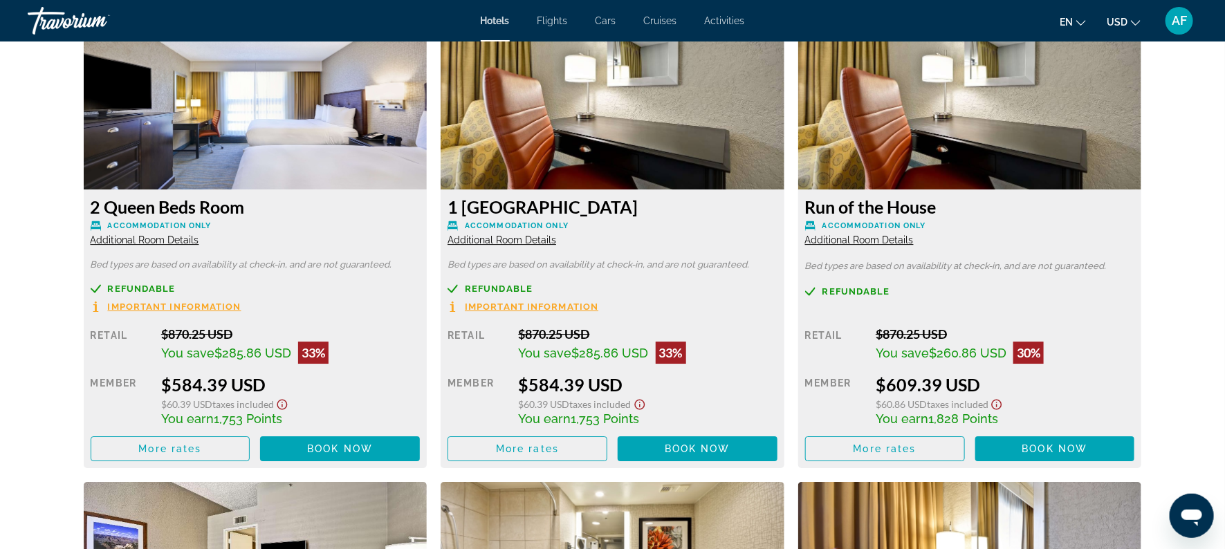
scroll to position [1958, 0]
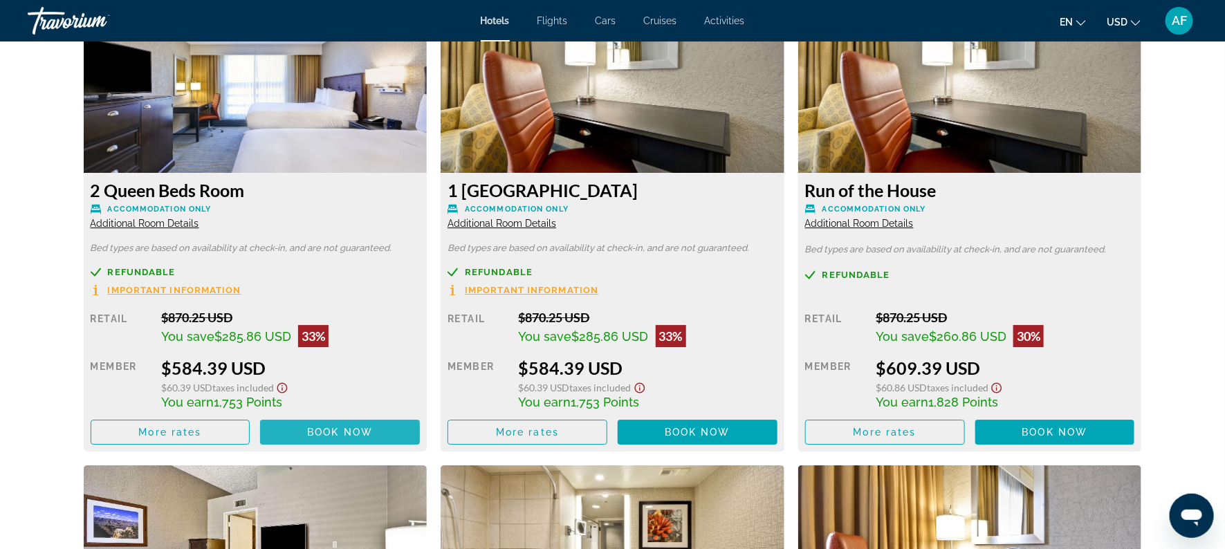
click at [315, 425] on span "Main content" at bounding box center [340, 432] width 160 height 33
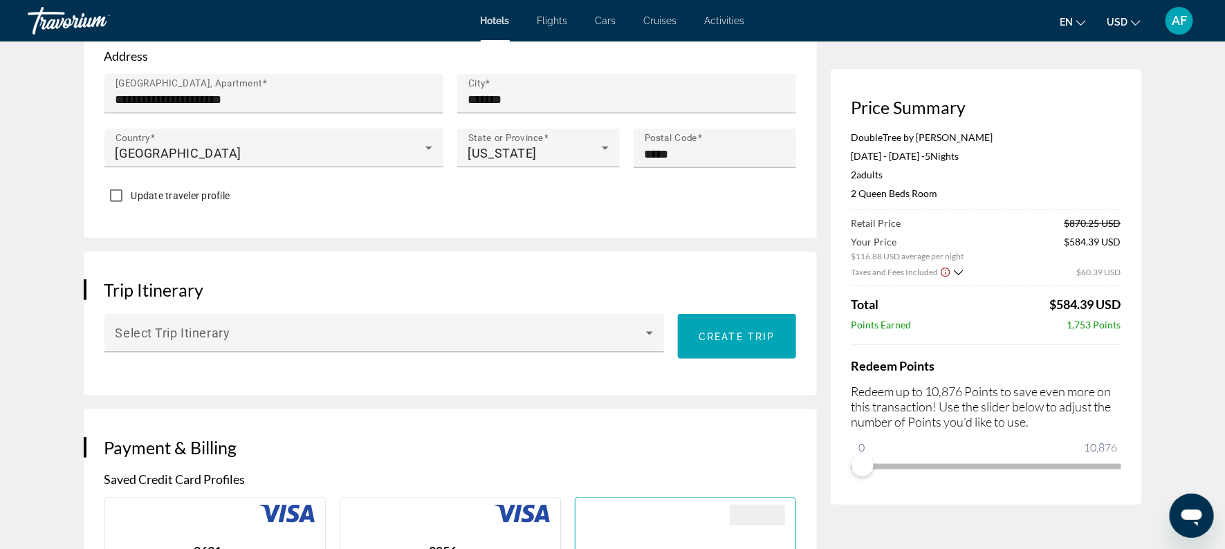
scroll to position [591, 0]
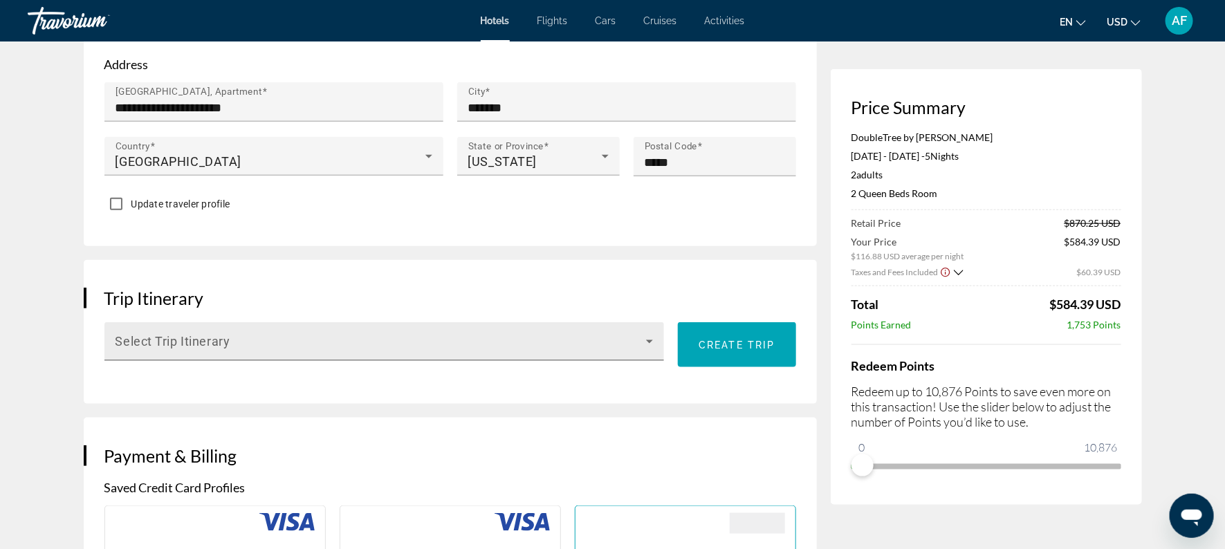
click at [651, 340] on icon "Main content" at bounding box center [649, 341] width 17 height 17
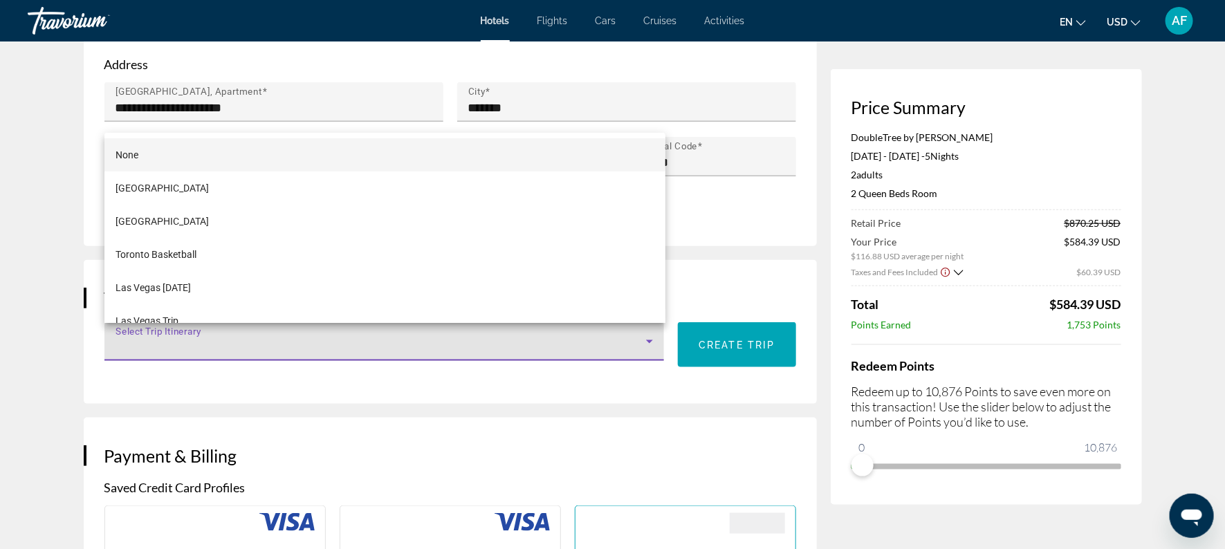
click at [721, 344] on div at bounding box center [612, 274] width 1225 height 549
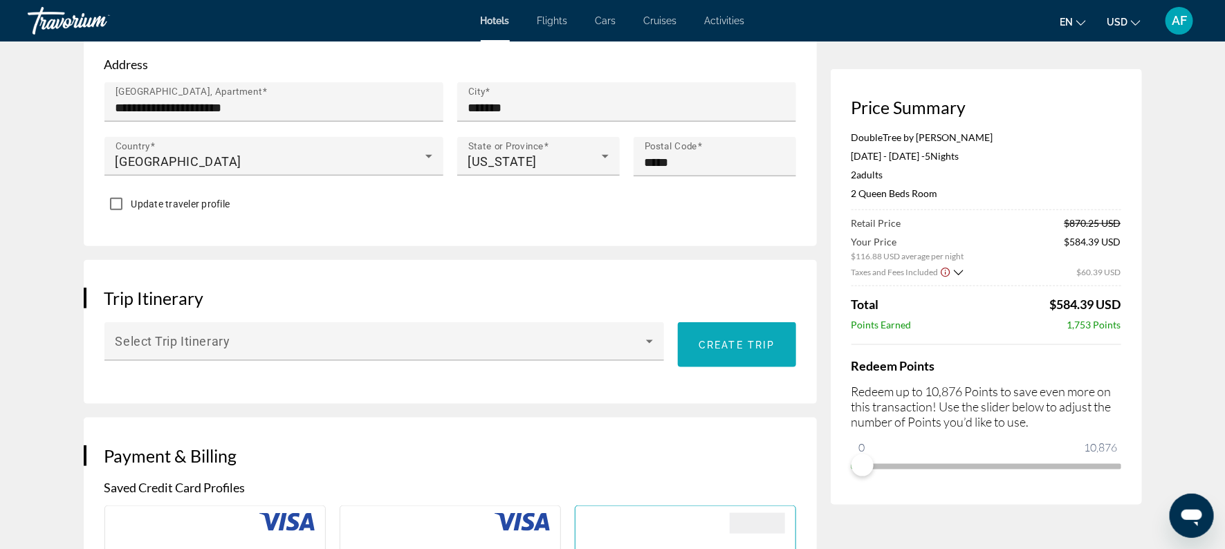
click at [716, 336] on span "Main content" at bounding box center [737, 344] width 118 height 33
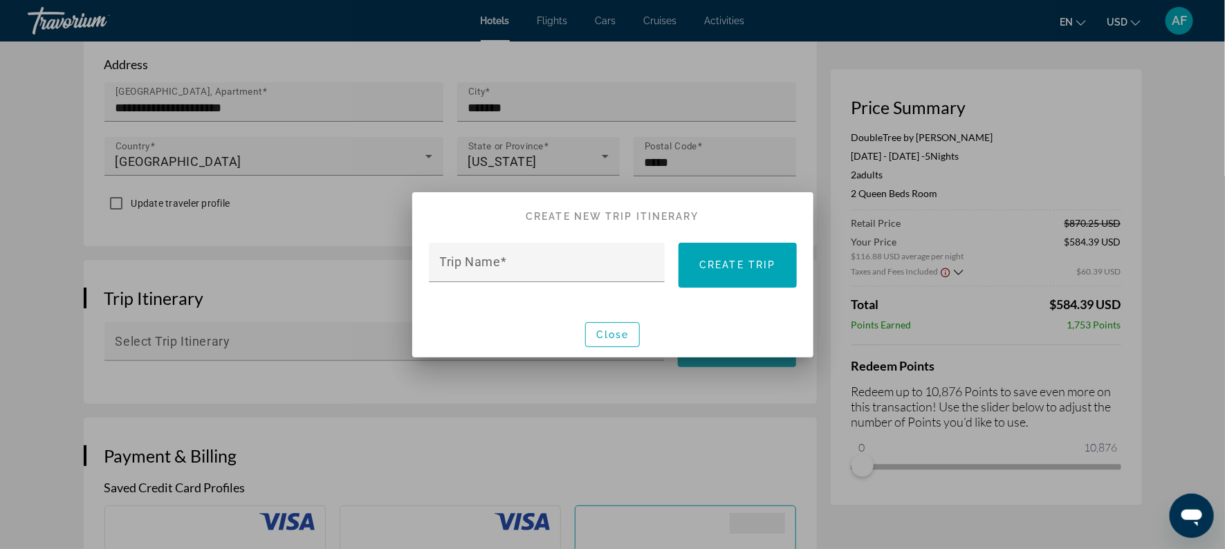
scroll to position [0, 0]
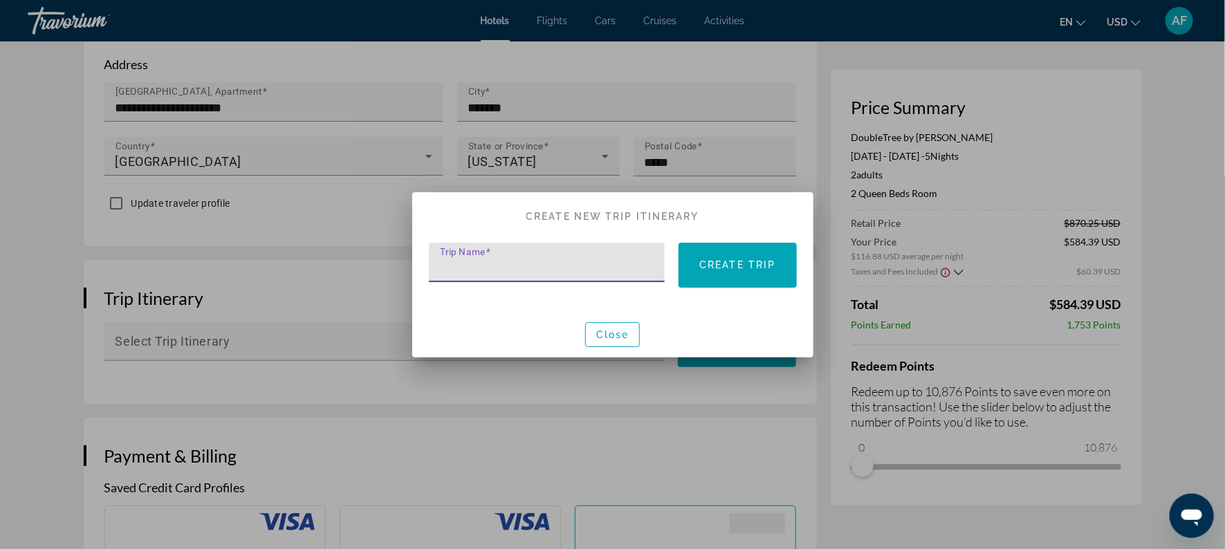
click at [582, 270] on input "Trip Name" at bounding box center [551, 268] width 223 height 17
type input "**********"
click at [719, 272] on span at bounding box center [737, 264] width 118 height 33
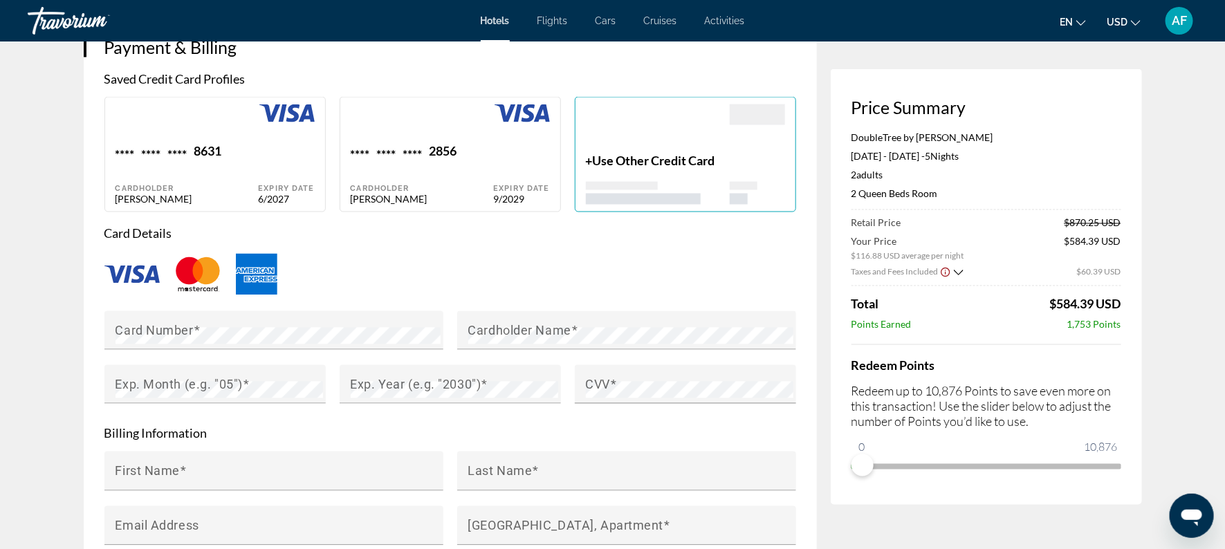
scroll to position [1006, 0]
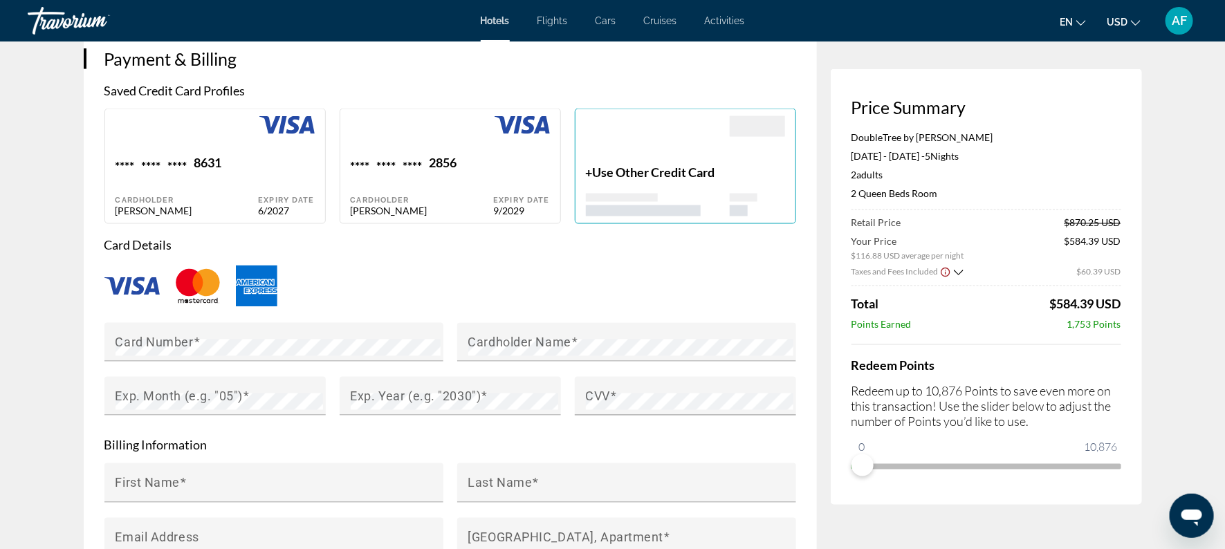
click at [484, 145] on div "Main content" at bounding box center [422, 135] width 143 height 39
type input "*********"
type input "********"
type input "**********"
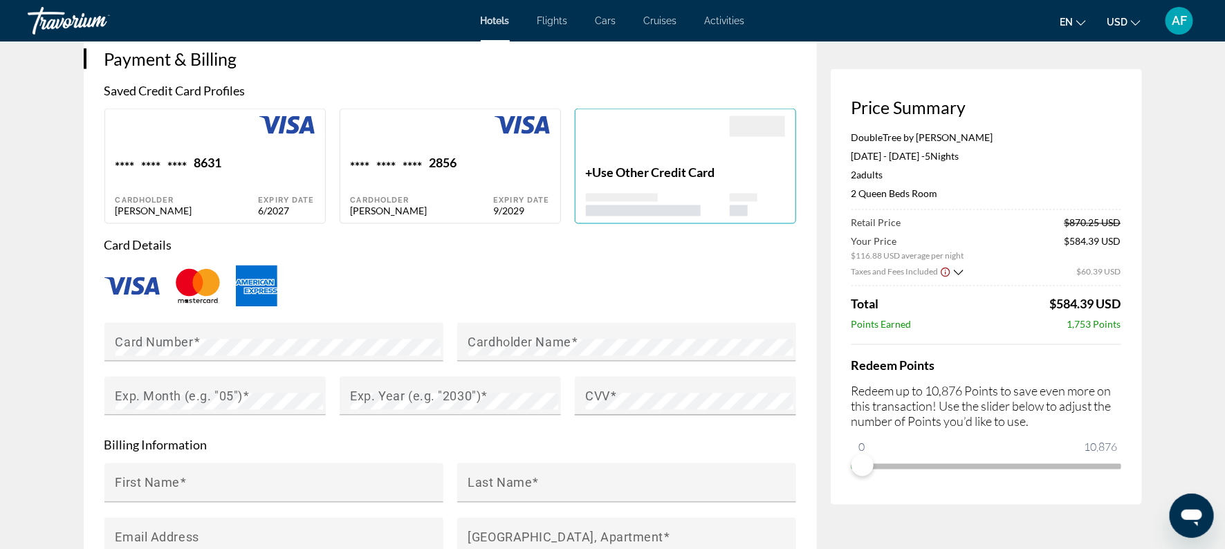
type input "*******"
type input "*****"
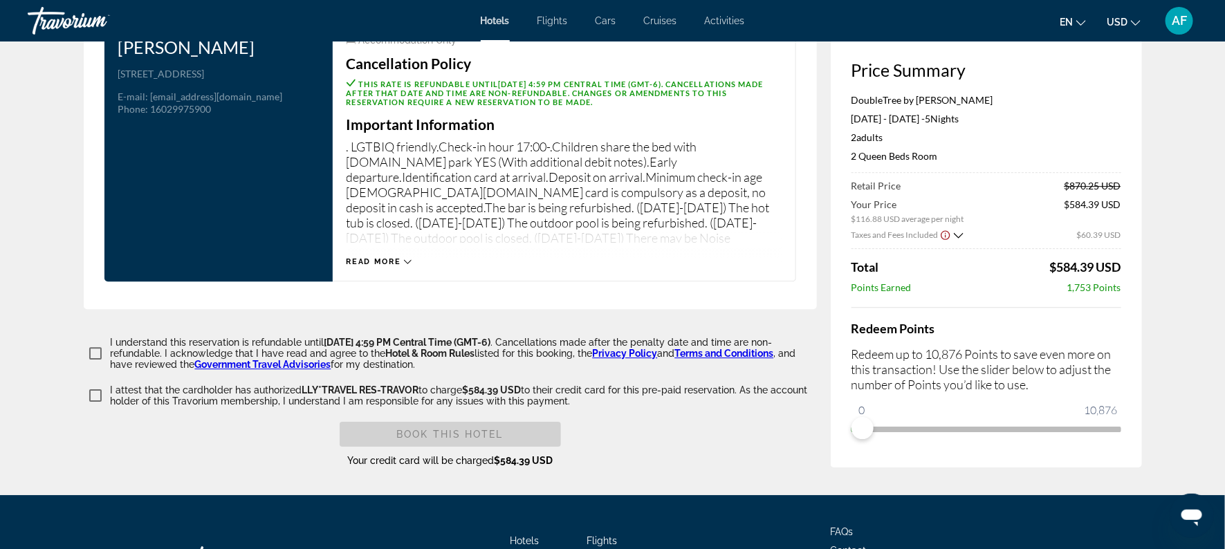
scroll to position [1815, 0]
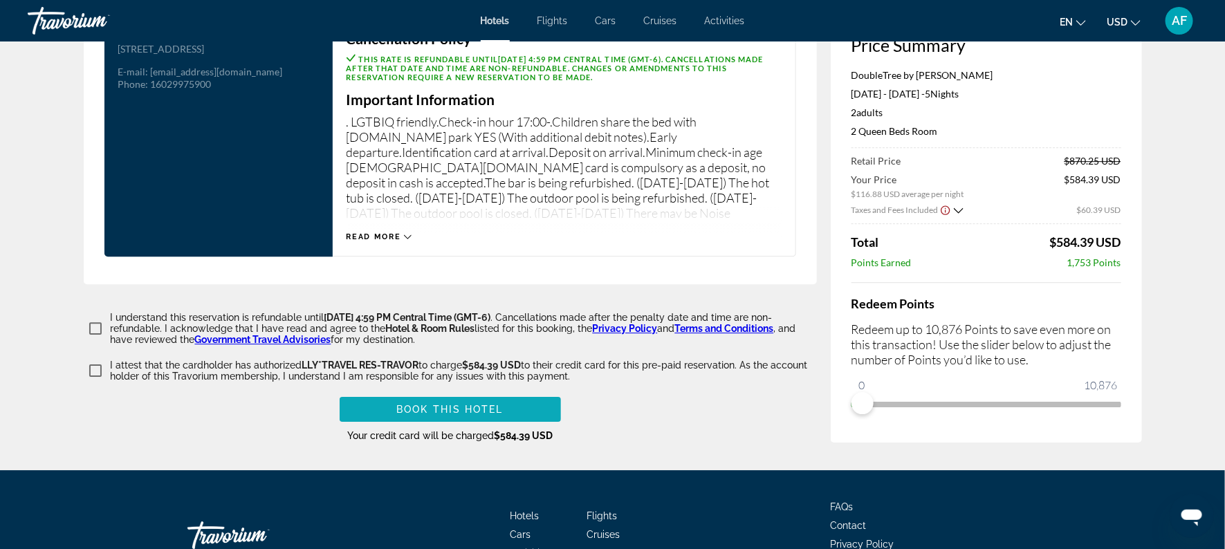
click at [409, 414] on span "Book this hotel" at bounding box center [449, 409] width 107 height 11
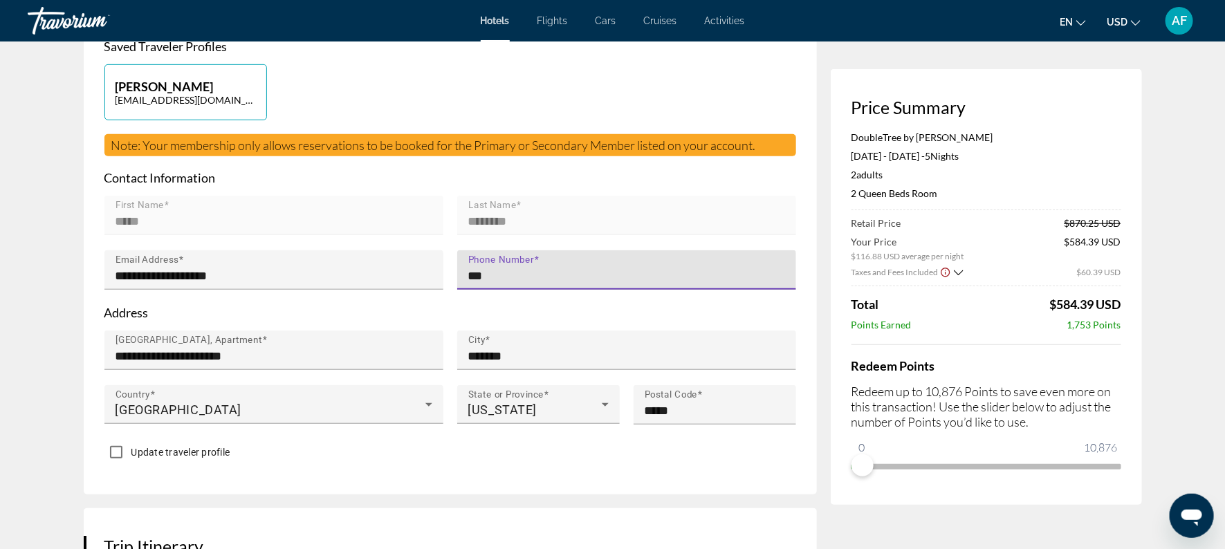
type input "**********"
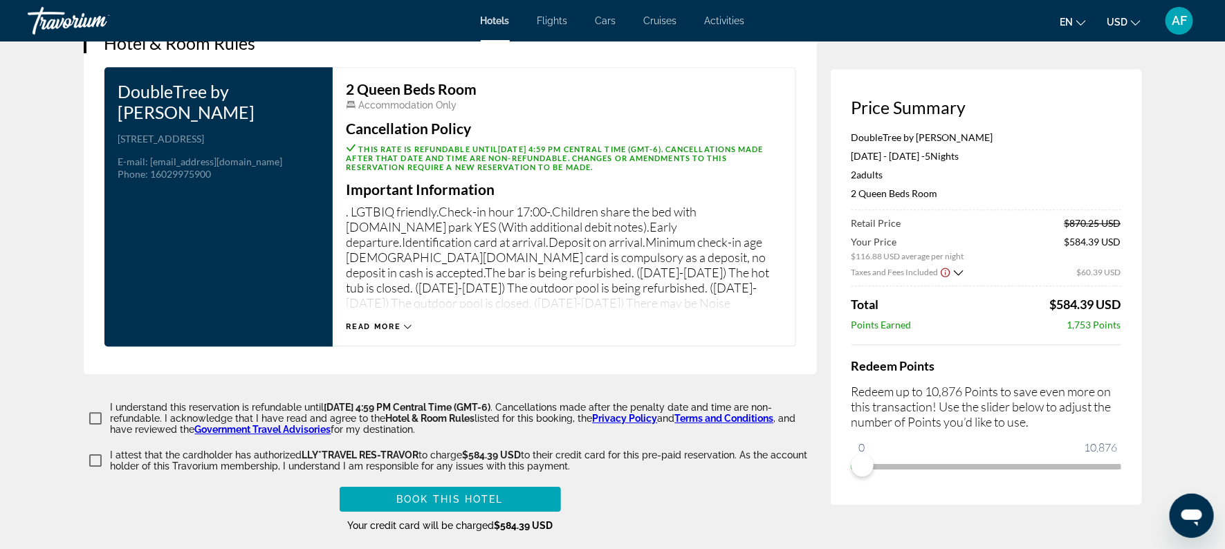
scroll to position [1777, 0]
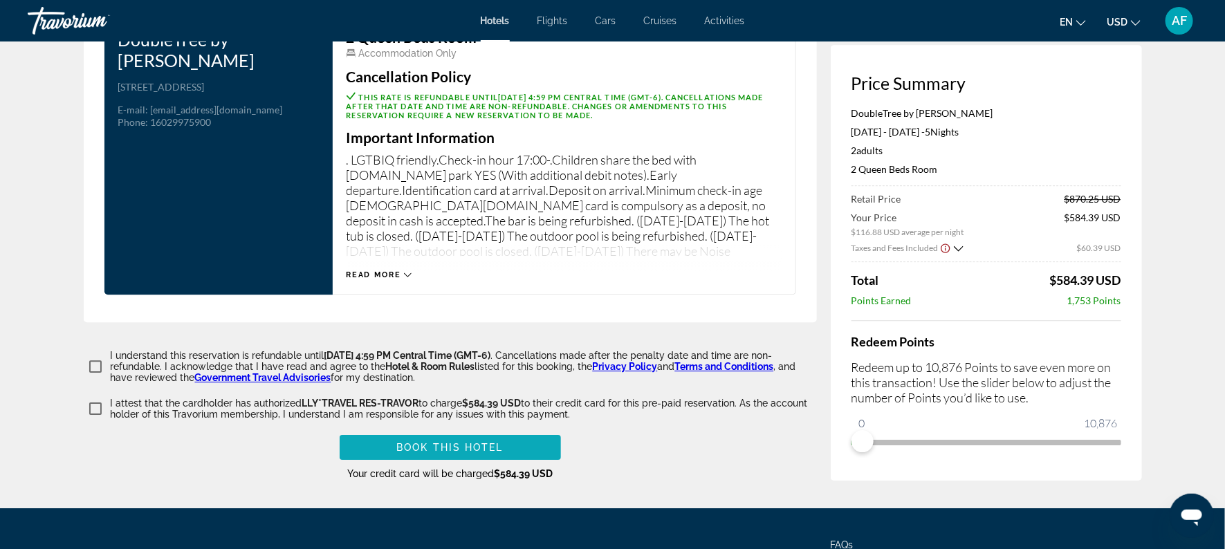
click at [522, 449] on span "Main content" at bounding box center [450, 447] width 221 height 33
